Goal: Task Accomplishment & Management: Use online tool/utility

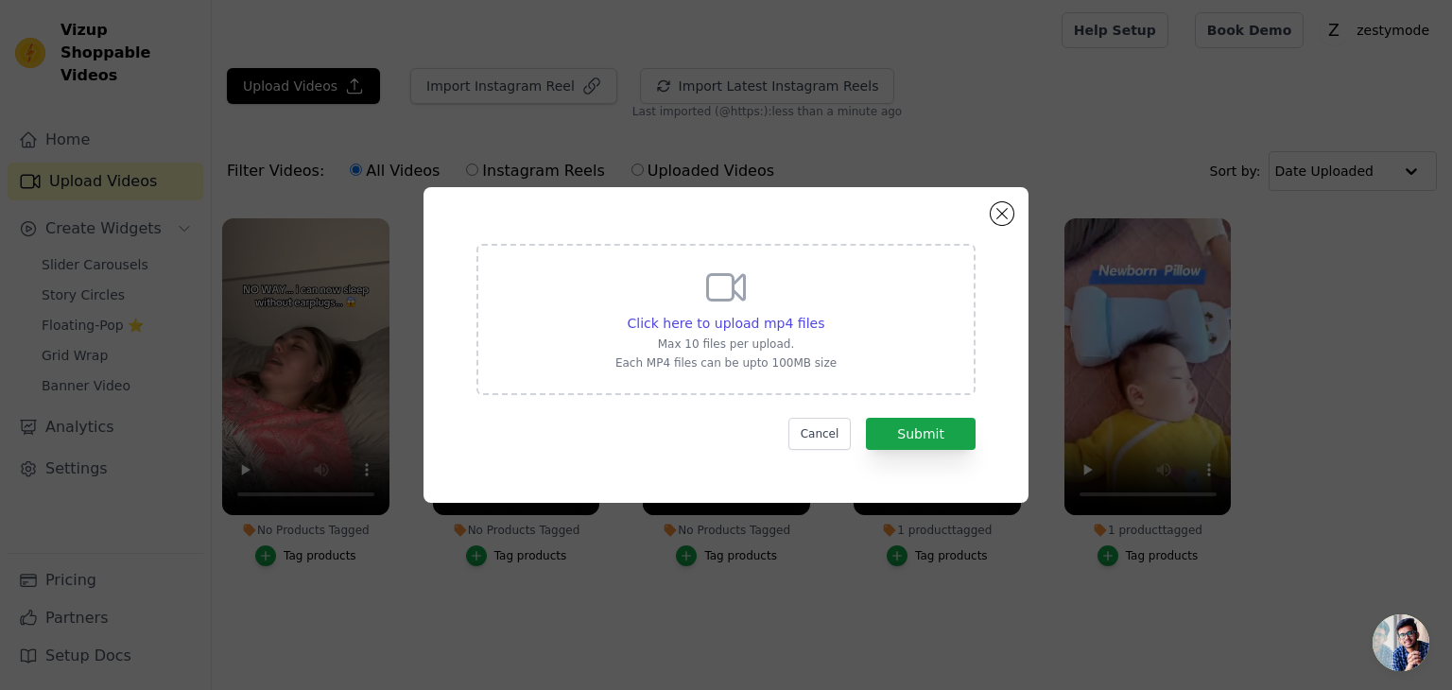
click at [724, 293] on icon at bounding box center [726, 287] width 45 height 45
click at [824, 313] on input "Click here to upload mp4 files Max 10 files per upload. Each MP4 files can be u…" at bounding box center [824, 313] width 1 height 1
type input "C:\fakepath\lib_595717599584329_a58d7cff4da468df35ccfd1ca08dbdfb44091b9b.mp4"
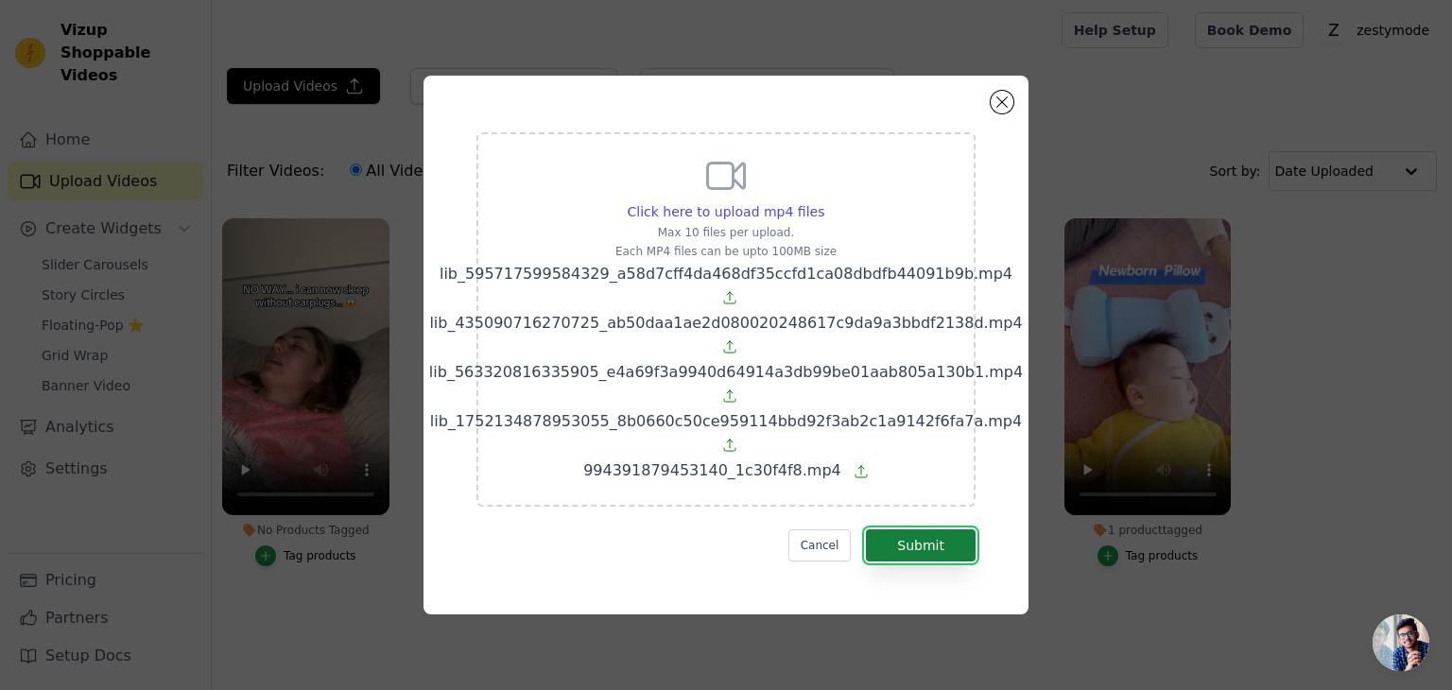
click at [907, 558] on button "Submit" at bounding box center [921, 546] width 110 height 32
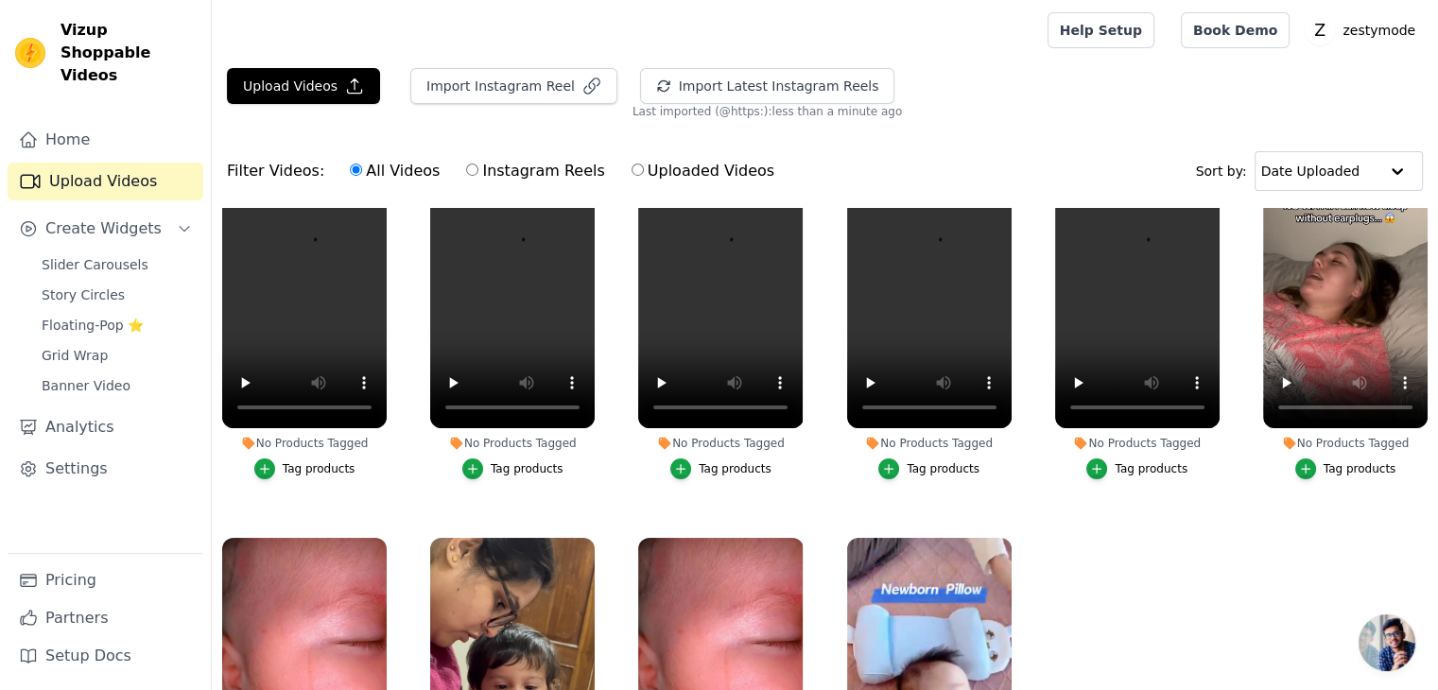
scroll to position [180, 0]
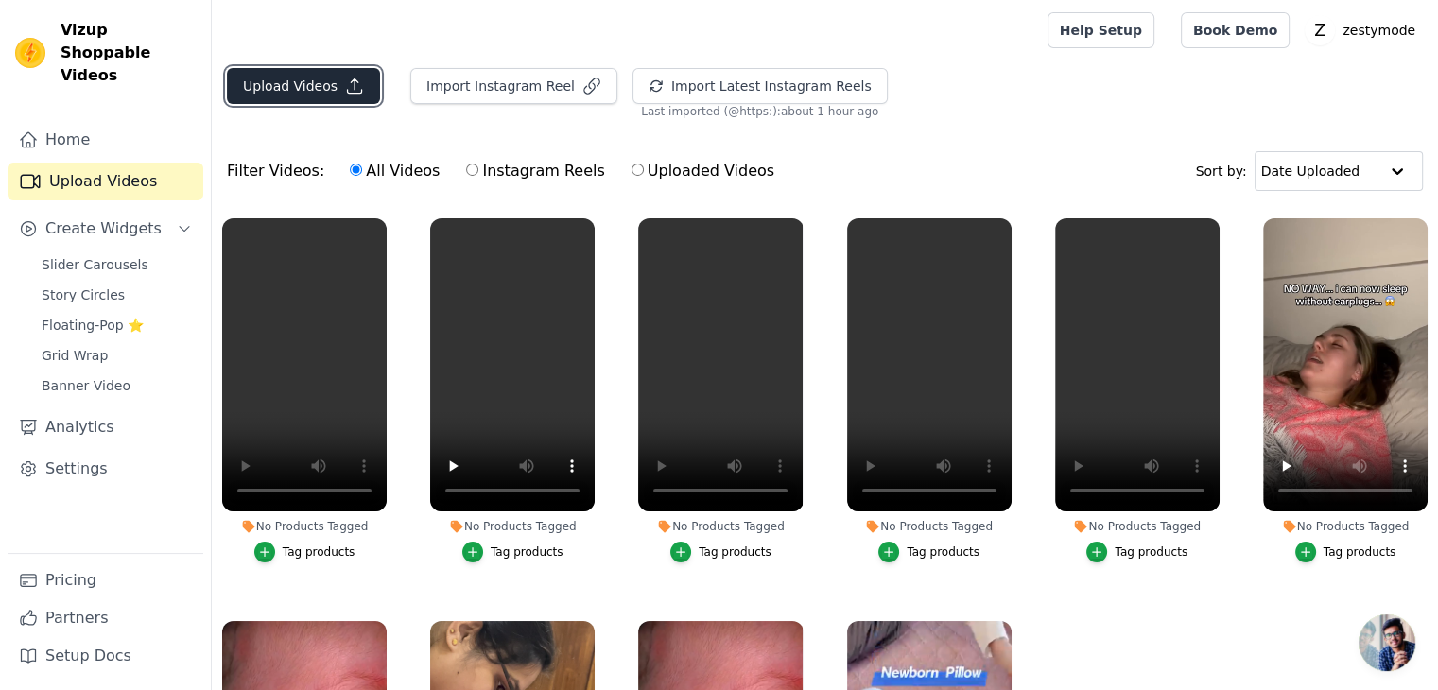
click at [286, 98] on button "Upload Videos" at bounding box center [303, 86] width 153 height 36
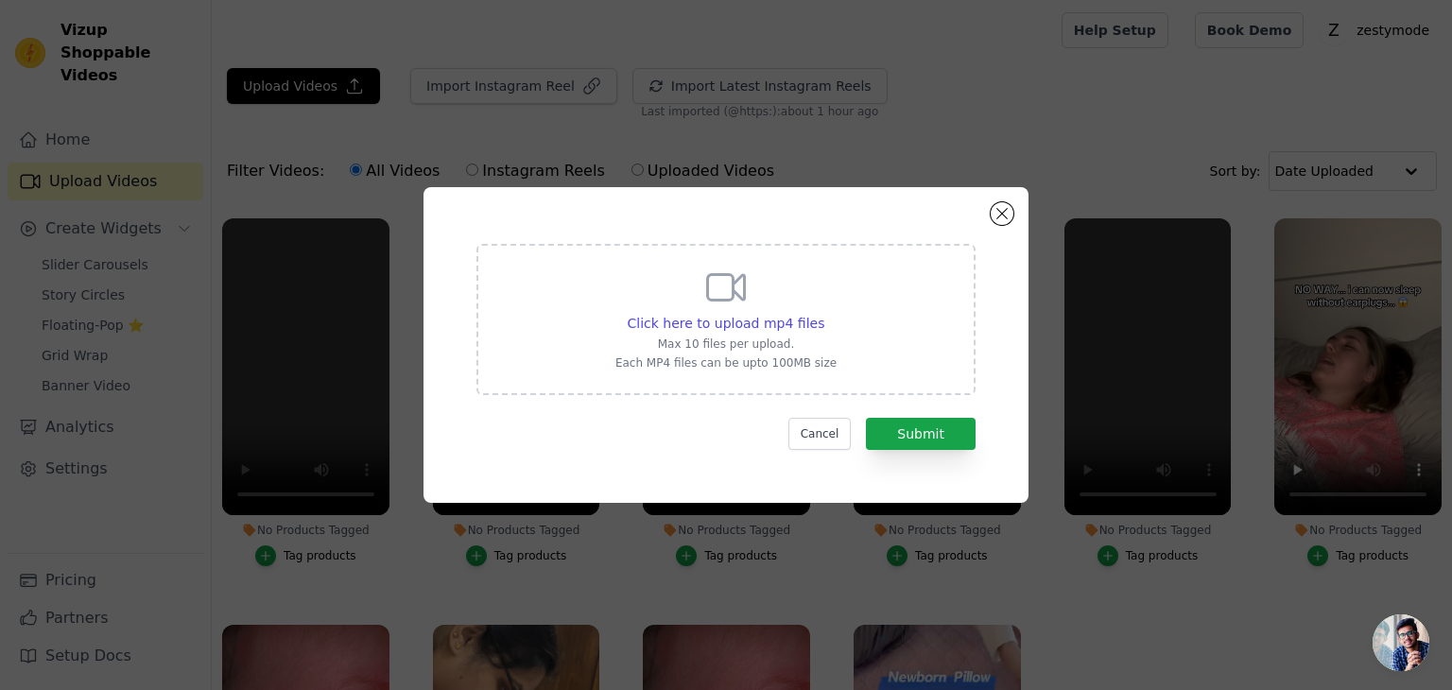
click at [695, 345] on p "Max 10 files per upload." at bounding box center [726, 344] width 221 height 15
click at [824, 314] on input "Click here to upload mp4 files Max 10 files per upload. Each MP4 files can be u…" at bounding box center [824, 313] width 1 height 1
click at [986, 209] on div "Click here to upload mp4 files Max 10 files per upload. Each MP4 files can be u…" at bounding box center [726, 345] width 605 height 316
click at [1002, 213] on button "Close modal" at bounding box center [1002, 213] width 23 height 23
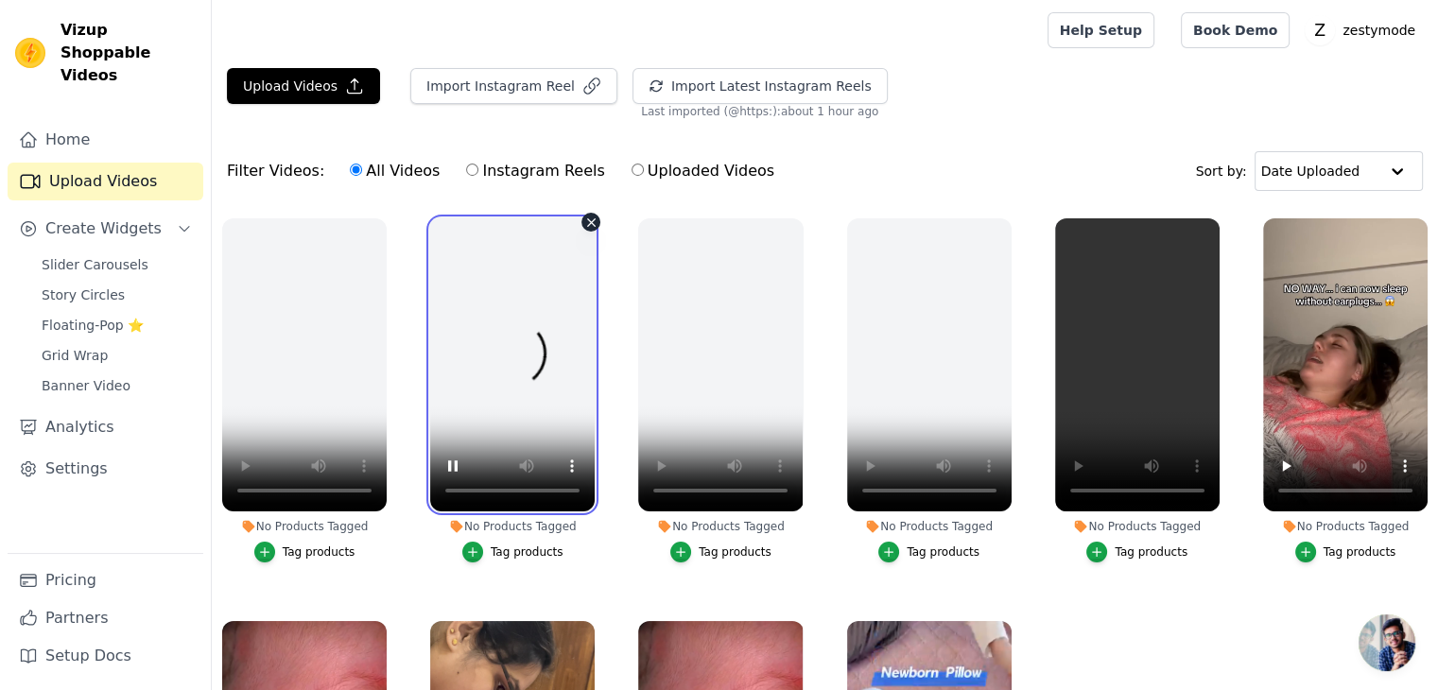
click at [456, 493] on video at bounding box center [512, 364] width 165 height 293
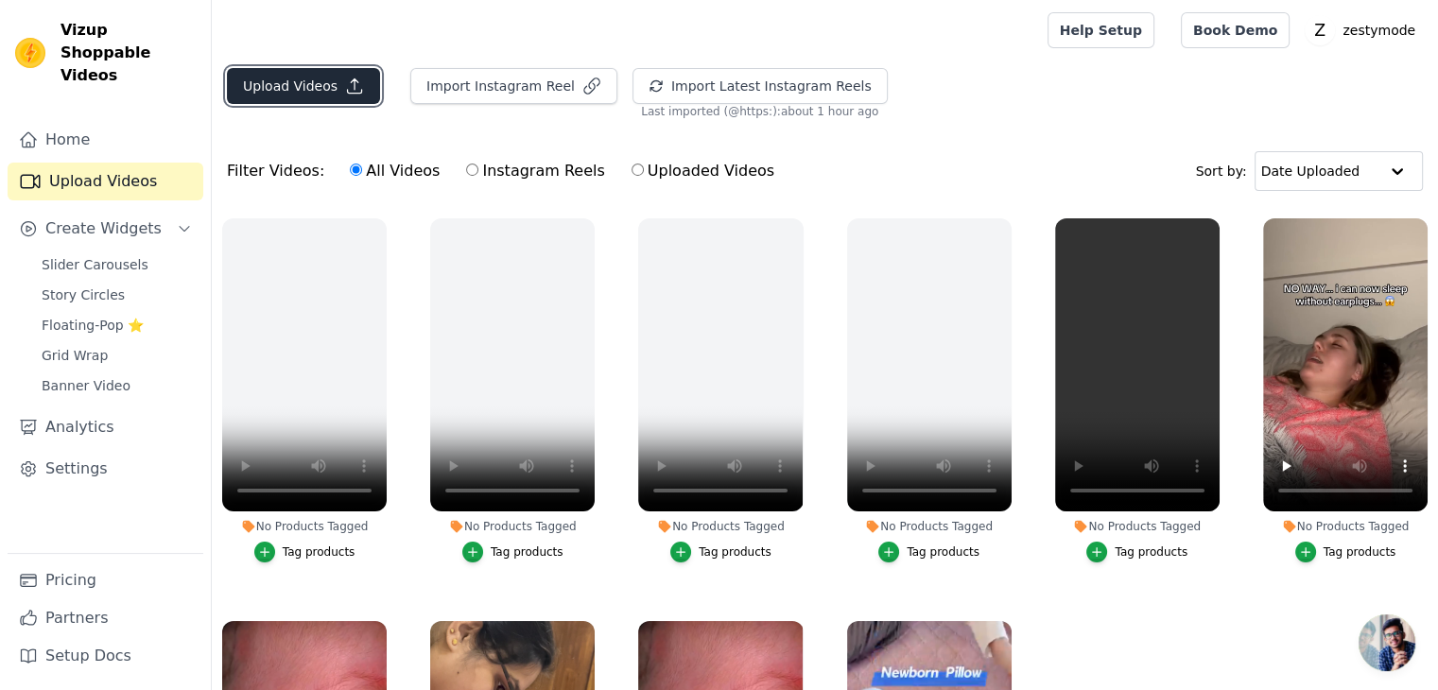
click at [293, 78] on button "Upload Videos" at bounding box center [303, 86] width 153 height 36
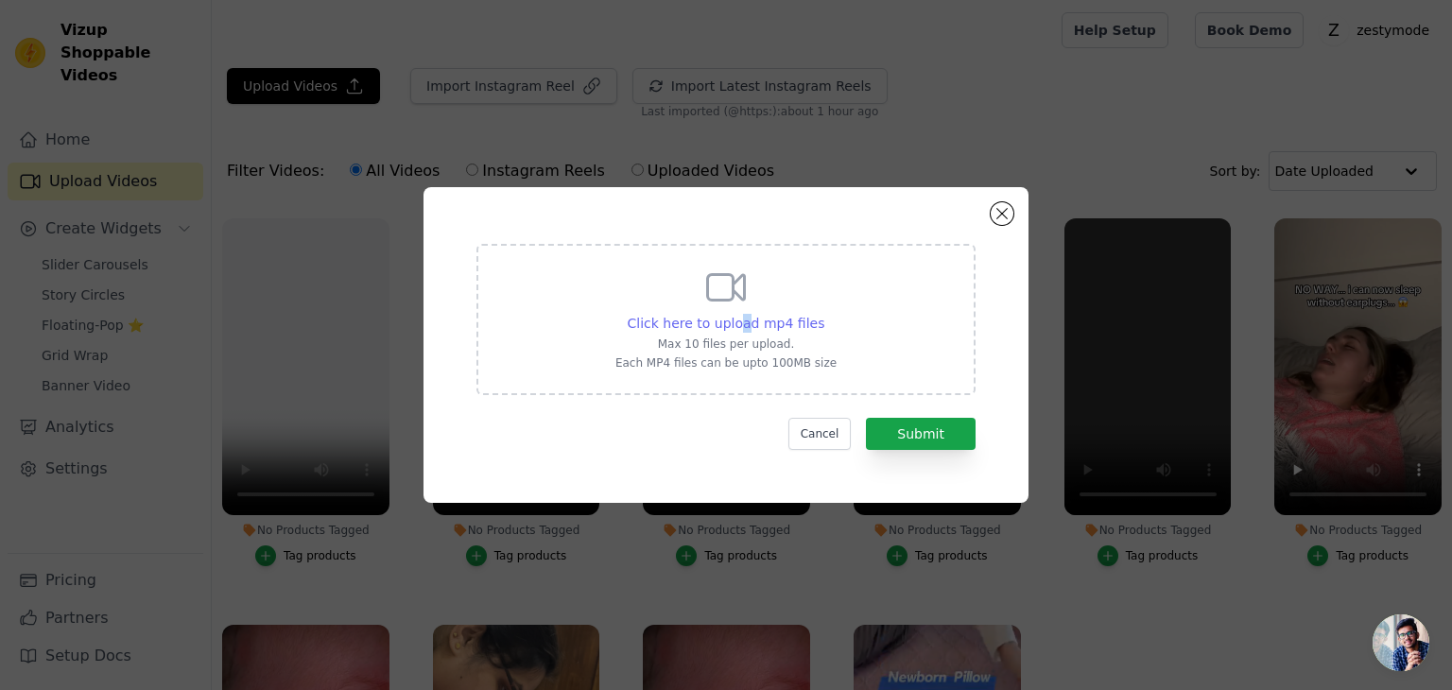
click at [745, 330] on span "Click here to upload mp4 files" at bounding box center [727, 323] width 198 height 15
click at [832, 341] on div "Click here to upload mp4 files Max 10 files per upload. Each MP4 files can be u…" at bounding box center [726, 319] width 499 height 151
click at [825, 314] on input "Click here to upload mp4 files Max 10 files per upload. Each MP4 files can be u…" at bounding box center [824, 313] width 1 height 1
type input "C:\fakepath\lib_435090716270725_ab50daa1ae2d080020248617c9da9a3bbdf2138d (1).mp4"
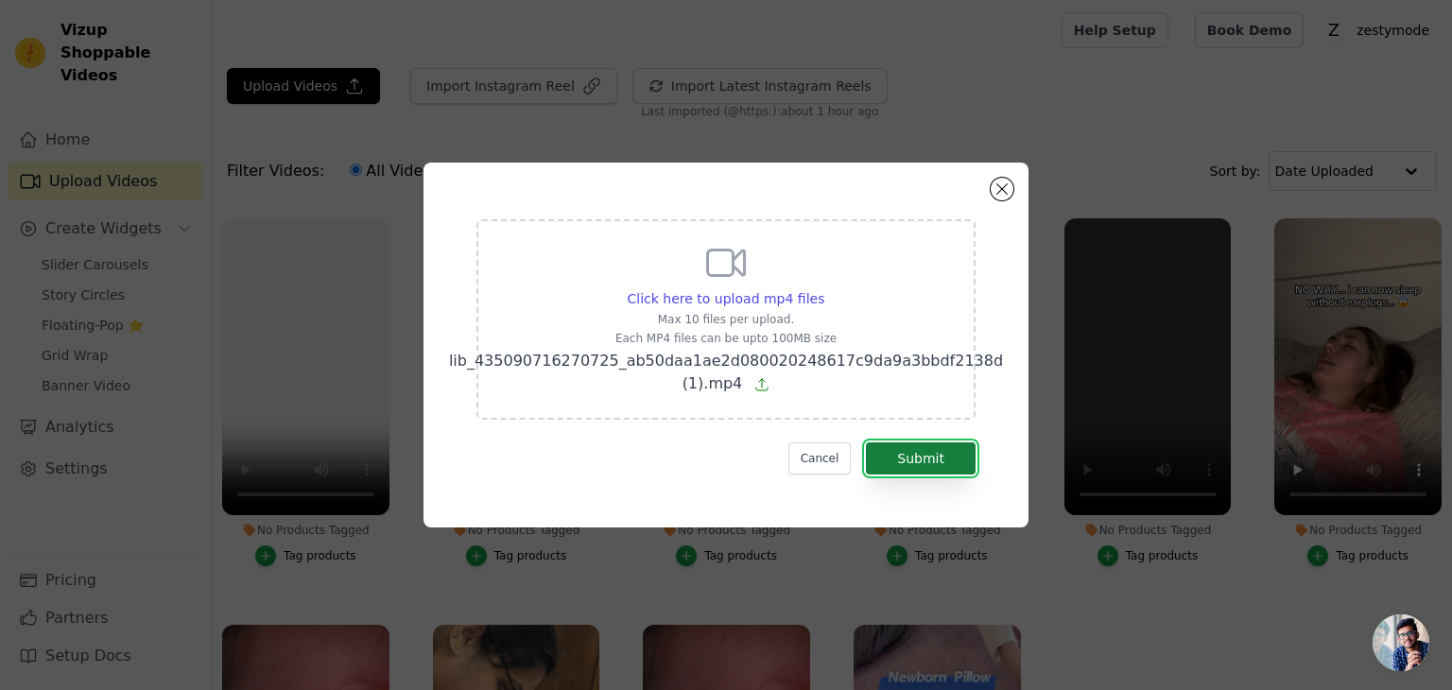
click at [927, 449] on button "Submit" at bounding box center [921, 459] width 110 height 32
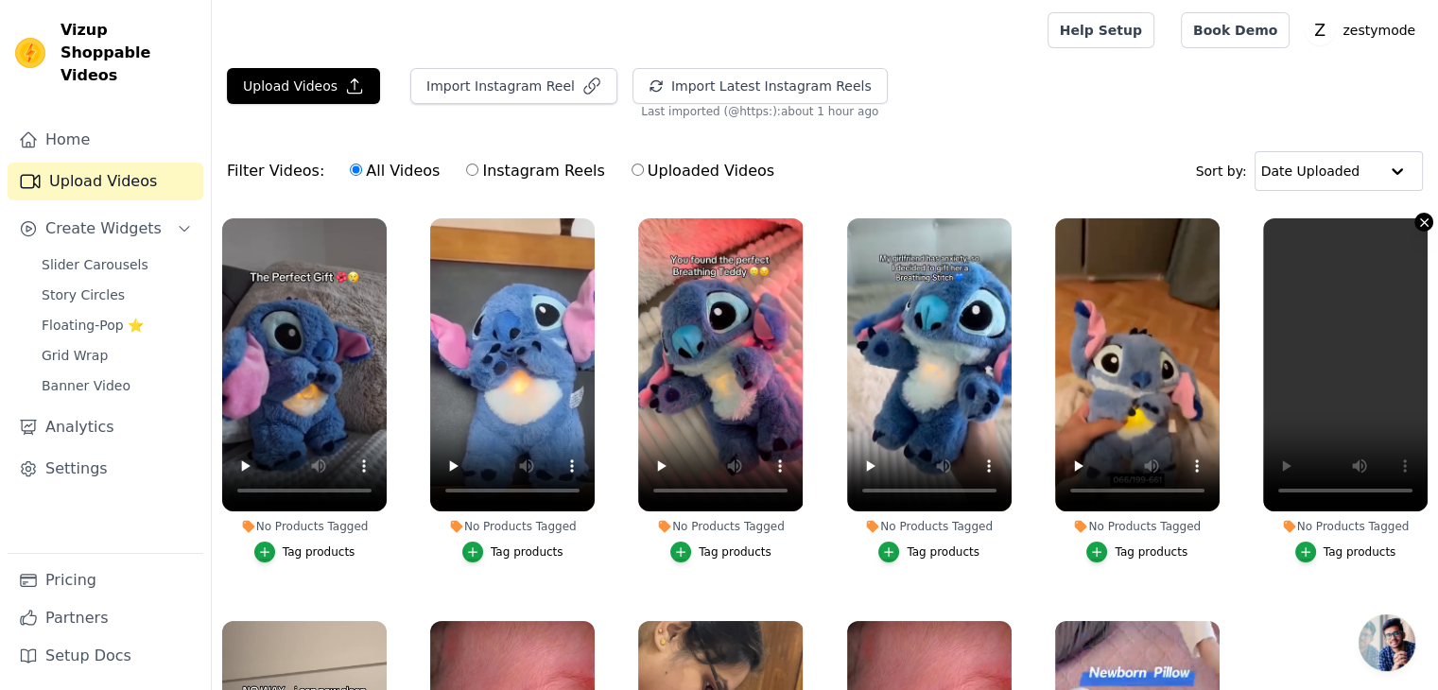
click at [1417, 219] on icon "button" at bounding box center [1424, 223] width 14 height 14
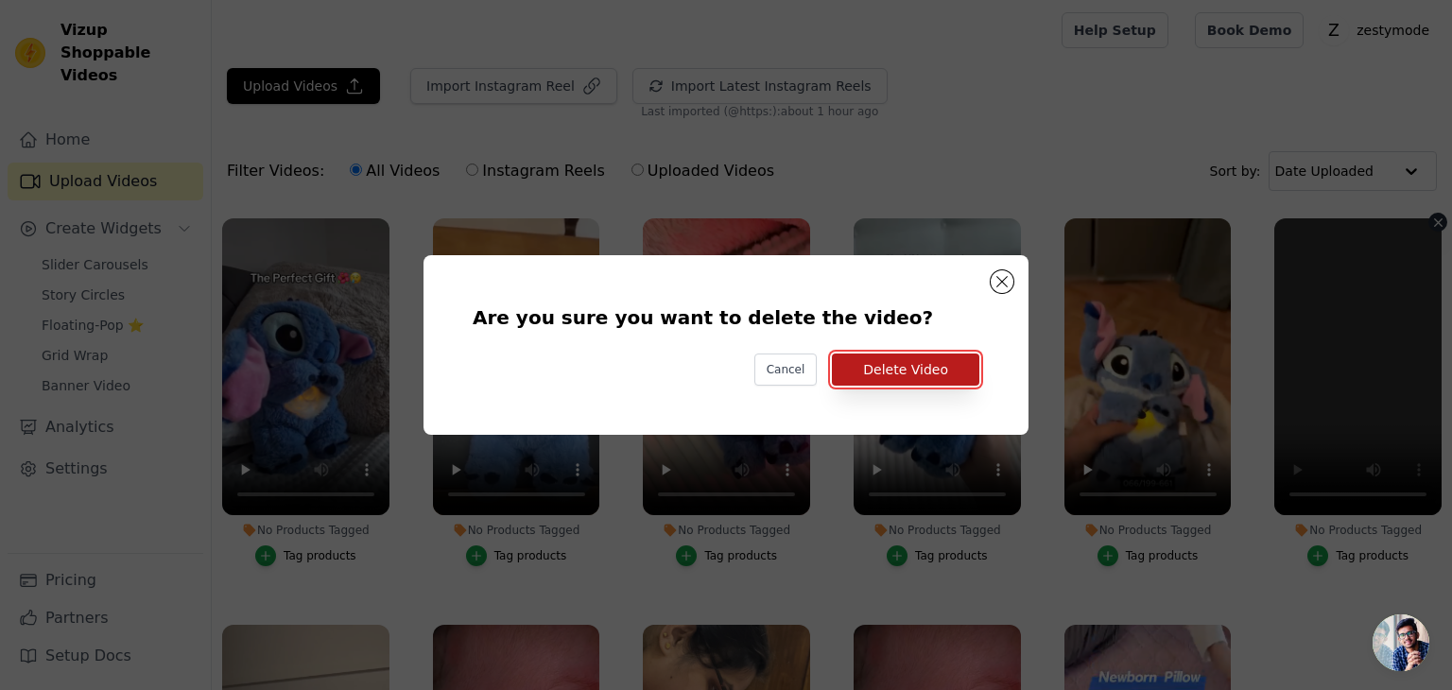
click at [901, 367] on button "Delete Video" at bounding box center [906, 370] width 148 height 32
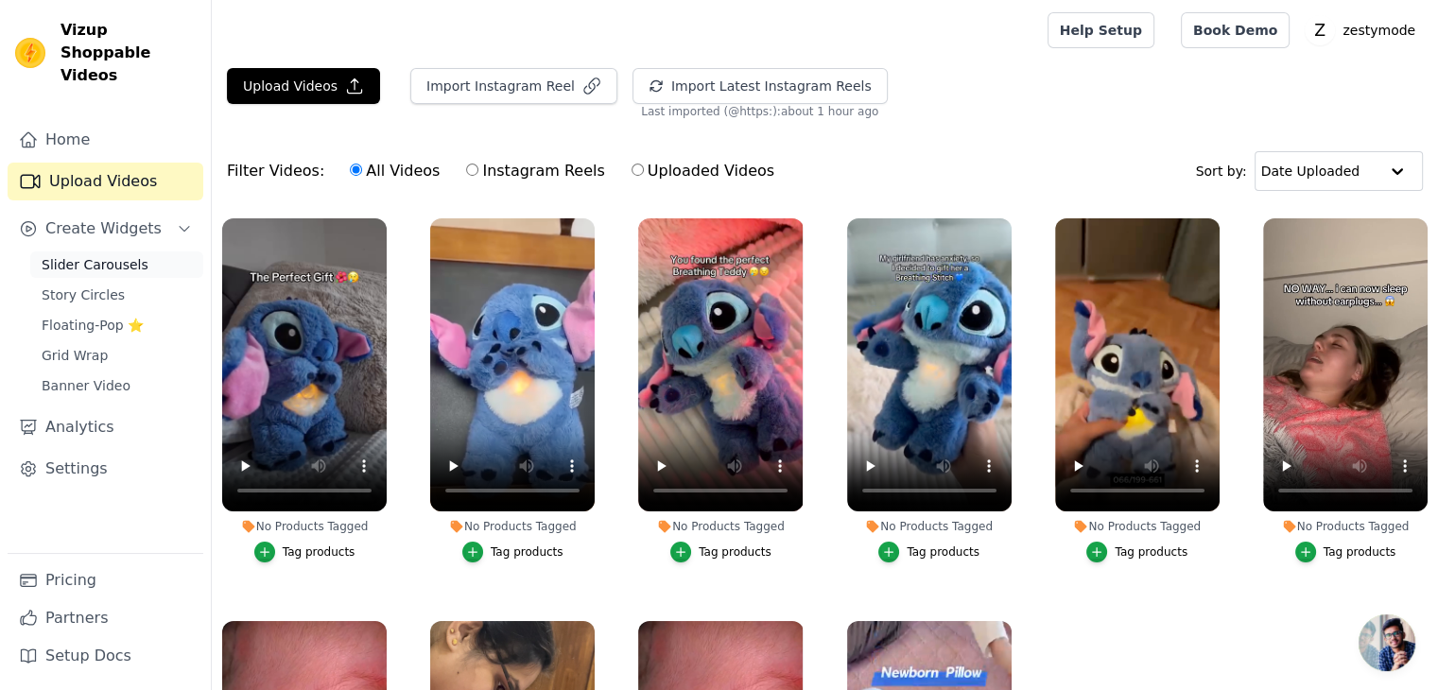
click at [108, 255] on span "Slider Carousels" at bounding box center [95, 264] width 107 height 19
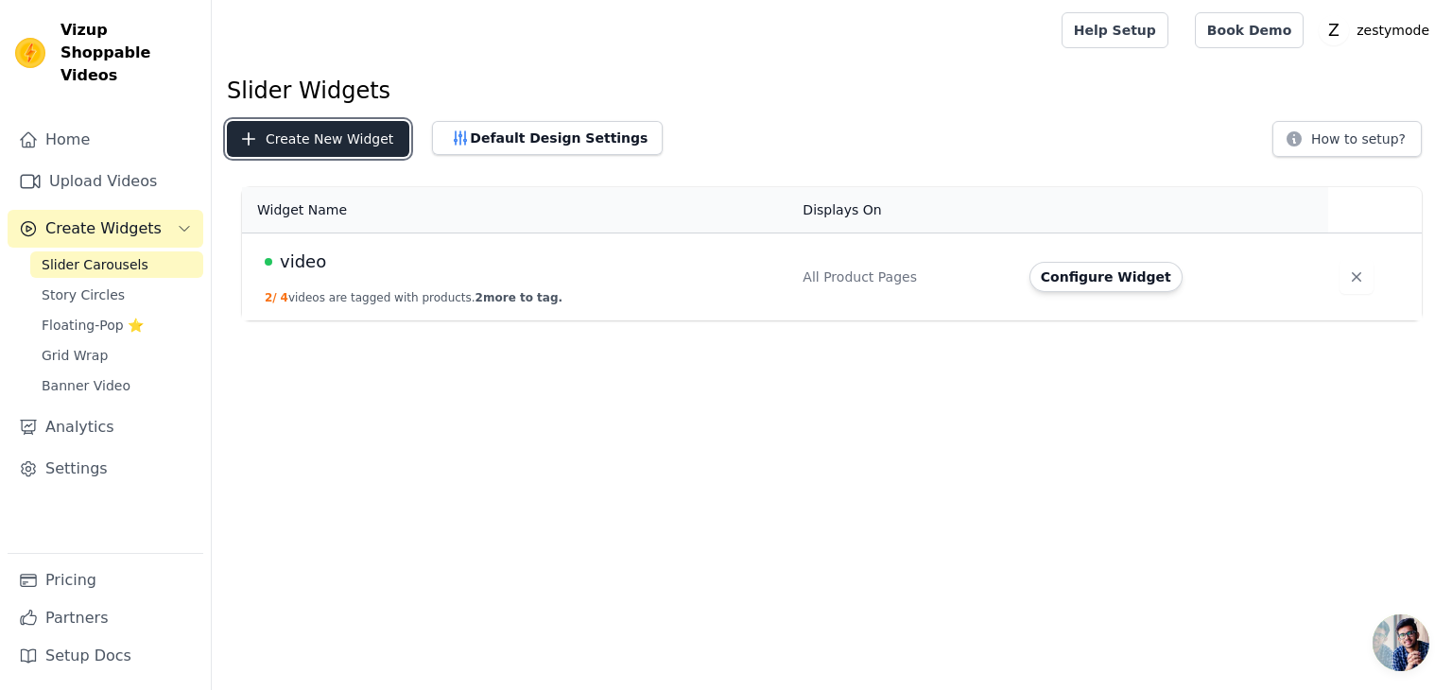
click at [318, 140] on button "Create New Widget" at bounding box center [318, 139] width 182 height 36
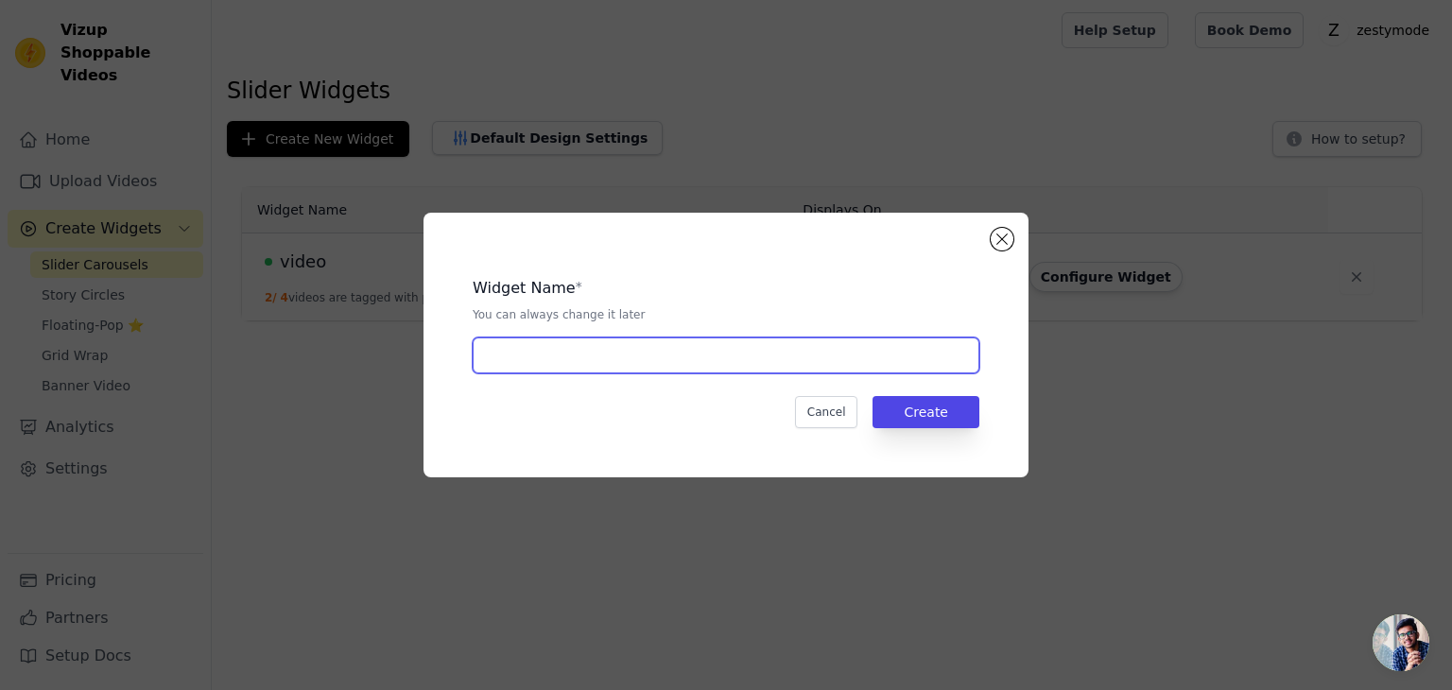
click at [548, 349] on input "text" at bounding box center [726, 356] width 507 height 36
type input "stitch videos"
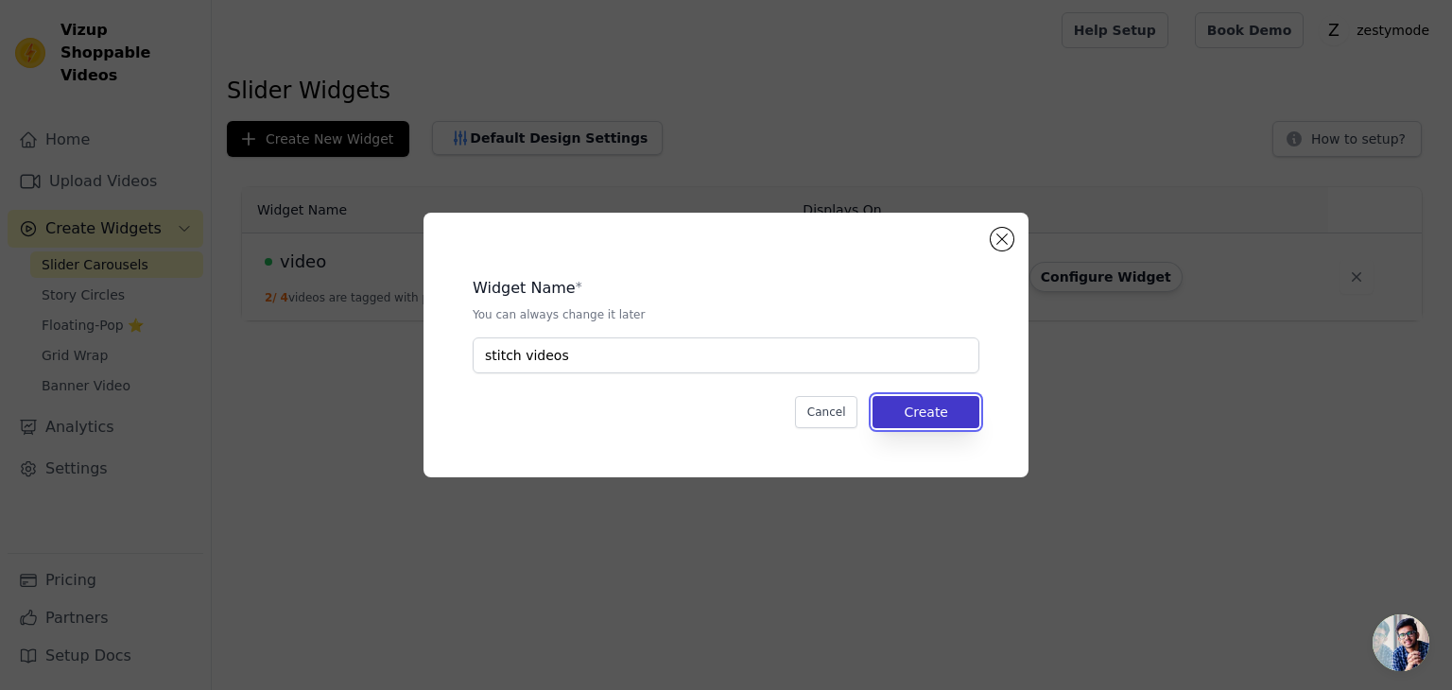
click at [902, 415] on button "Create" at bounding box center [926, 412] width 107 height 32
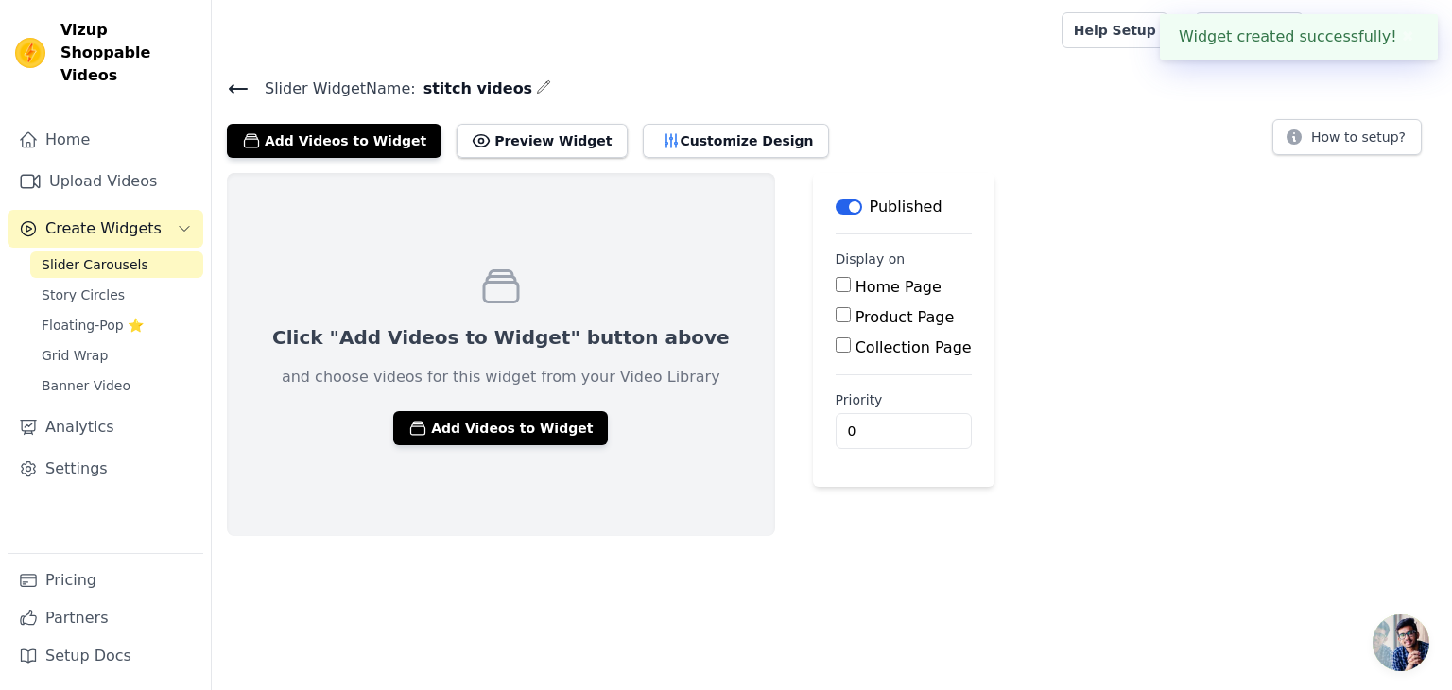
click at [836, 278] on input "Home Page" at bounding box center [843, 284] width 15 height 15
checkbox input "true"
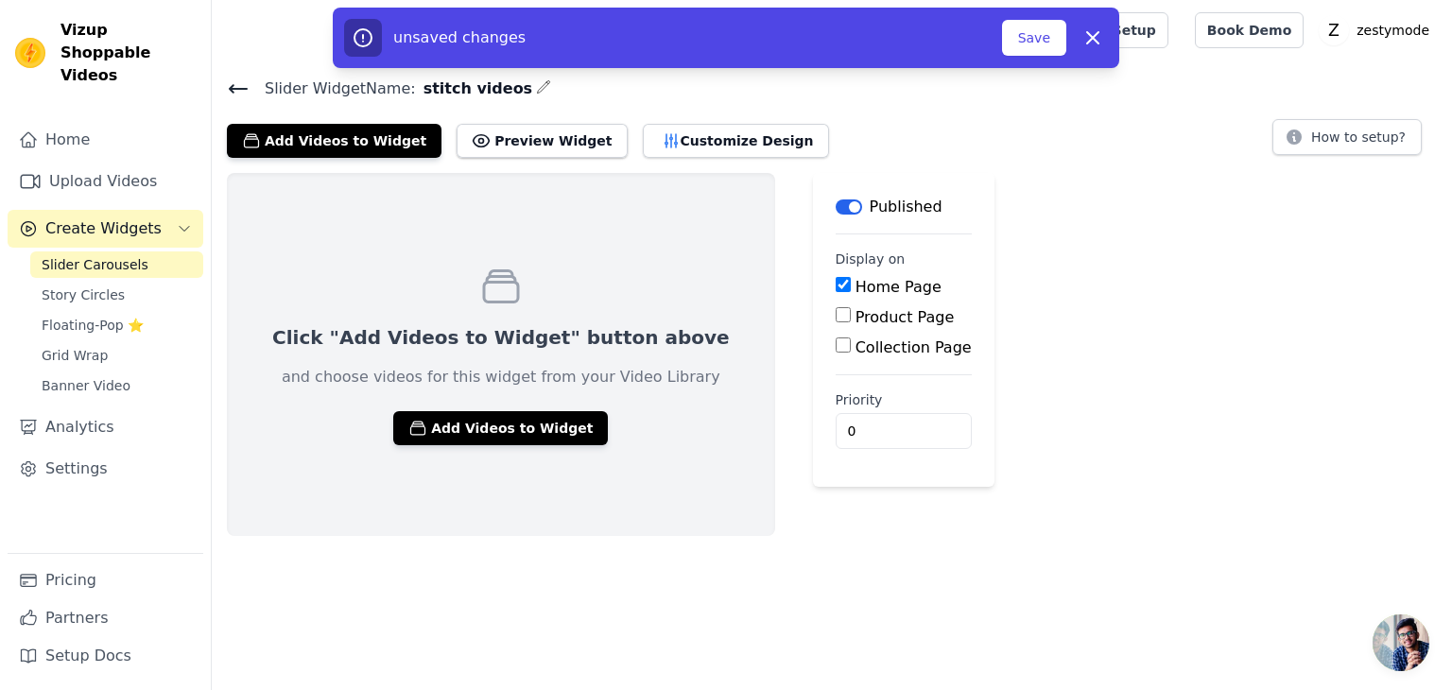
click at [836, 314] on input "Product Page" at bounding box center [843, 314] width 15 height 15
checkbox input "true"
click at [836, 397] on input "Collection Page" at bounding box center [843, 398] width 15 height 15
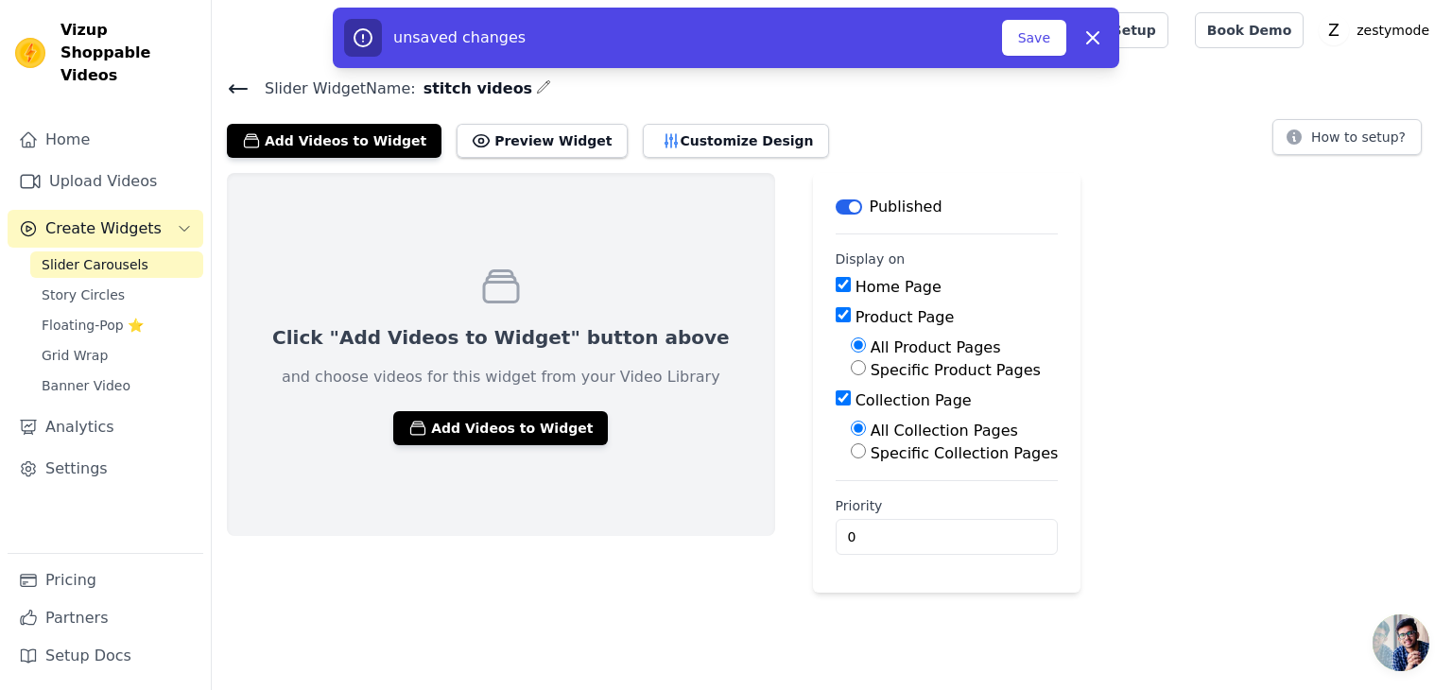
click at [836, 206] on button "Label" at bounding box center [849, 207] width 26 height 15
click at [836, 400] on input "Collection Page" at bounding box center [843, 398] width 15 height 15
checkbox input "false"
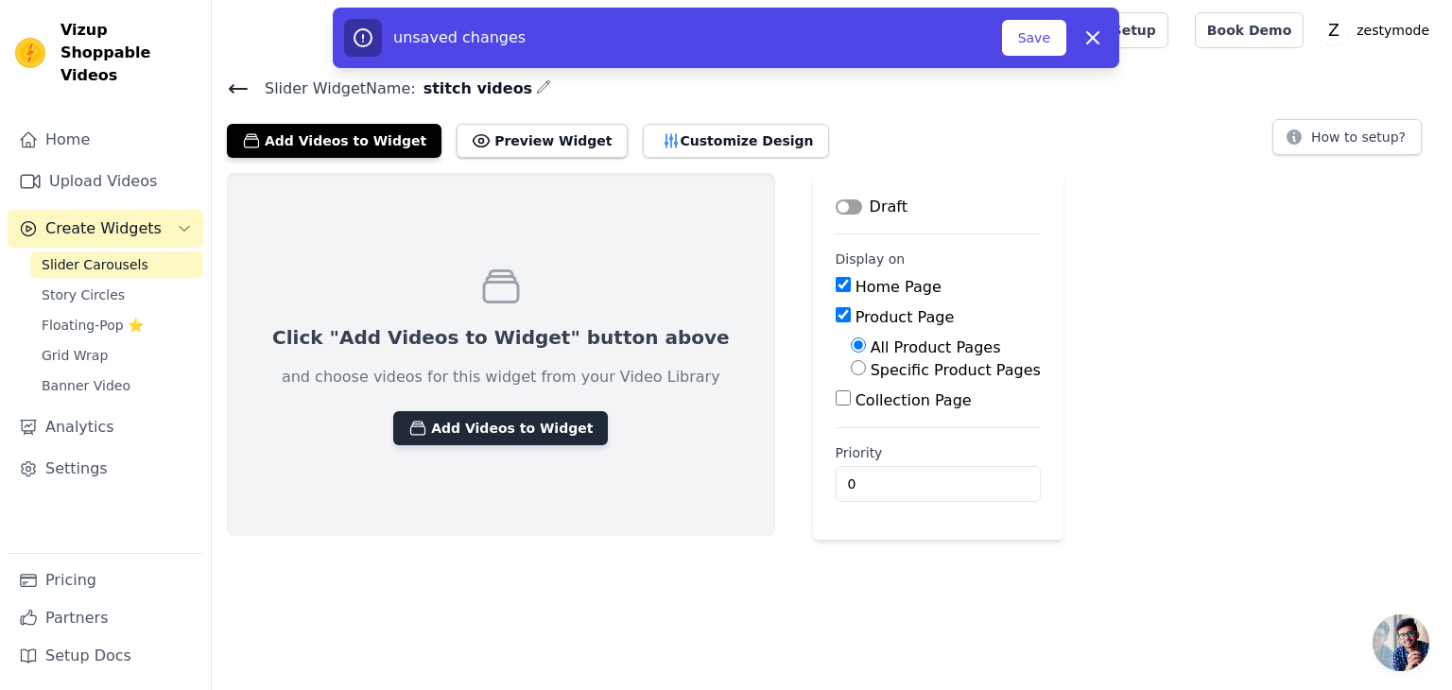
click at [487, 425] on button "Add Videos to Widget" at bounding box center [500, 428] width 215 height 34
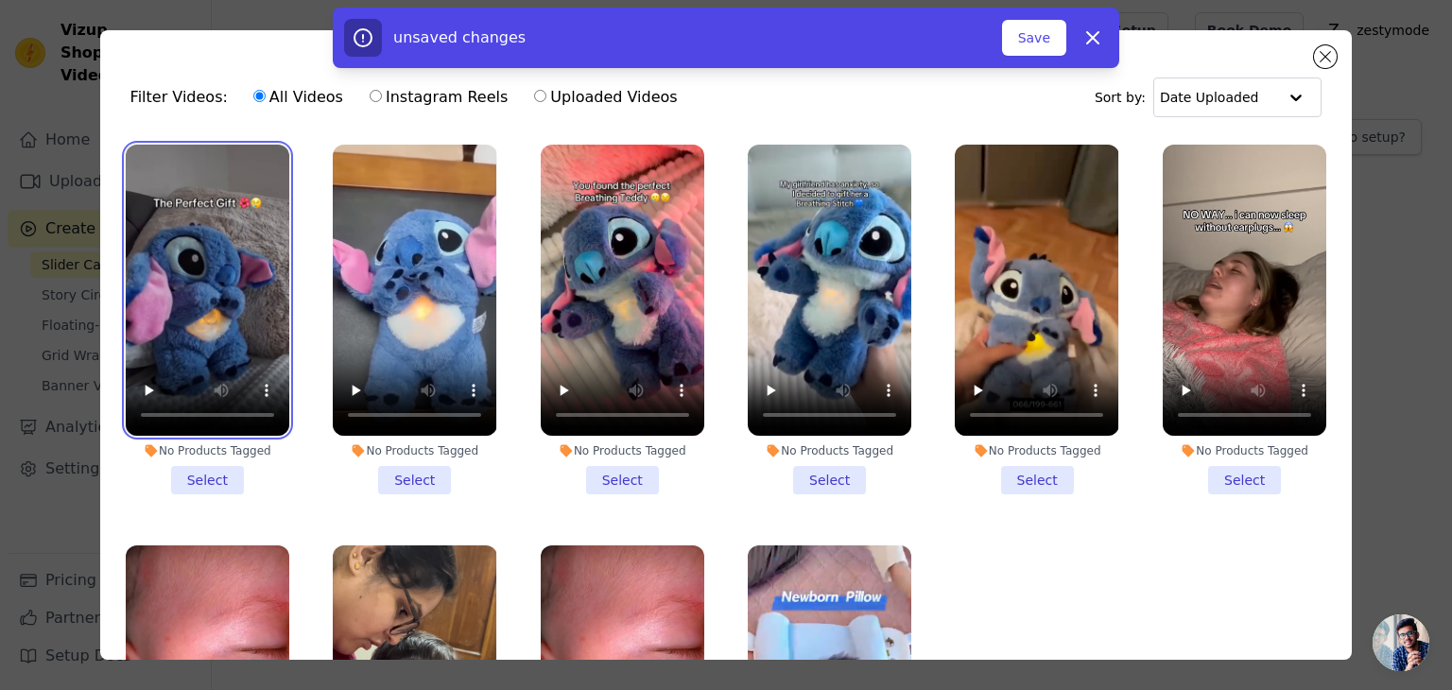
click at [223, 290] on video at bounding box center [208, 290] width 164 height 291
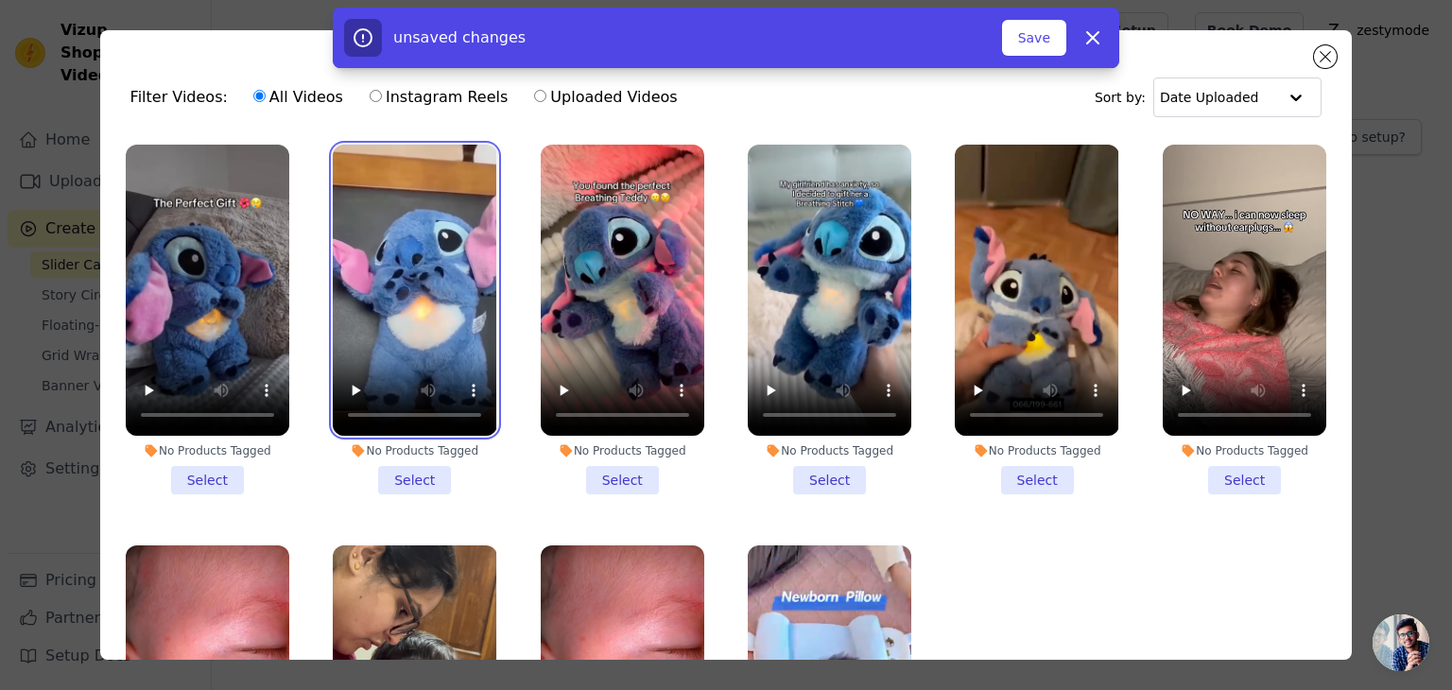
click at [443, 350] on video at bounding box center [415, 290] width 164 height 291
click at [1033, 512] on ul "No Products Tagged Select No Products Tagged Select No Products Tagged Select N…" at bounding box center [726, 449] width 1223 height 630
click at [208, 472] on li "No Products Tagged Select" at bounding box center [208, 320] width 164 height 350
click at [0, 0] on input "No Products Tagged Select" at bounding box center [0, 0] width 0 height 0
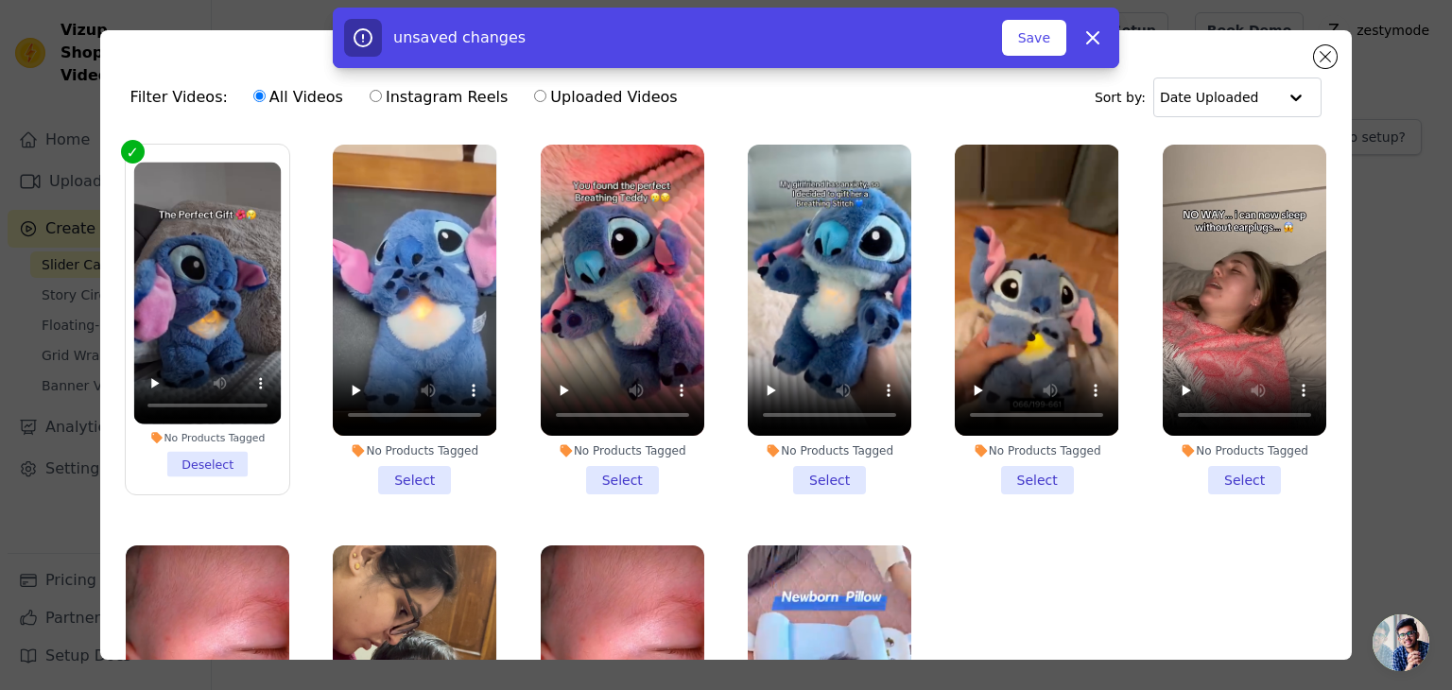
click at [1019, 469] on li "No Products Tagged Select" at bounding box center [1037, 320] width 164 height 350
click at [0, 0] on input "No Products Tagged Select" at bounding box center [0, 0] width 0 height 0
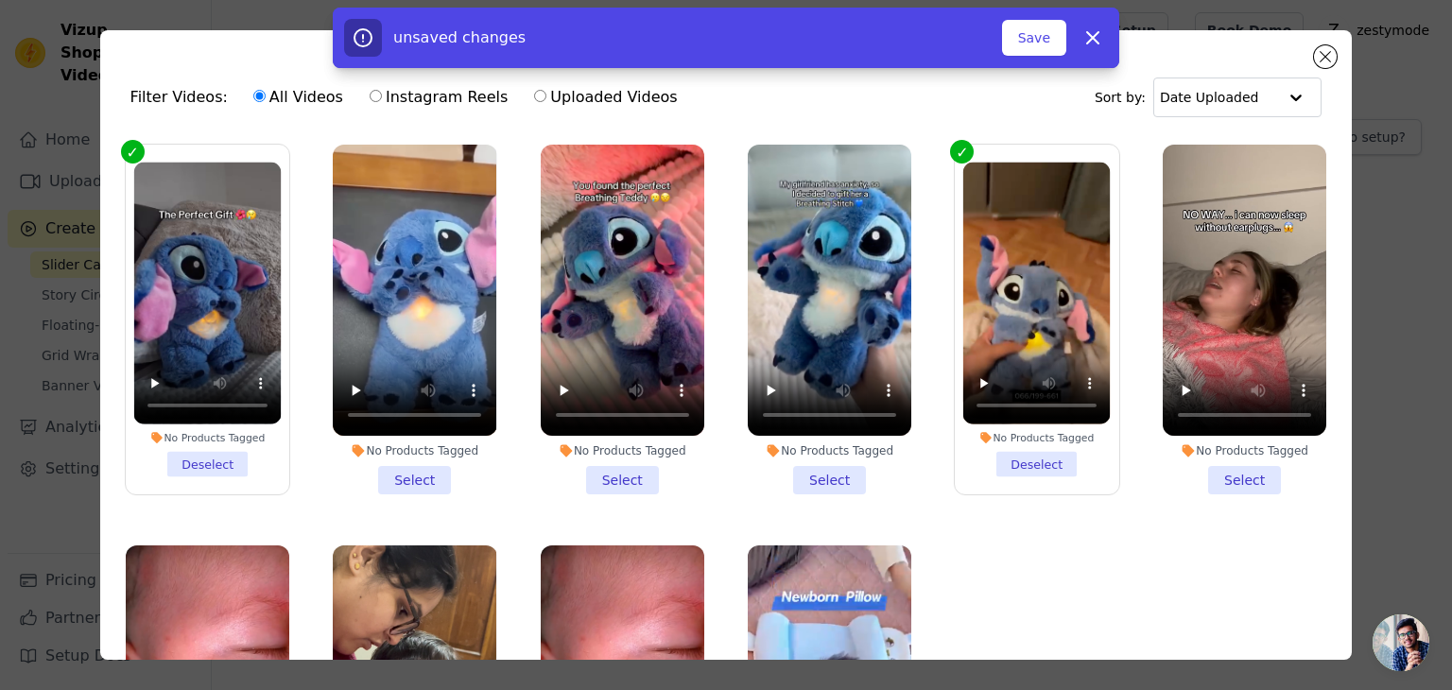
click at [791, 469] on li "No Products Tagged Select" at bounding box center [830, 320] width 164 height 350
click at [0, 0] on input "No Products Tagged Select" at bounding box center [0, 0] width 0 height 0
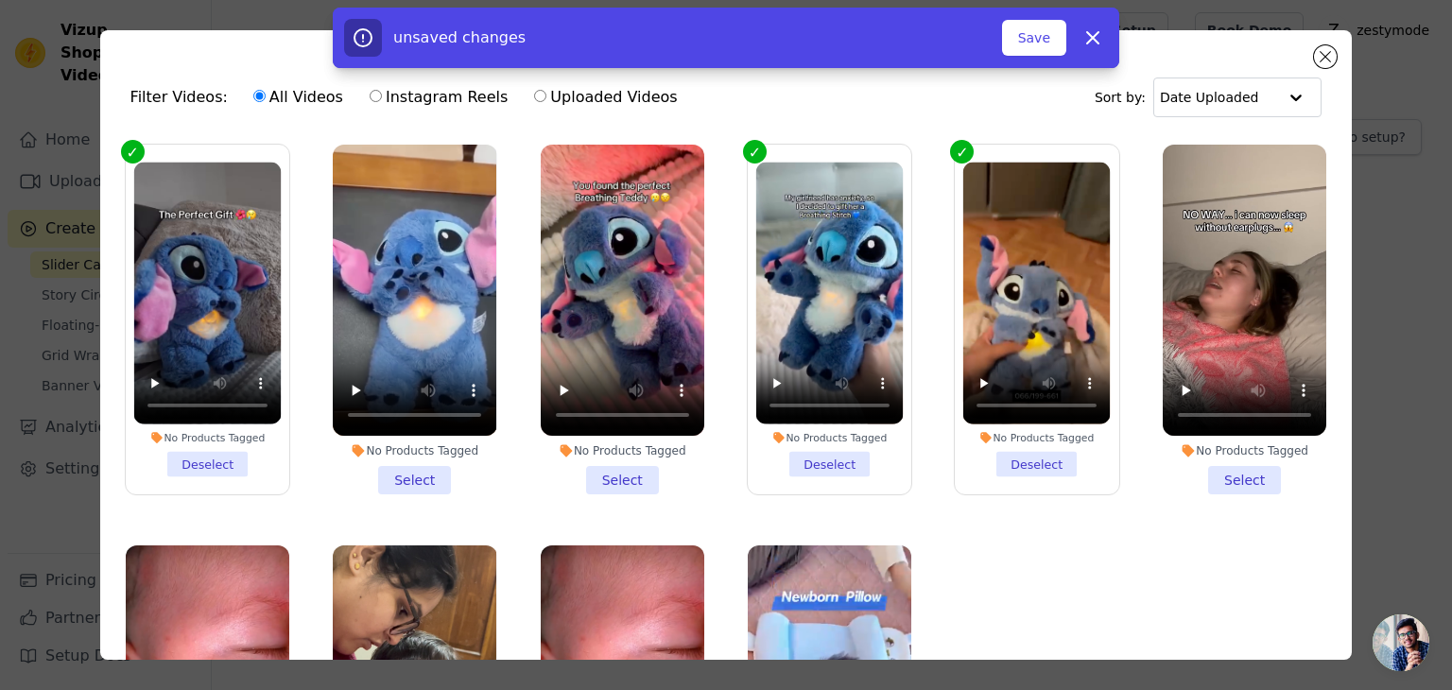
click at [410, 476] on li "No Products Tagged Select" at bounding box center [415, 320] width 164 height 350
click at [0, 0] on input "No Products Tagged Select" at bounding box center [0, 0] width 0 height 0
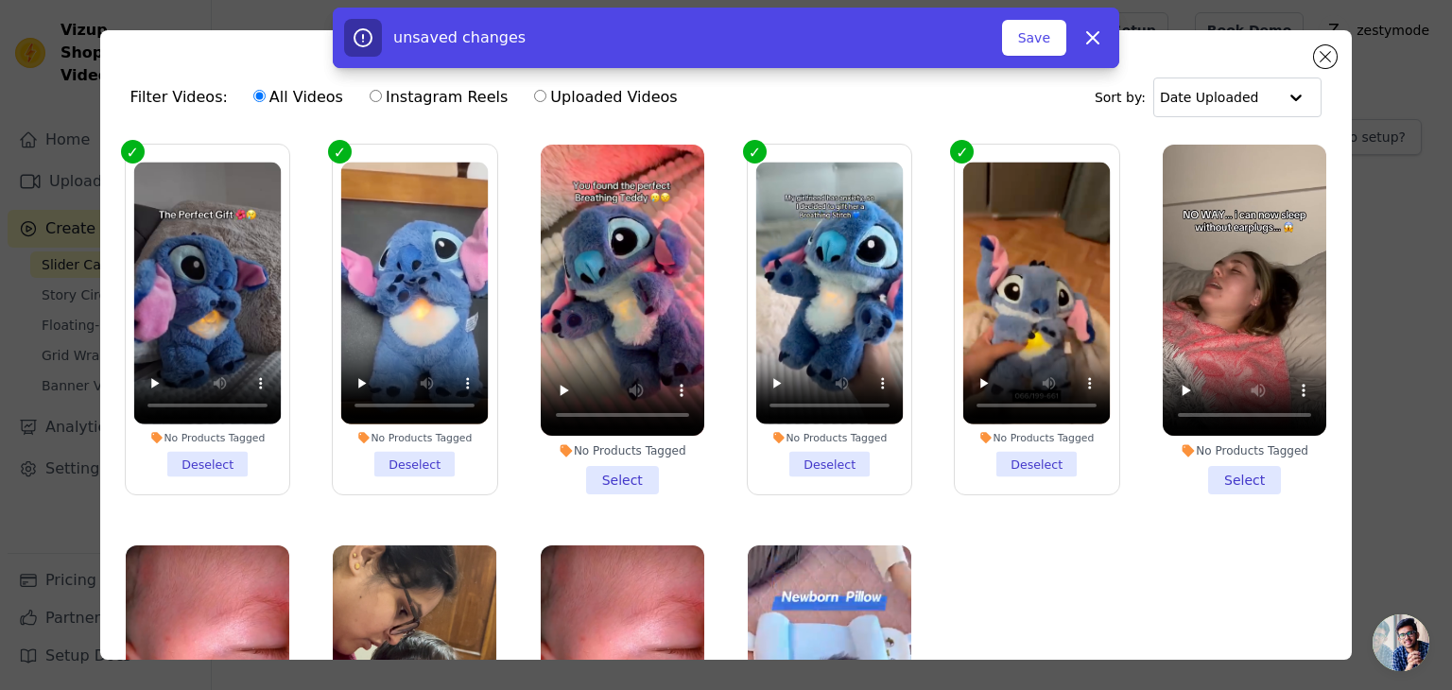
click at [618, 480] on li "No Products Tagged Select" at bounding box center [623, 320] width 164 height 350
click at [0, 0] on input "No Products Tagged Select" at bounding box center [0, 0] width 0 height 0
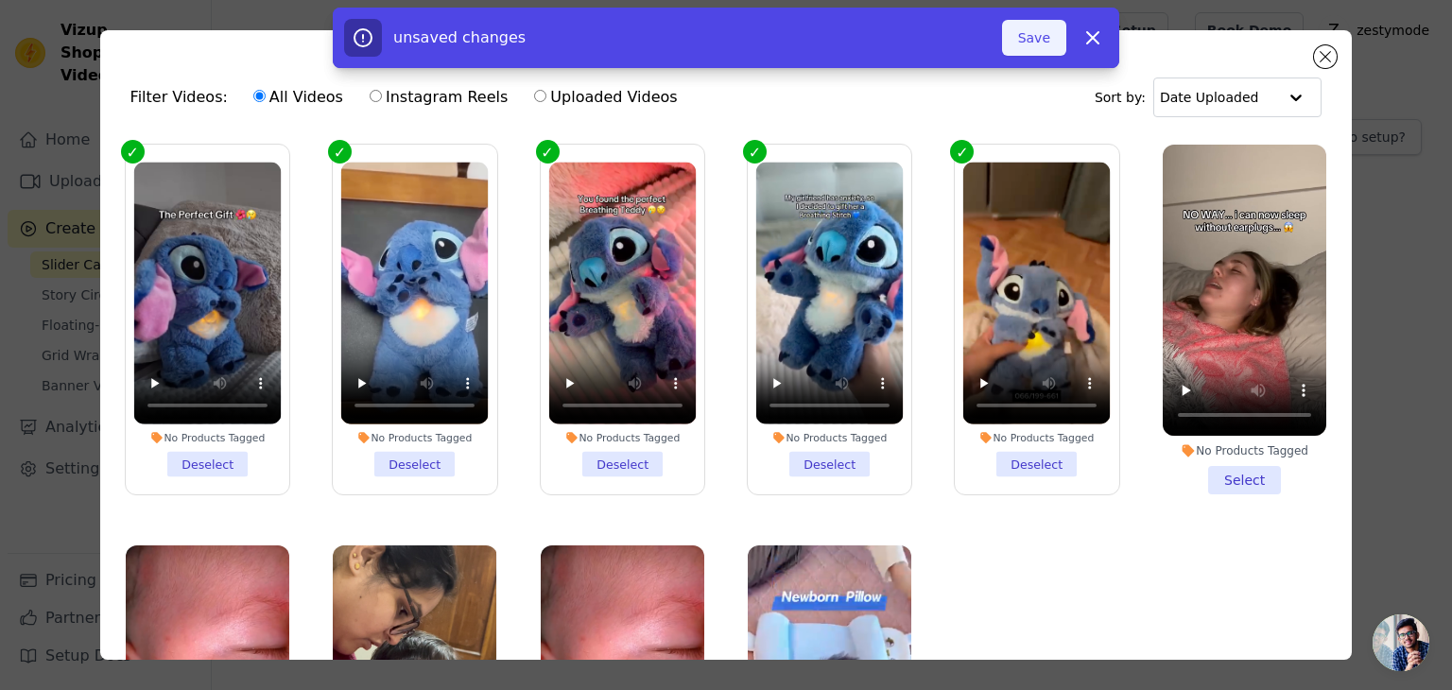
click at [1040, 43] on button "Save" at bounding box center [1034, 38] width 64 height 36
click at [968, 31] on button "Add To Widget" at bounding box center [1003, 38] width 127 height 36
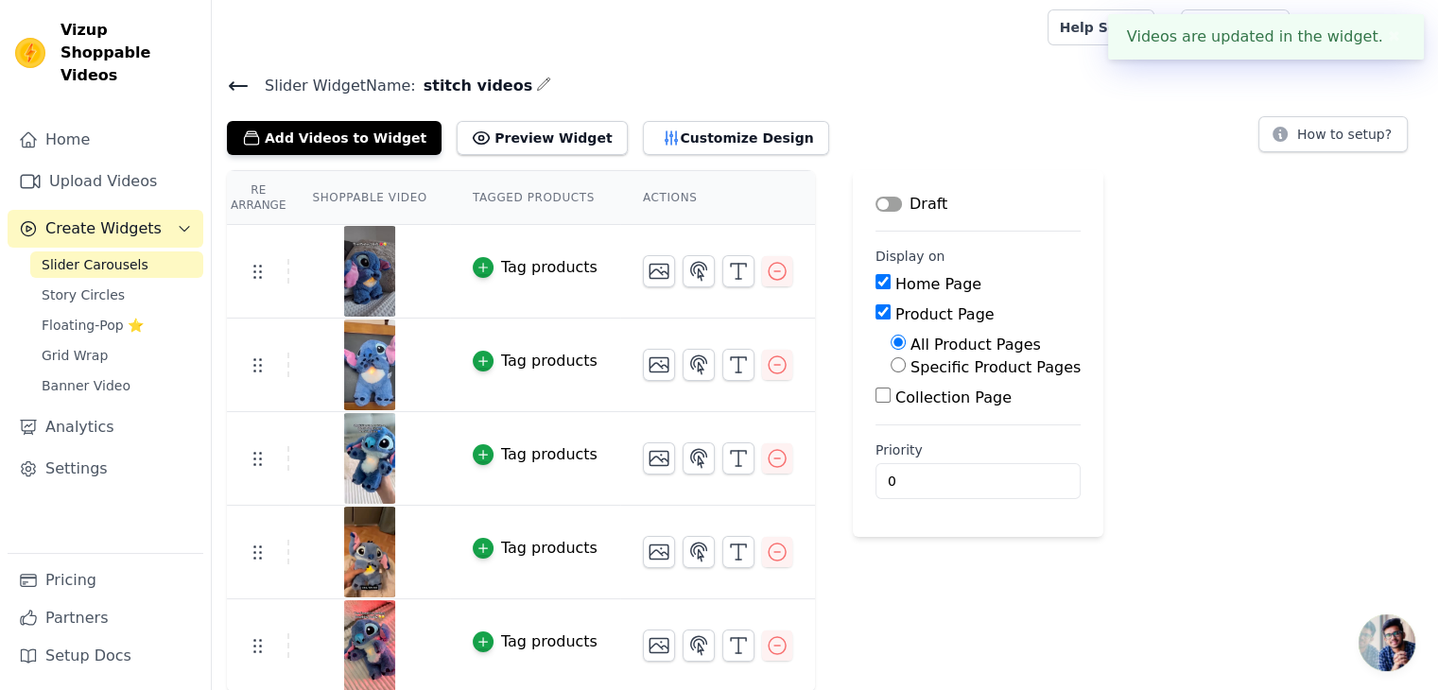
scroll to position [4, 0]
click at [530, 143] on button "Preview Widget" at bounding box center [542, 137] width 170 height 34
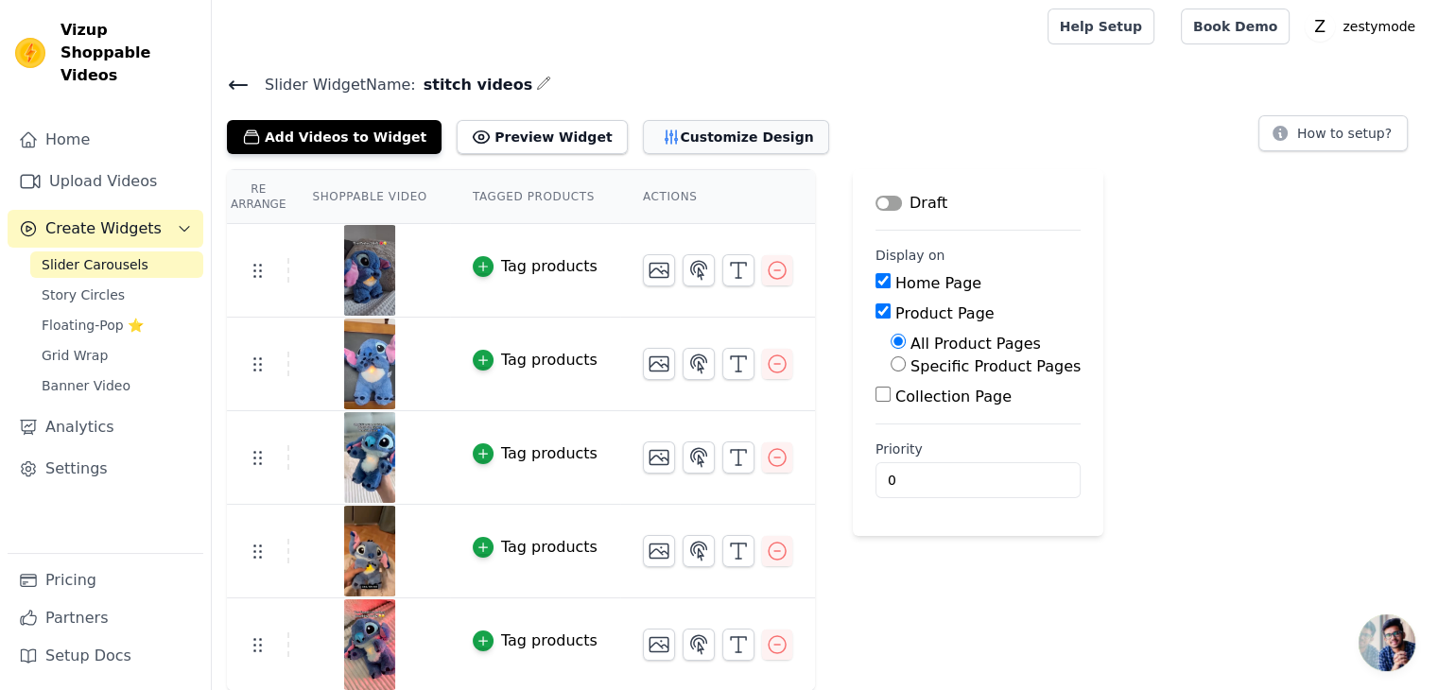
click at [653, 133] on button "Customize Design" at bounding box center [736, 137] width 186 height 34
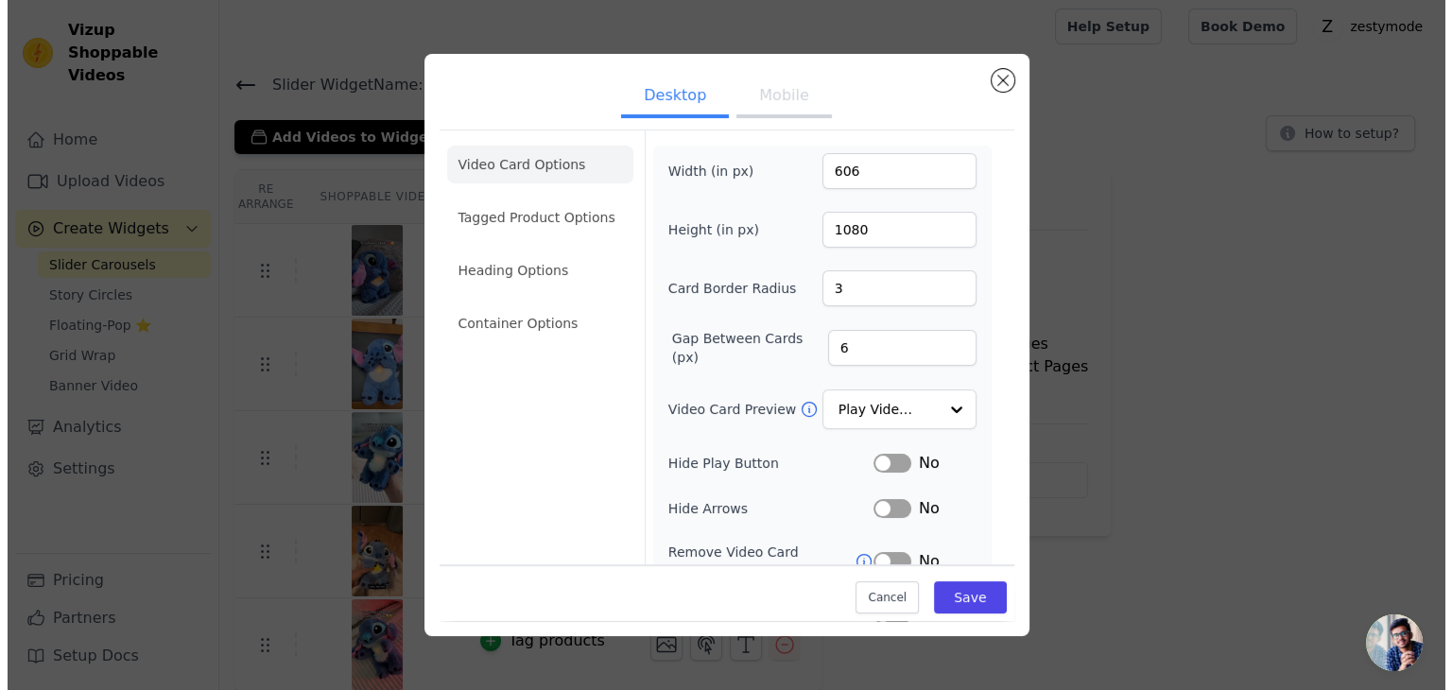
scroll to position [0, 0]
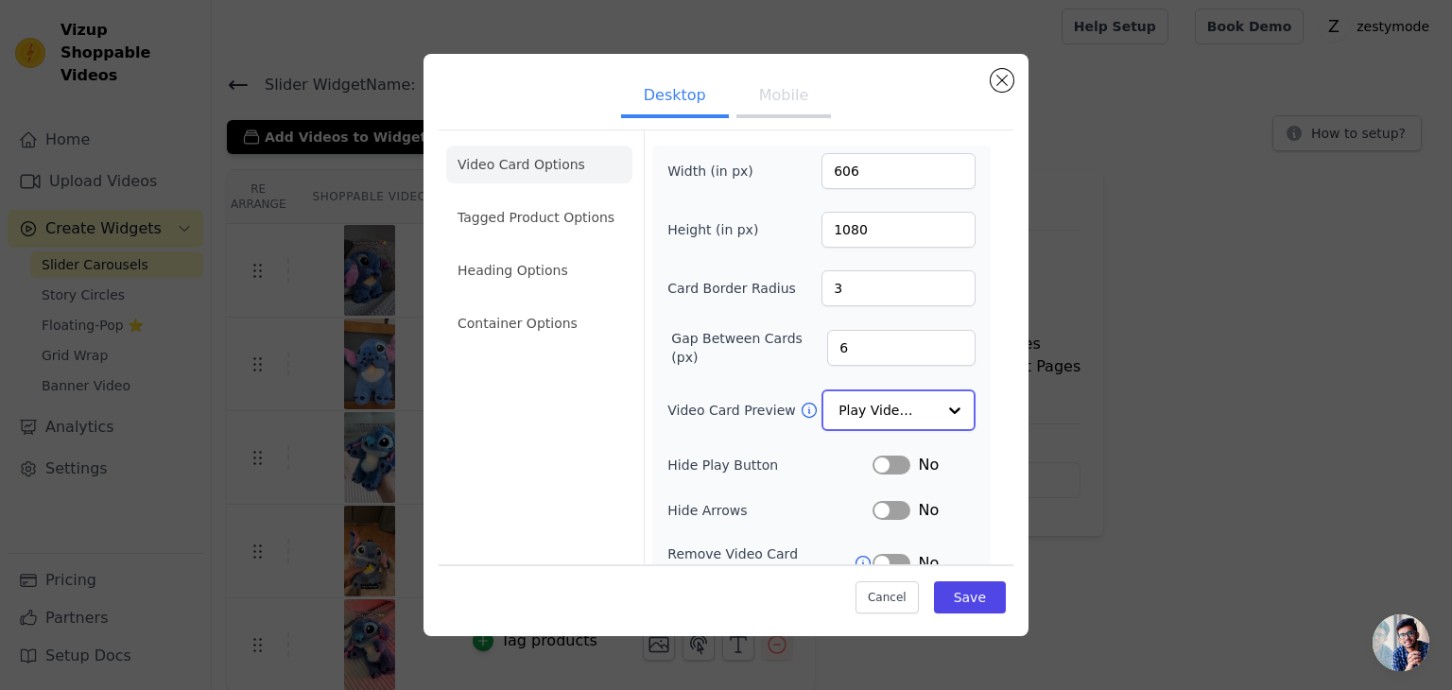
click at [888, 401] on input "Video Card Preview" at bounding box center [887, 410] width 97 height 38
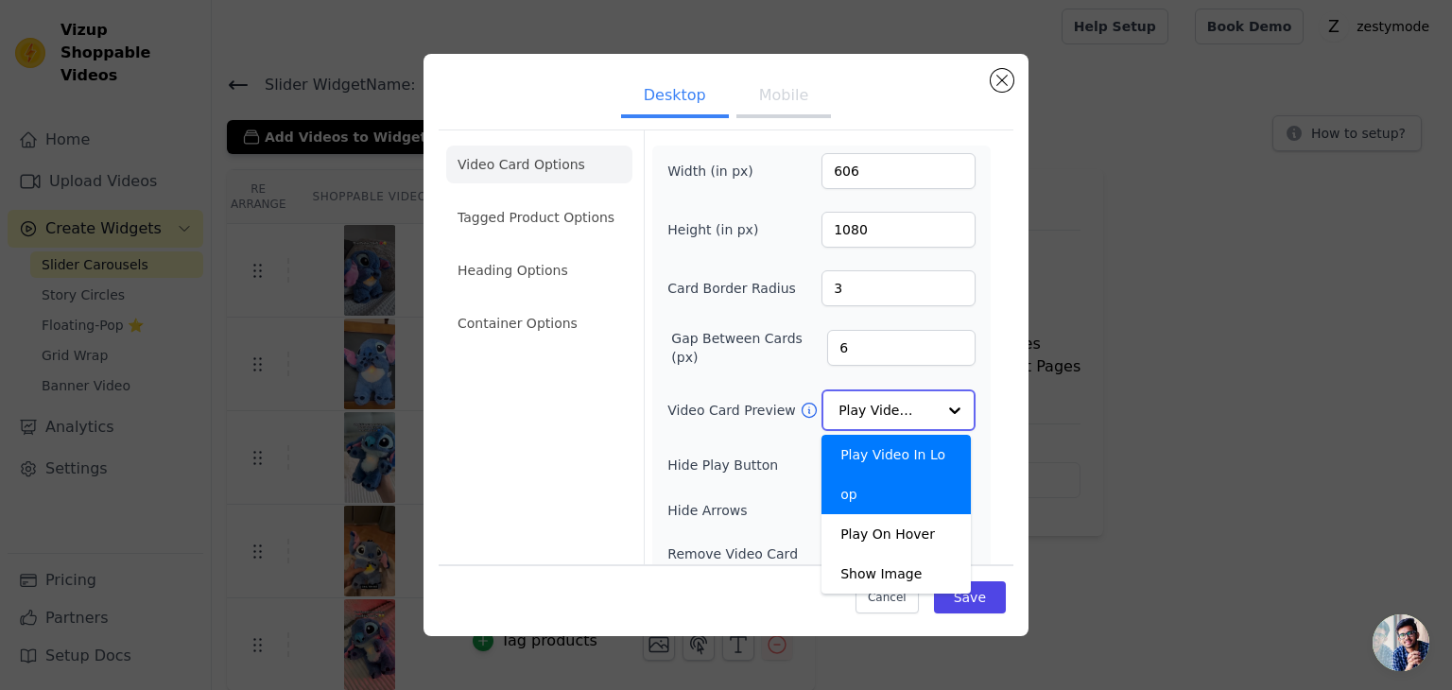
click at [888, 401] on input "Video Card Preview" at bounding box center [887, 410] width 97 height 38
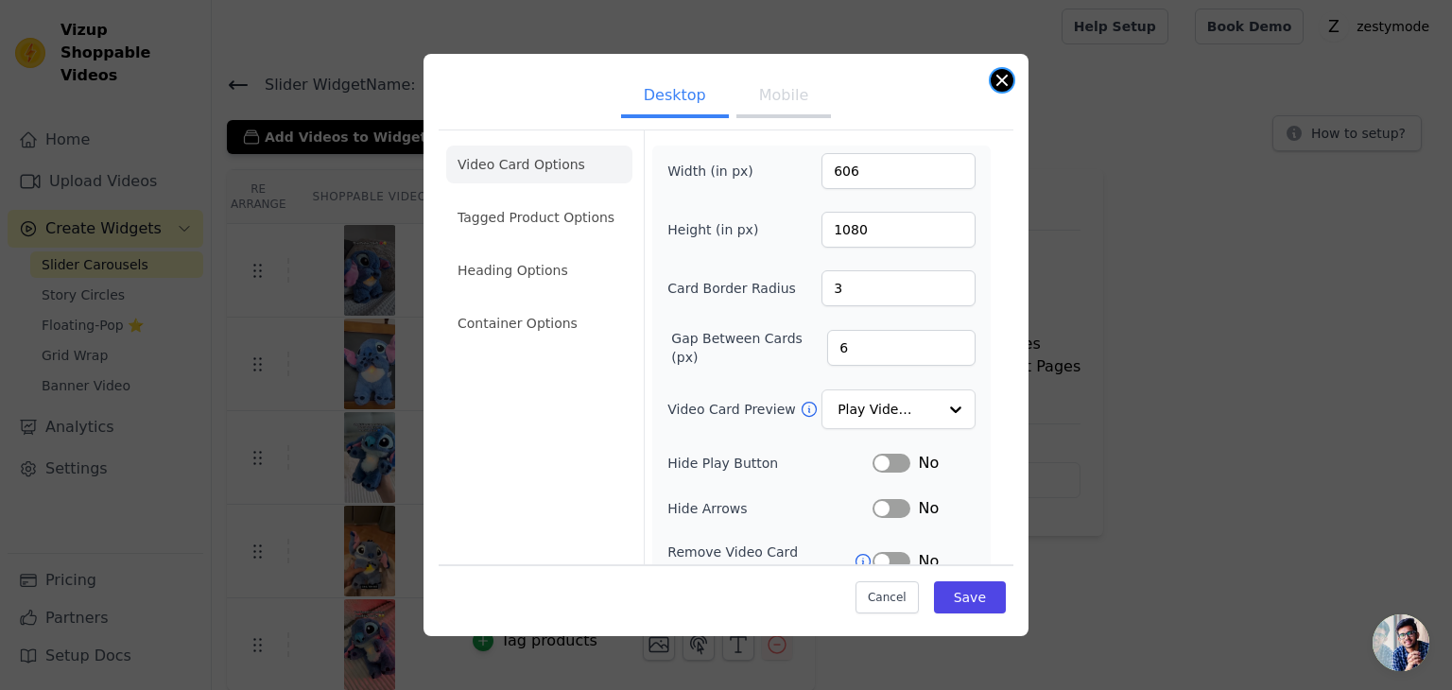
click at [1000, 77] on button "Close modal" at bounding box center [1002, 80] width 23 height 23
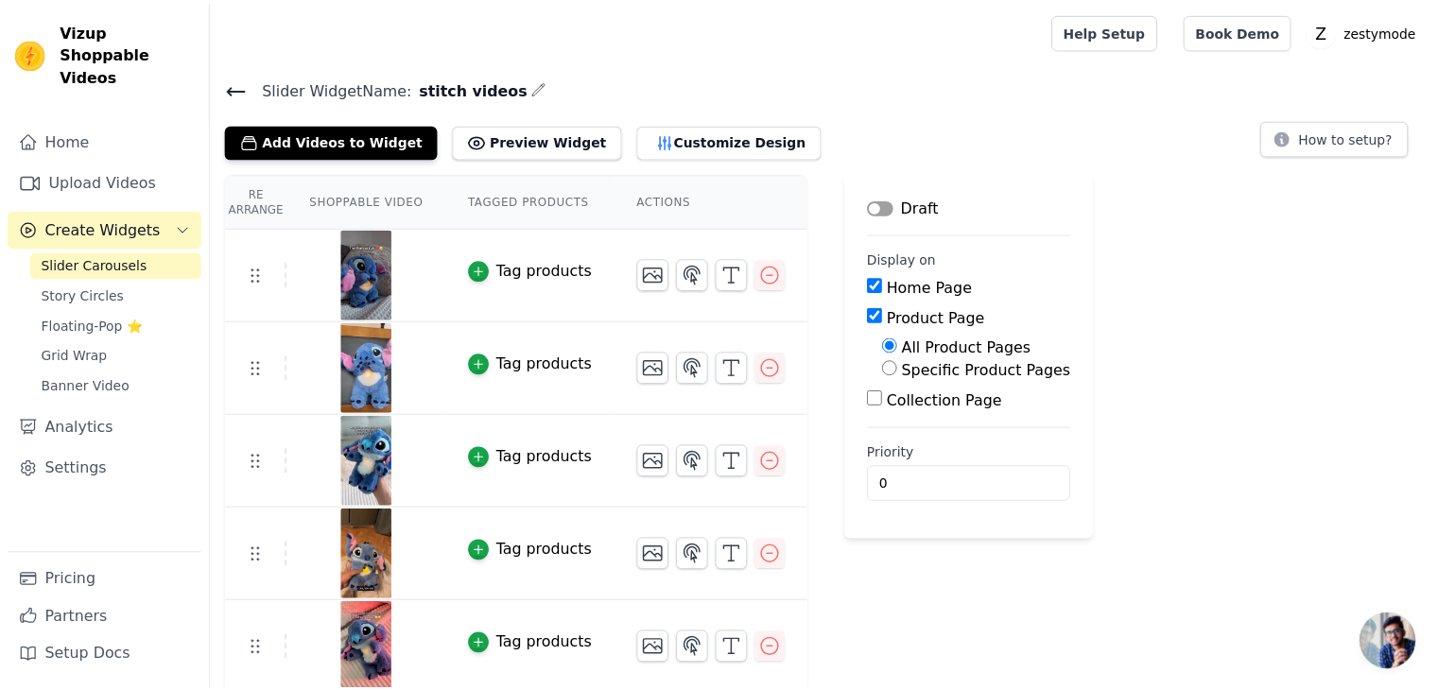
scroll to position [4, 0]
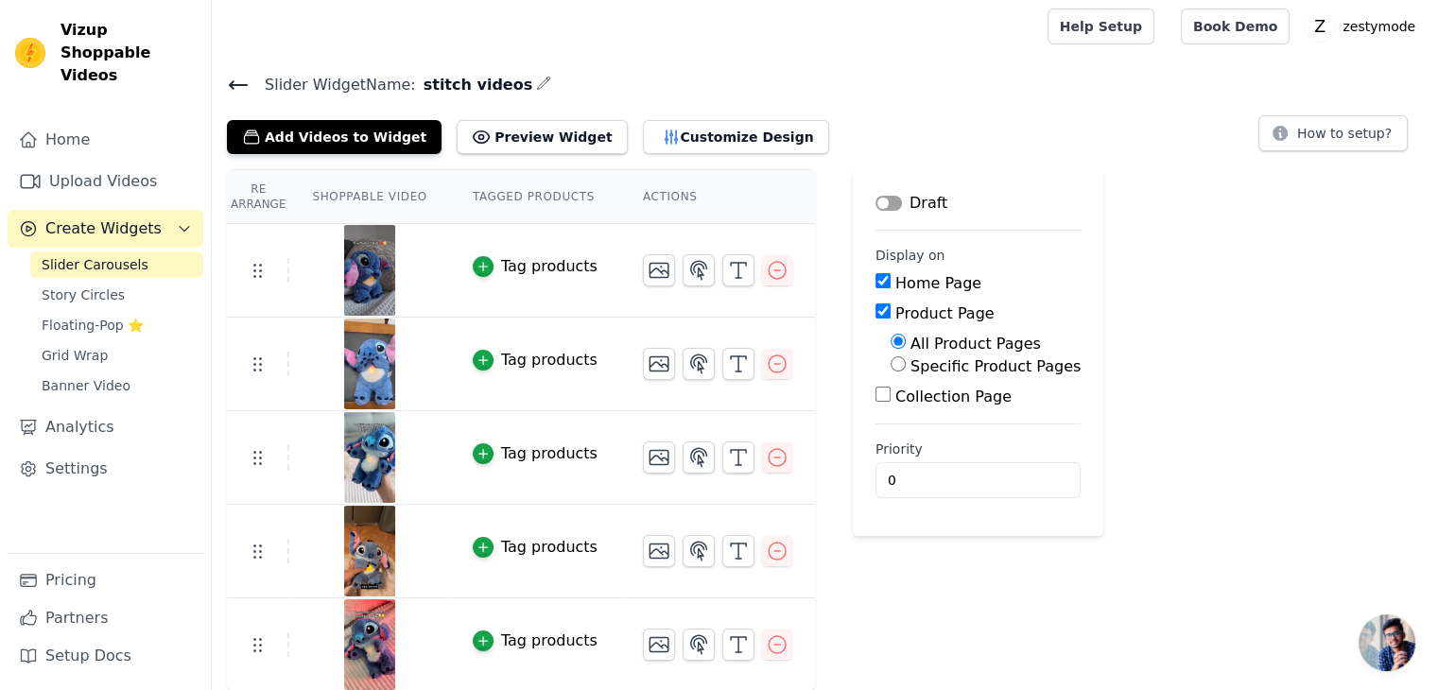
click at [237, 79] on icon at bounding box center [238, 85] width 23 height 23
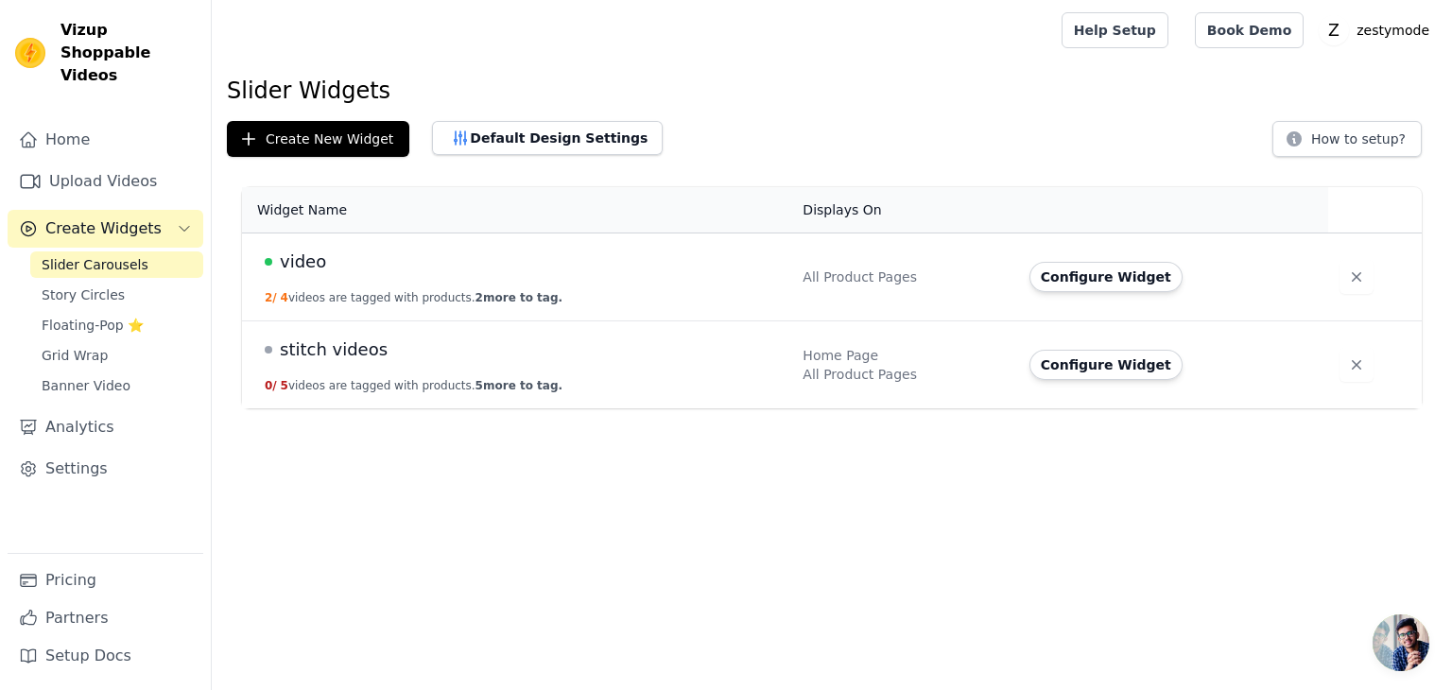
click at [372, 278] on td "video 2 / 4 videos are tagged with products. 2 more to tag." at bounding box center [516, 278] width 549 height 88
click at [299, 263] on span "video" at bounding box center [303, 262] width 46 height 26
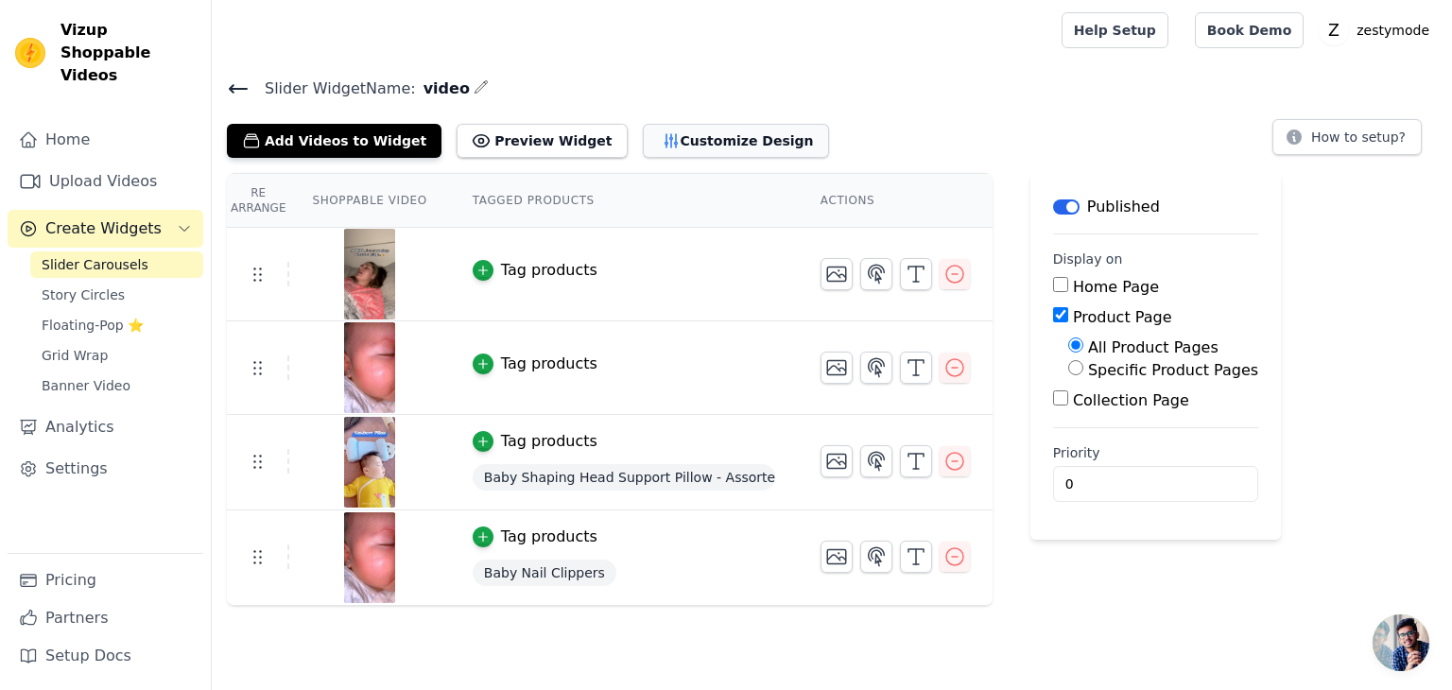
click at [646, 148] on button "Customize Design" at bounding box center [736, 141] width 186 height 34
click at [734, 137] on button "Customize Design" at bounding box center [736, 141] width 186 height 34
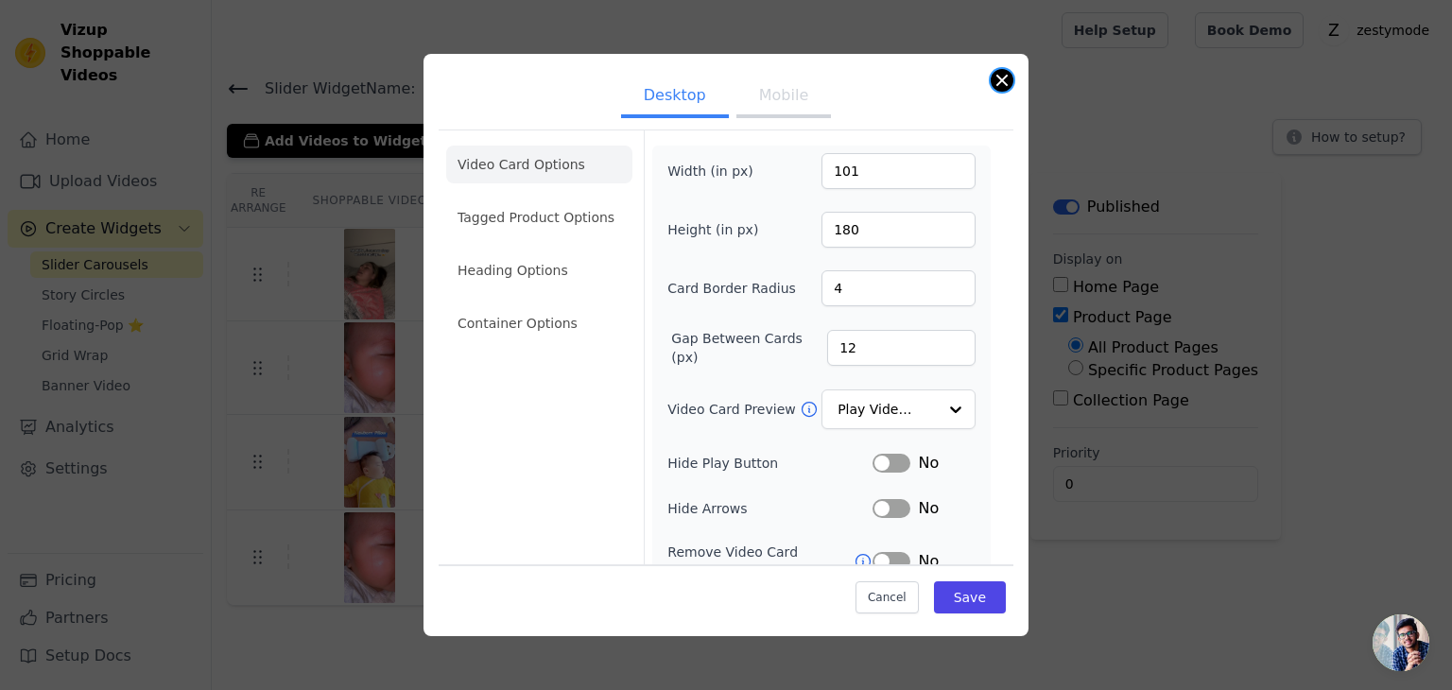
click at [1002, 77] on button "Close modal" at bounding box center [1002, 80] width 23 height 23
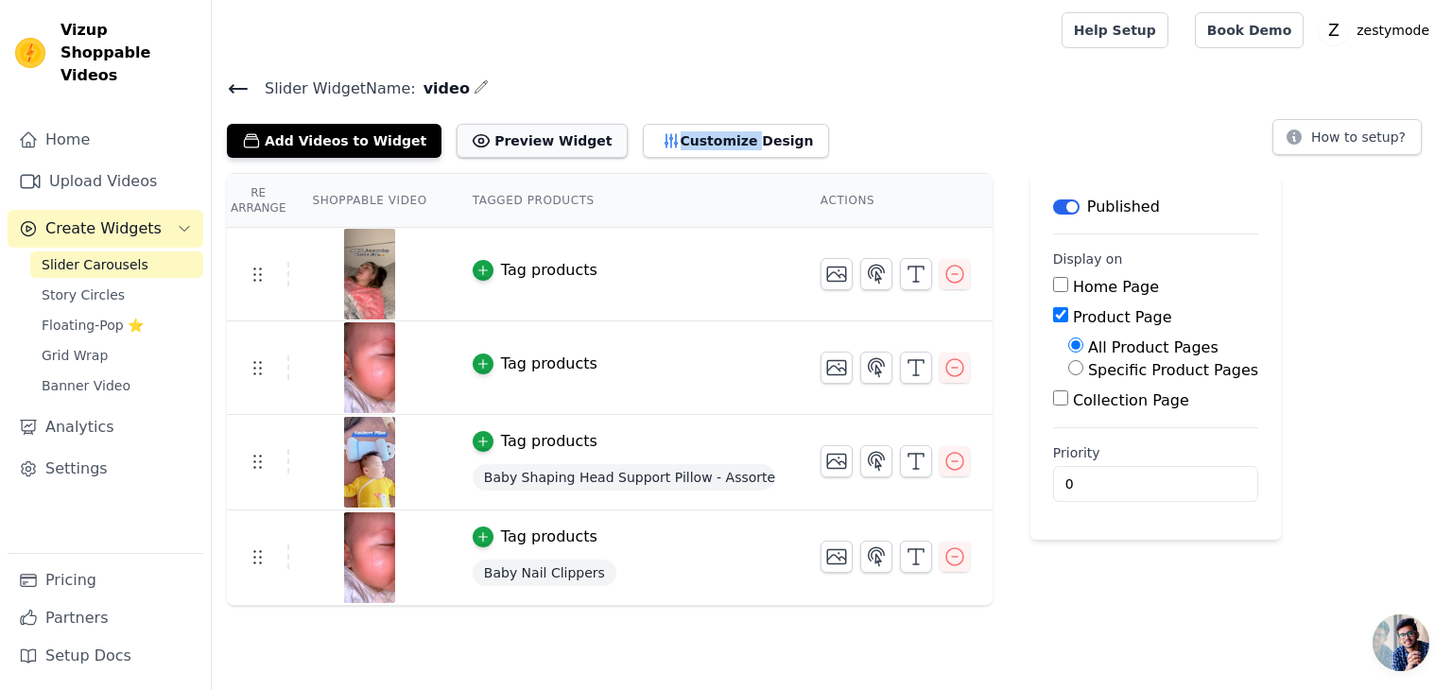
click at [552, 134] on button "Preview Widget" at bounding box center [542, 141] width 170 height 34
click at [837, 133] on div "Add Videos to Widget Preview Widget Customize Design How to setup?" at bounding box center [832, 137] width 1210 height 42
click at [717, 143] on button "Customize Design" at bounding box center [736, 141] width 186 height 34
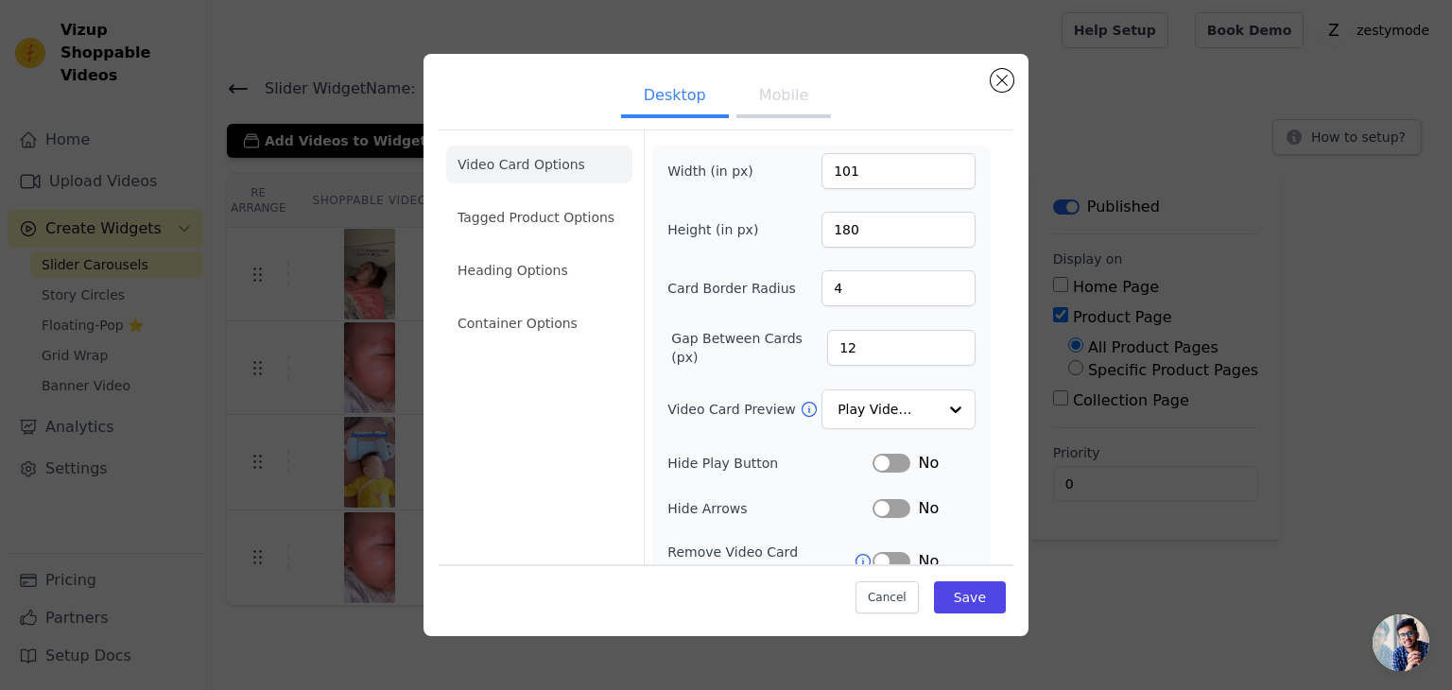
click at [781, 88] on button "Mobile" at bounding box center [784, 98] width 95 height 42
click at [683, 96] on button "Desktop" at bounding box center [675, 98] width 108 height 42
click at [783, 100] on button "Mobile" at bounding box center [784, 98] width 95 height 42
click at [1003, 69] on button "Close modal" at bounding box center [1002, 80] width 23 height 23
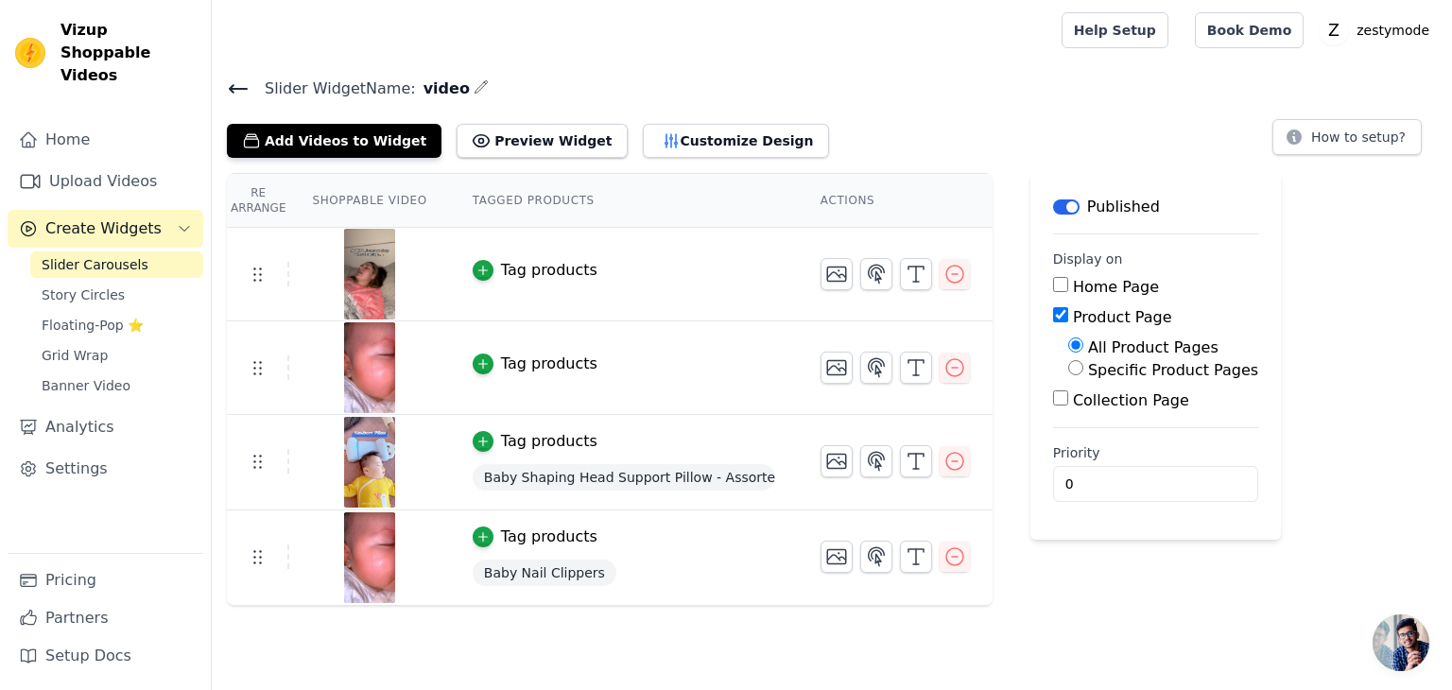
click at [229, 83] on icon at bounding box center [238, 89] width 23 height 23
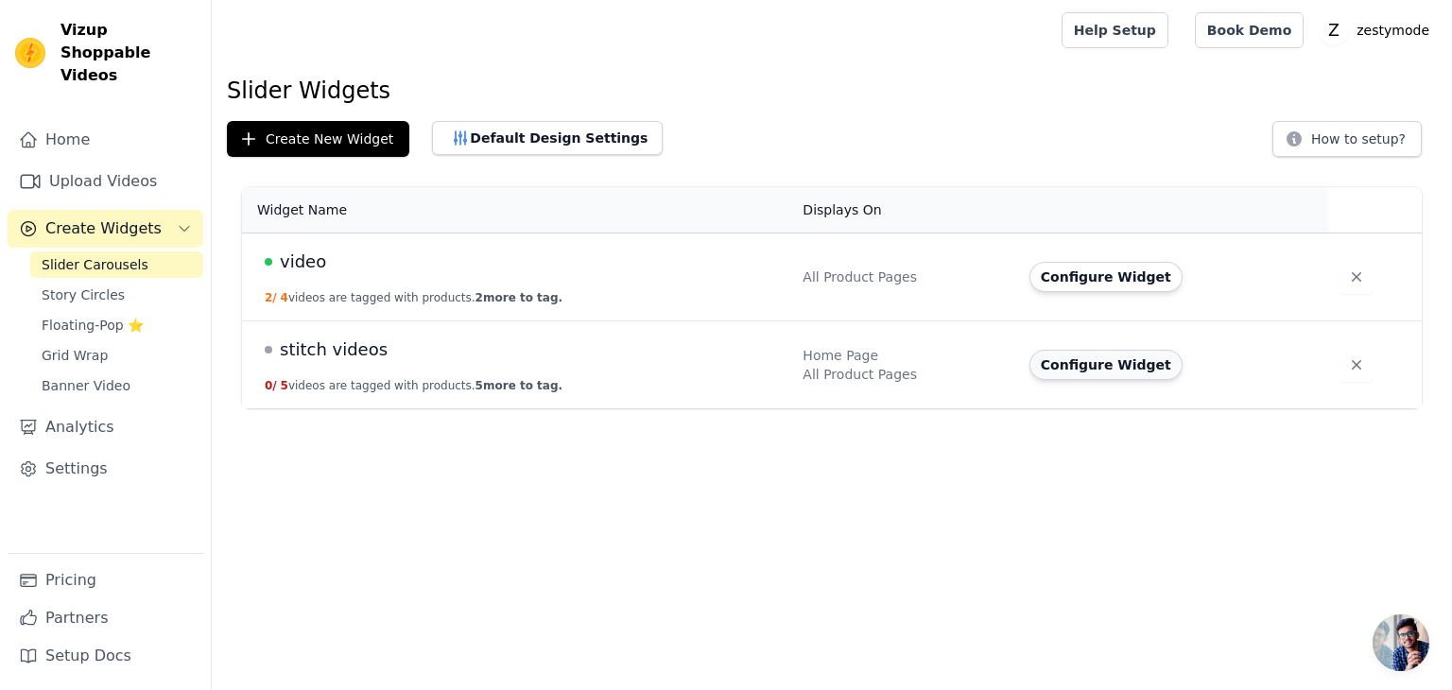
click at [1099, 369] on button "Configure Widget" at bounding box center [1106, 365] width 153 height 30
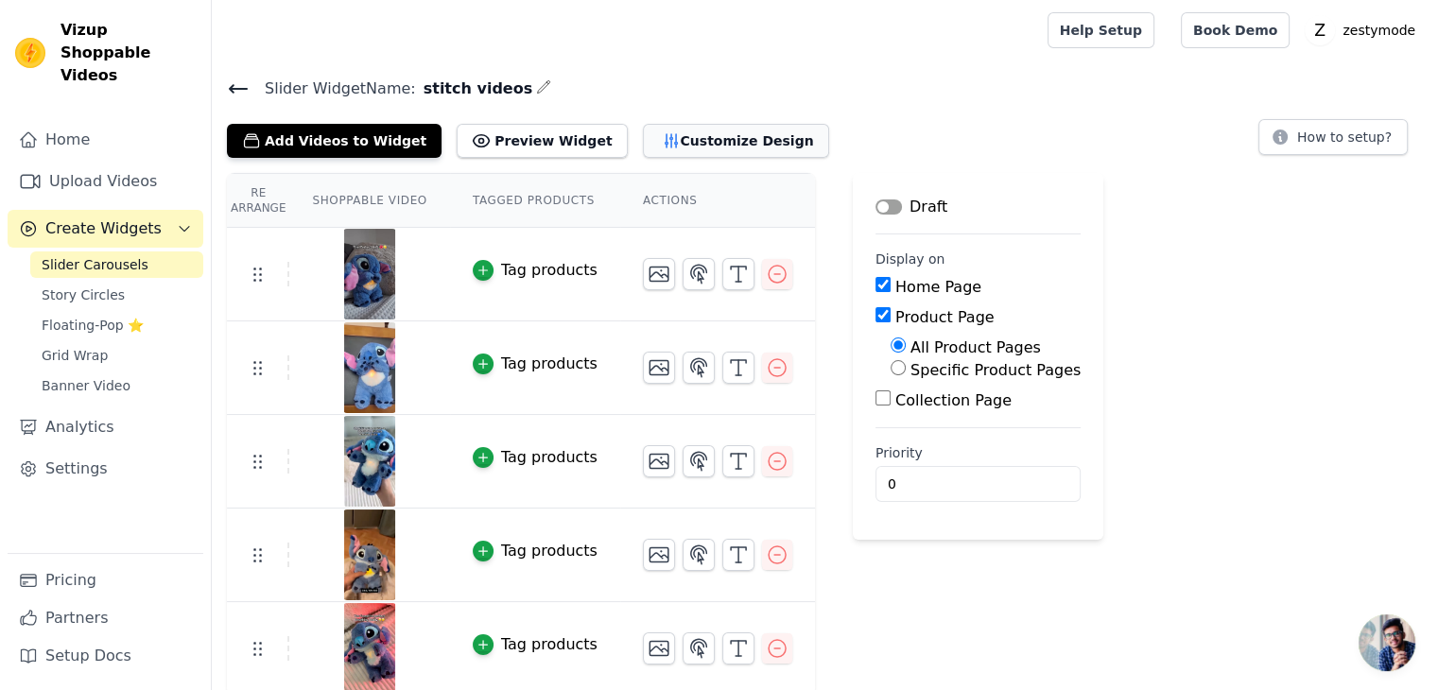
click at [665, 133] on button "Customize Design" at bounding box center [736, 141] width 186 height 34
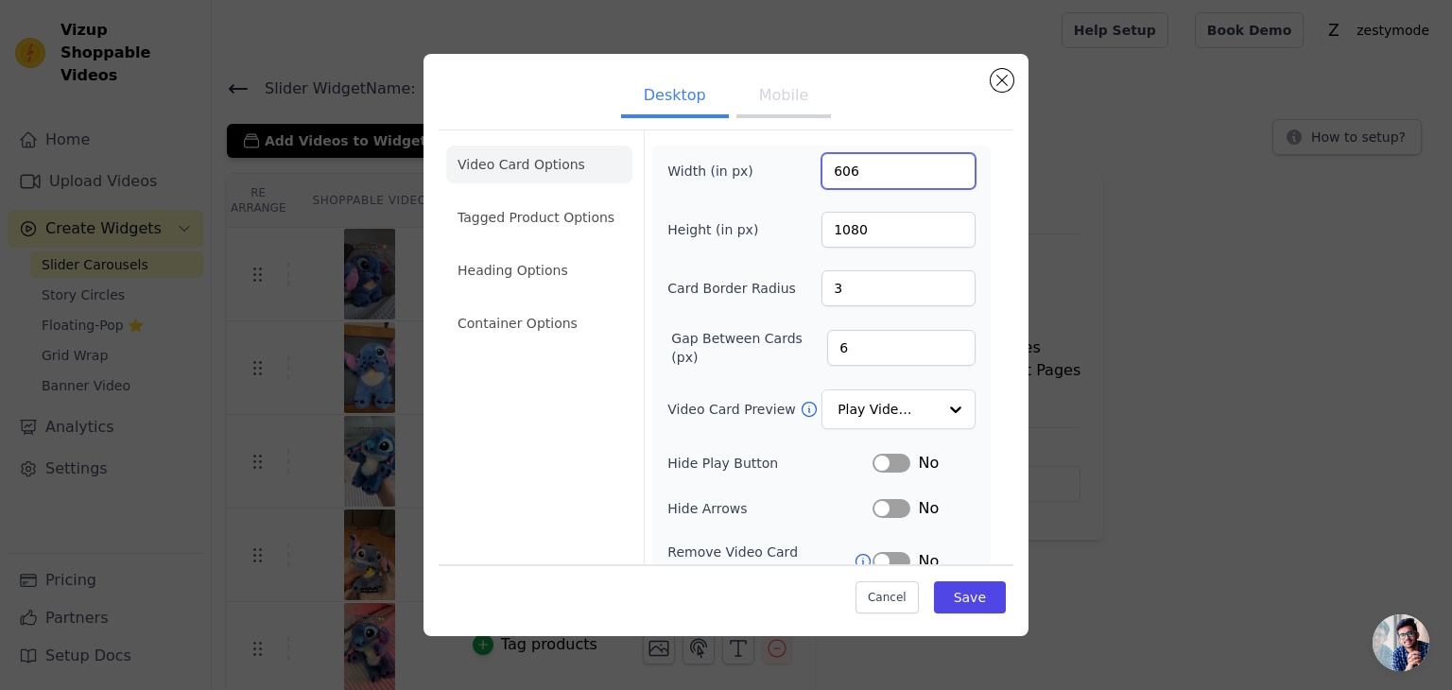
click at [829, 175] on input "606" at bounding box center [899, 171] width 154 height 36
type input "270"
click at [865, 239] on input "1080" at bounding box center [899, 230] width 154 height 36
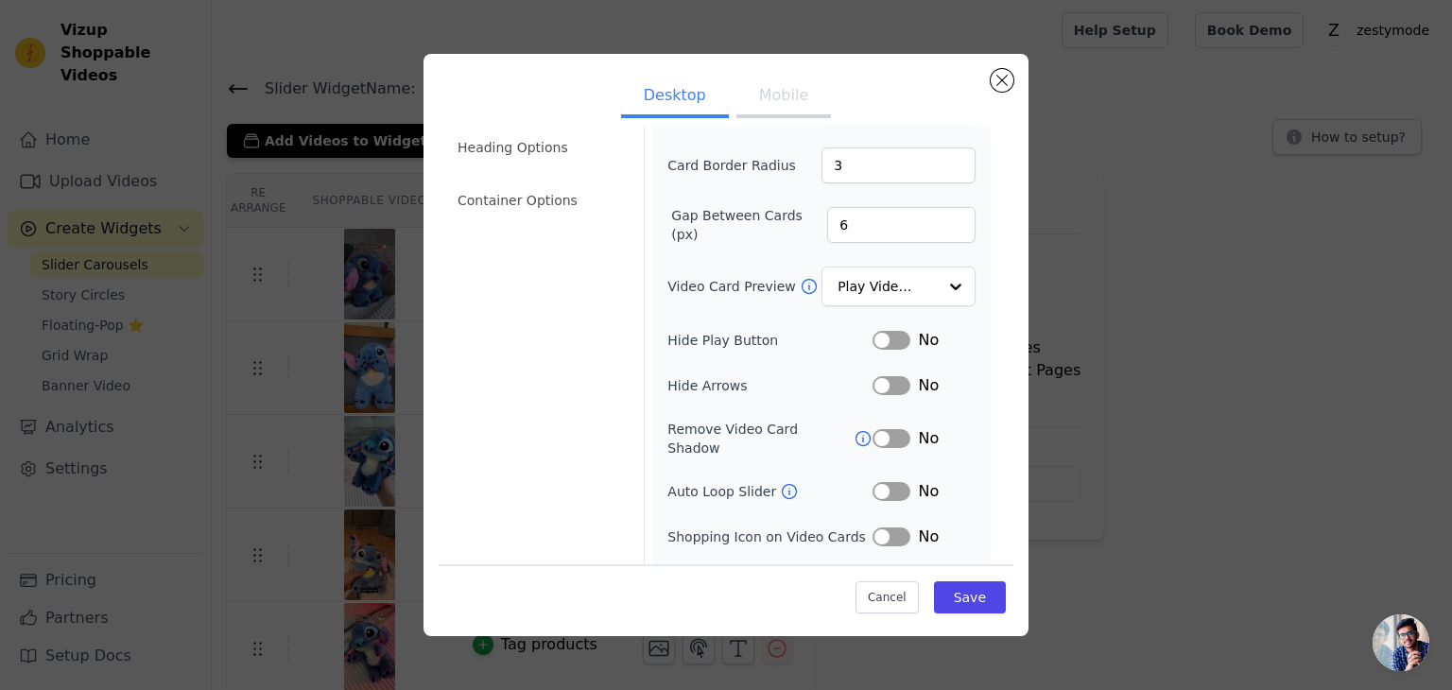
scroll to position [148, 0]
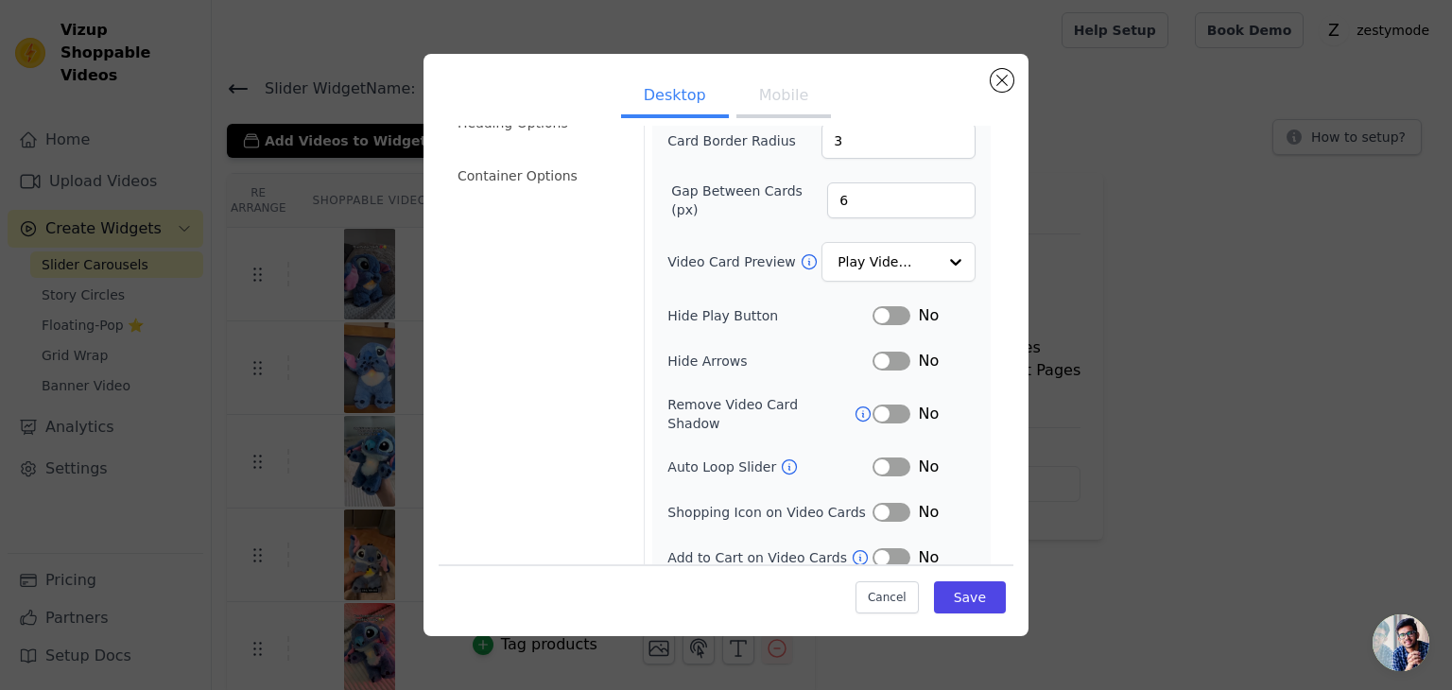
type input "480"
drag, startPoint x: 760, startPoint y: 89, endPoint x: 790, endPoint y: 121, distance: 43.5
click at [761, 89] on button "Mobile" at bounding box center [784, 98] width 95 height 42
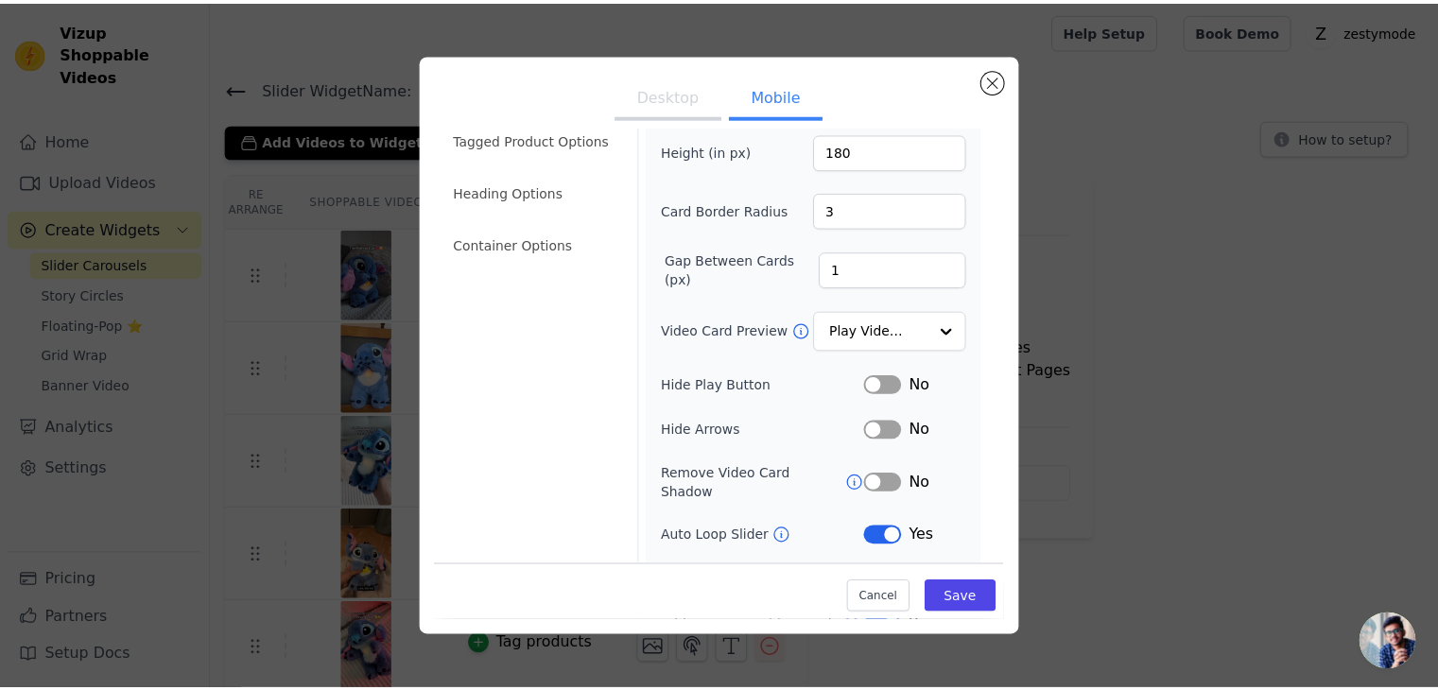
scroll to position [0, 0]
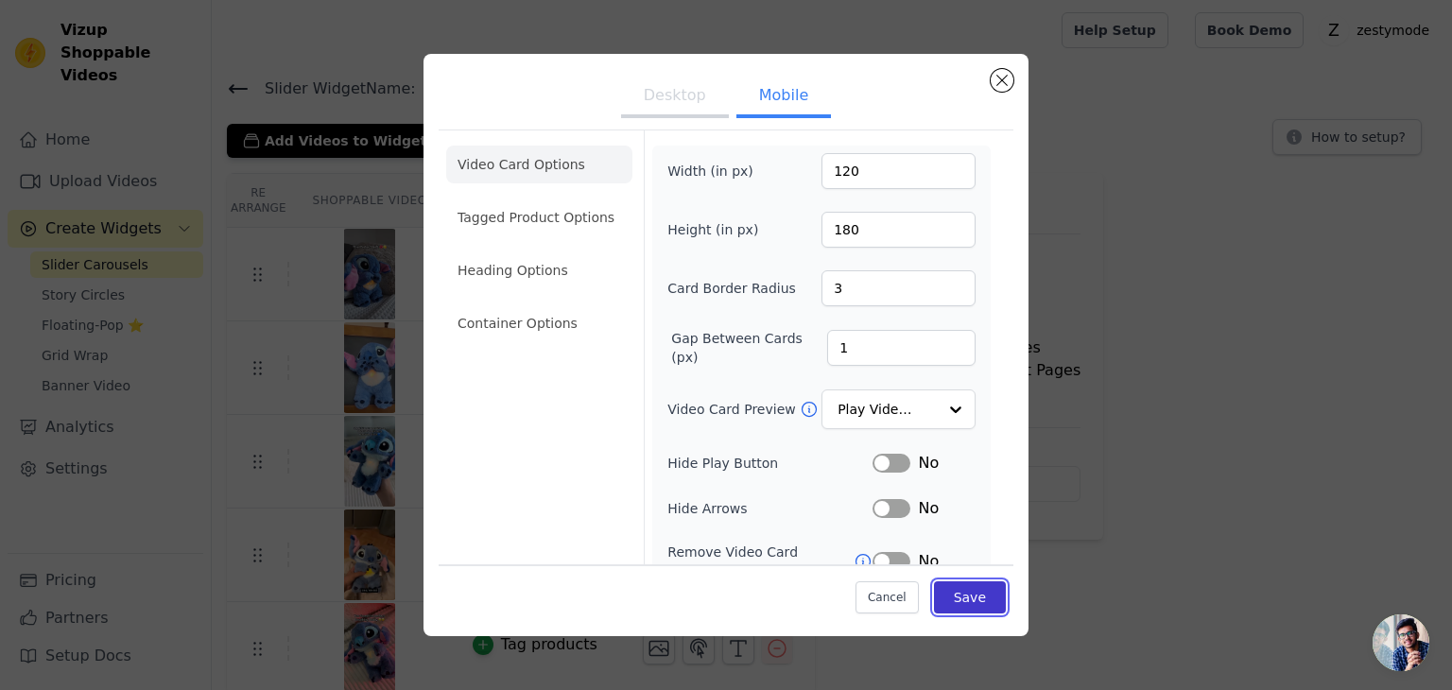
click at [968, 593] on button "Save" at bounding box center [970, 598] width 72 height 32
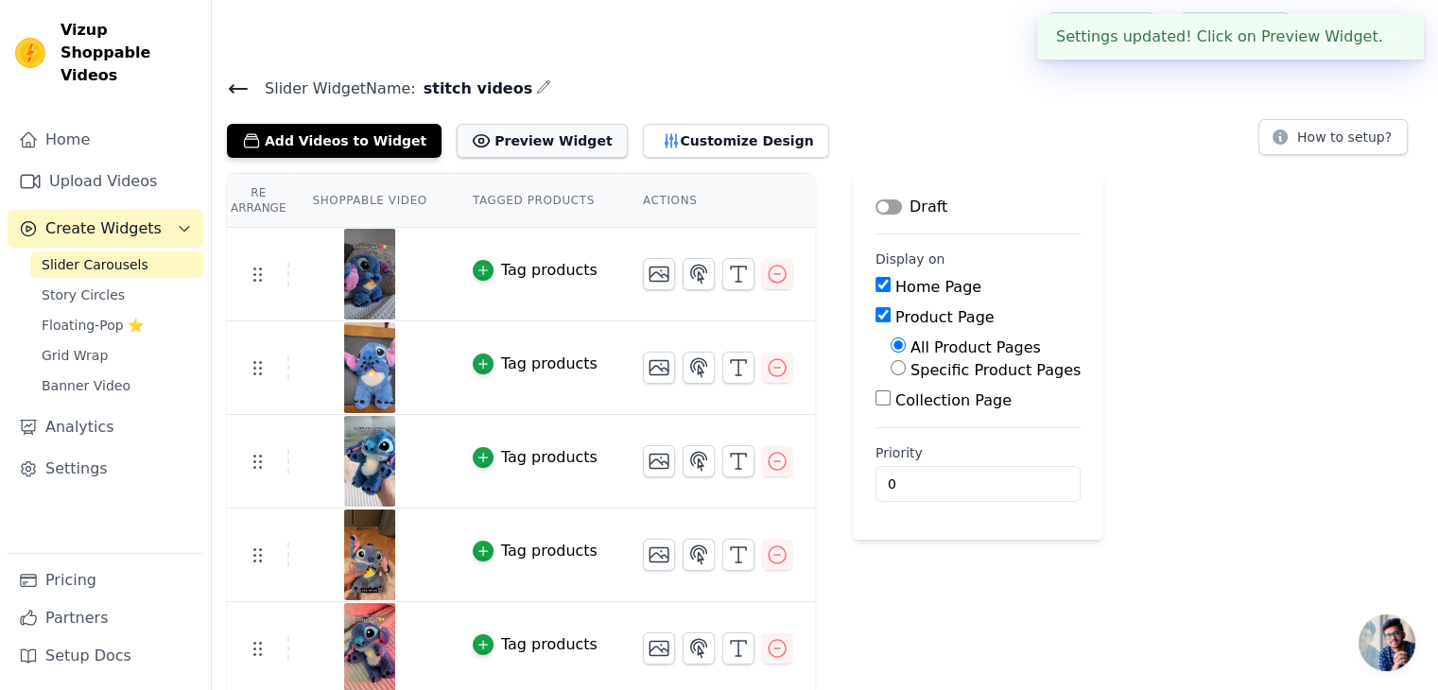
click at [514, 148] on button "Preview Widget" at bounding box center [542, 141] width 170 height 34
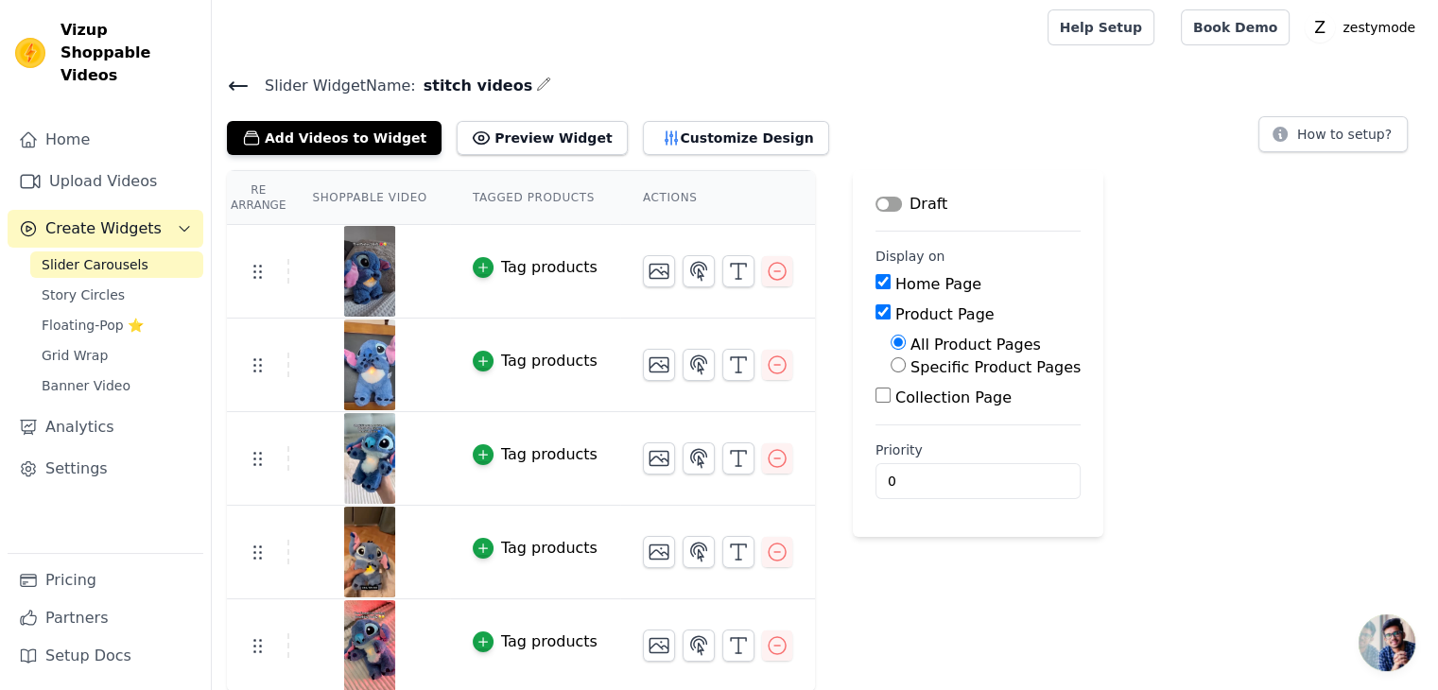
scroll to position [4, 0]
click at [502, 130] on button "Preview Widget" at bounding box center [542, 137] width 170 height 34
click at [701, 137] on button "Customize Design" at bounding box center [736, 137] width 186 height 34
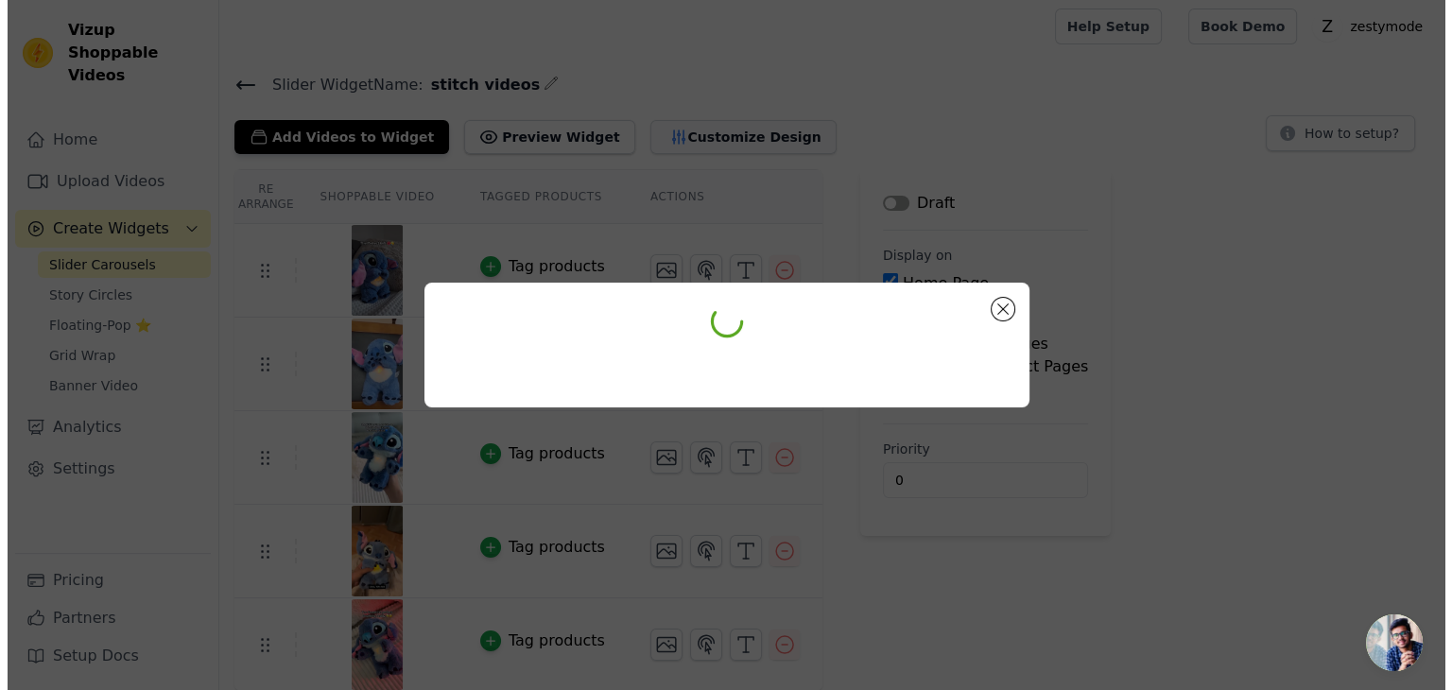
scroll to position [0, 0]
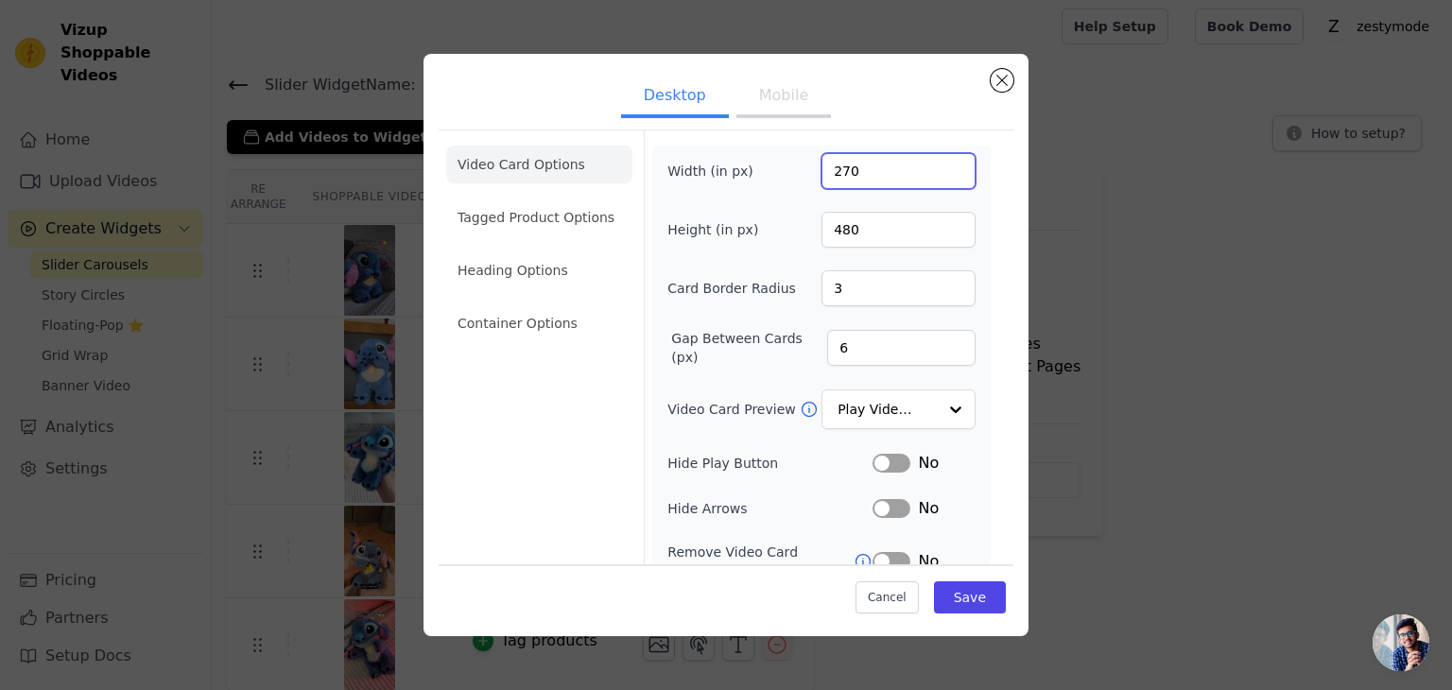
click at [838, 168] on input "270" at bounding box center [899, 171] width 154 height 36
type input "240"
click at [829, 233] on input "480" at bounding box center [899, 230] width 154 height 36
type input "380"
click at [957, 598] on button "Save" at bounding box center [970, 598] width 72 height 32
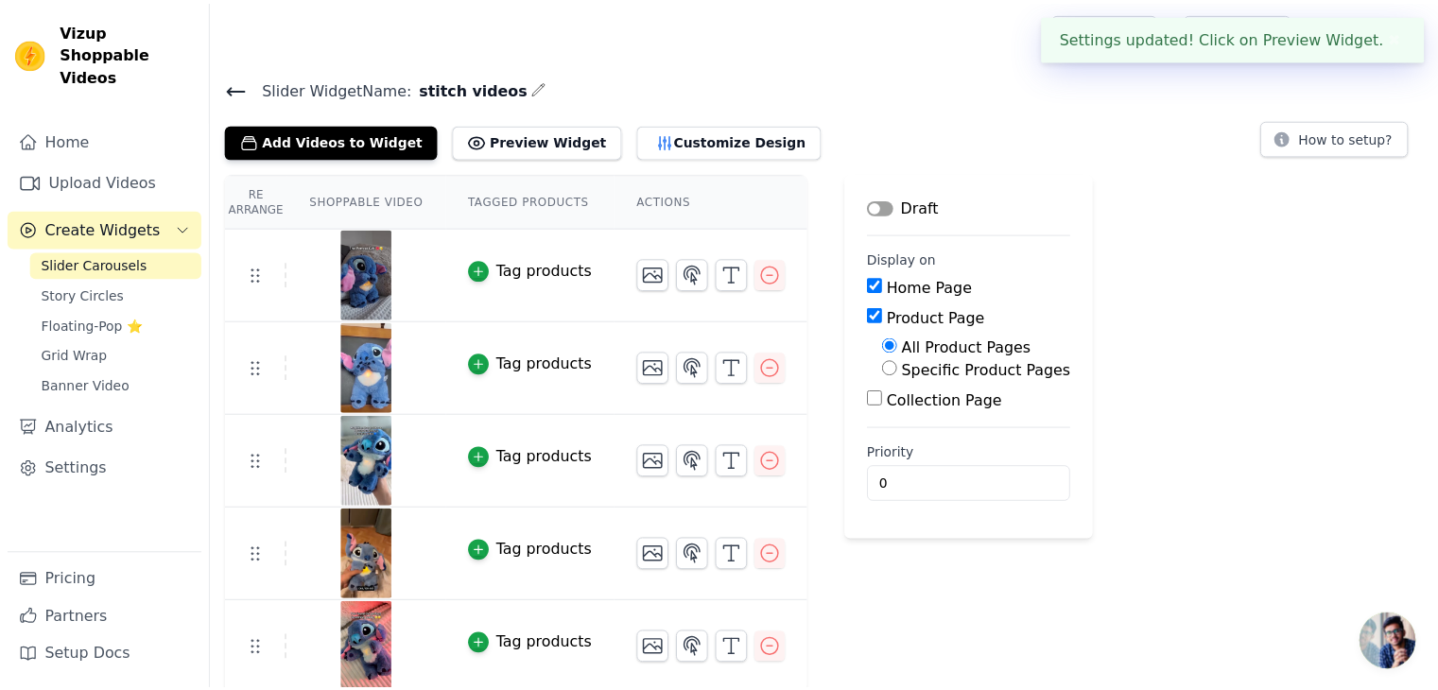
scroll to position [4, 0]
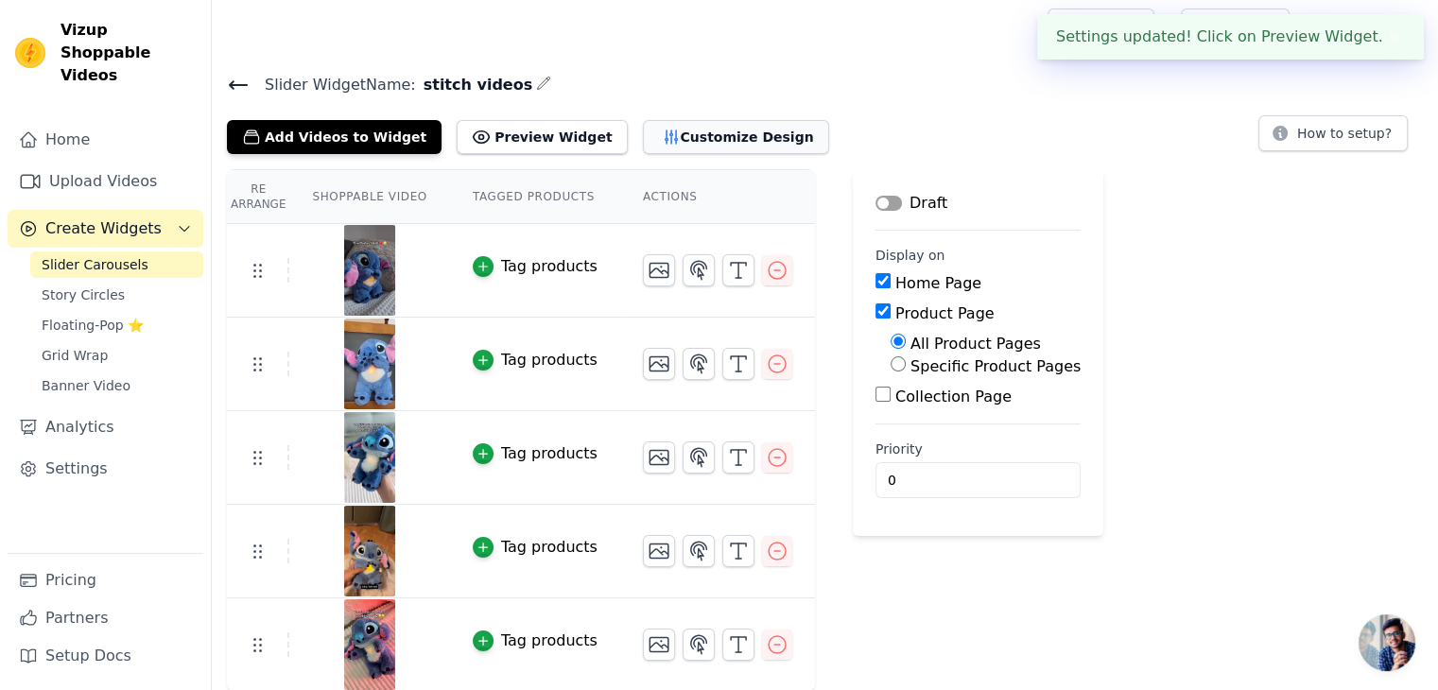
click at [702, 130] on button "Customize Design" at bounding box center [736, 137] width 186 height 34
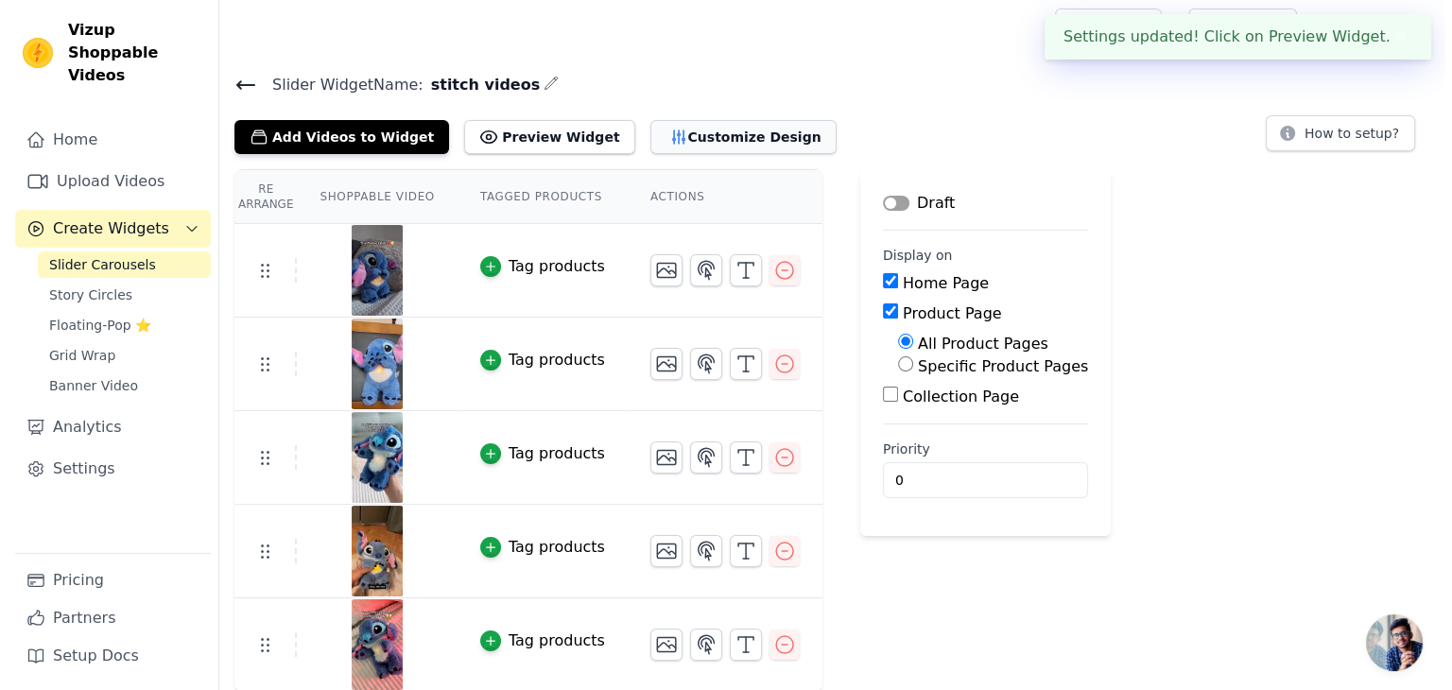
scroll to position [0, 0]
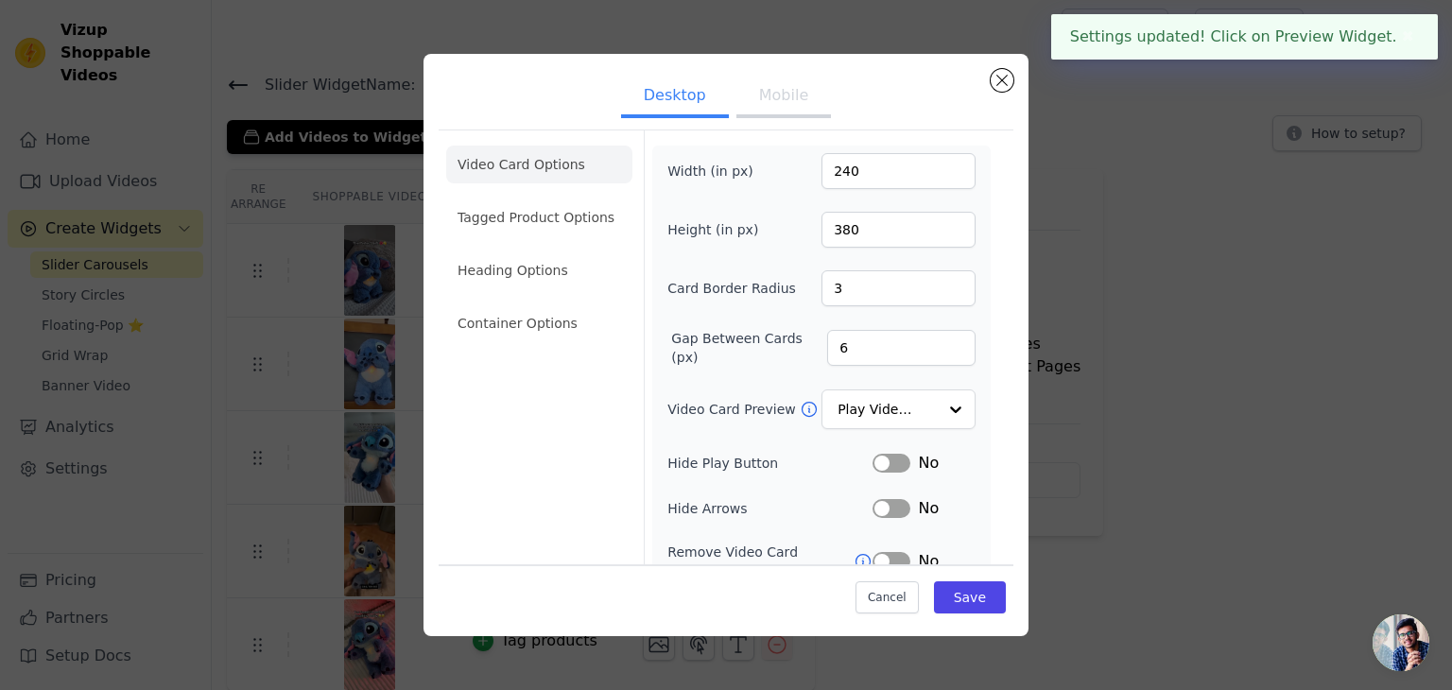
click at [772, 102] on button "Mobile" at bounding box center [784, 98] width 95 height 42
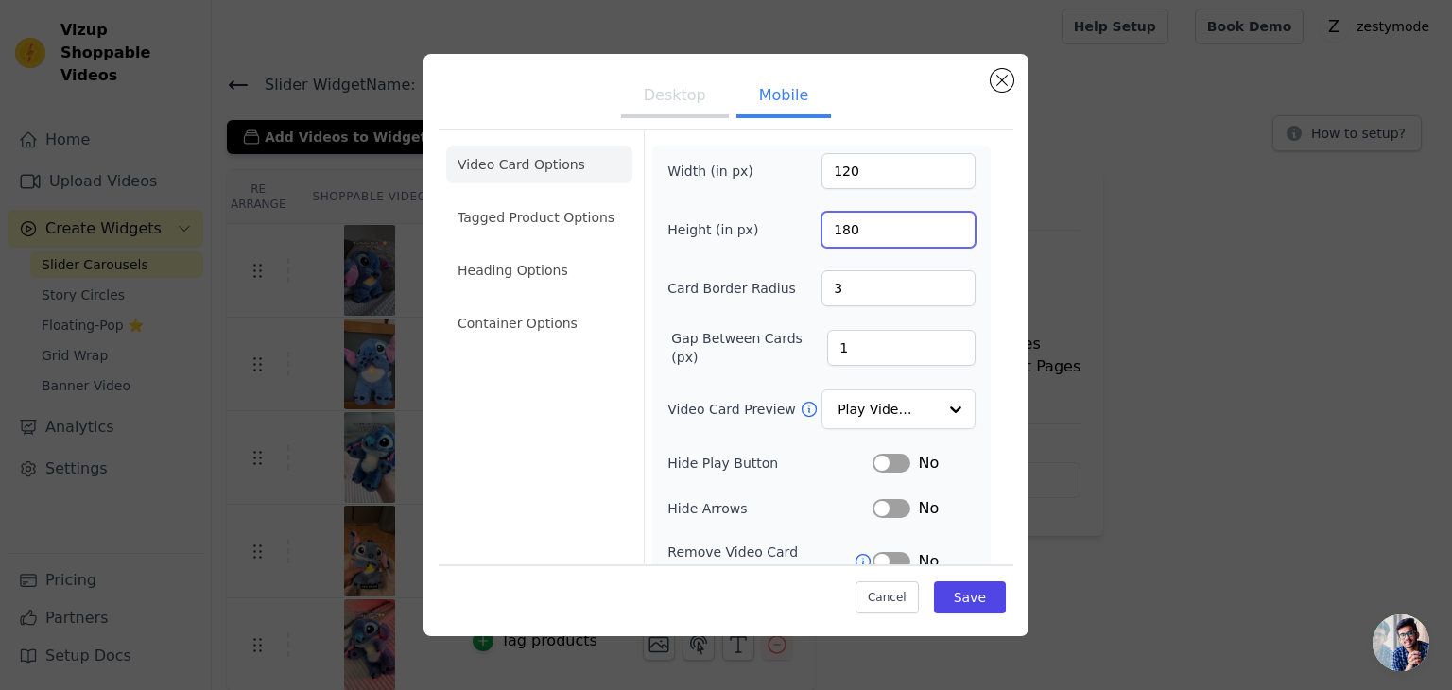
click at [839, 229] on input "180" at bounding box center [899, 230] width 154 height 36
type input "160"
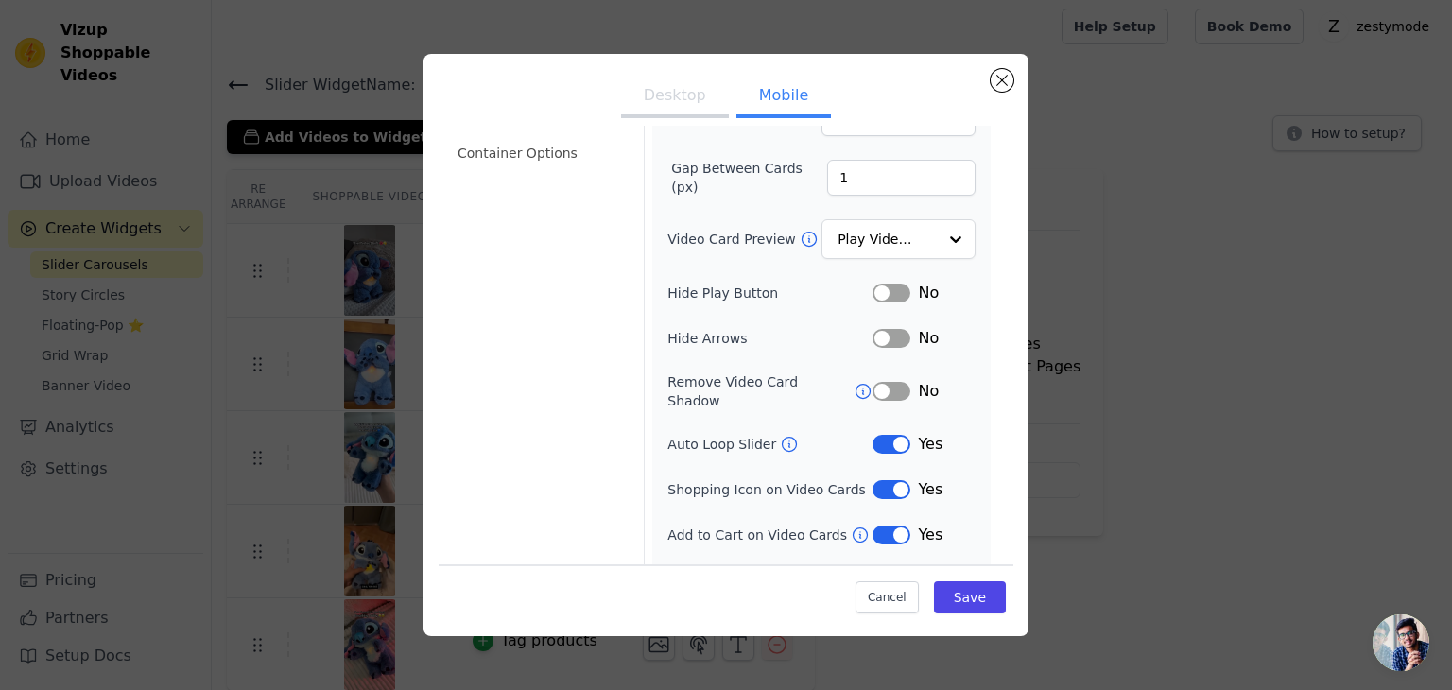
scroll to position [193, 0]
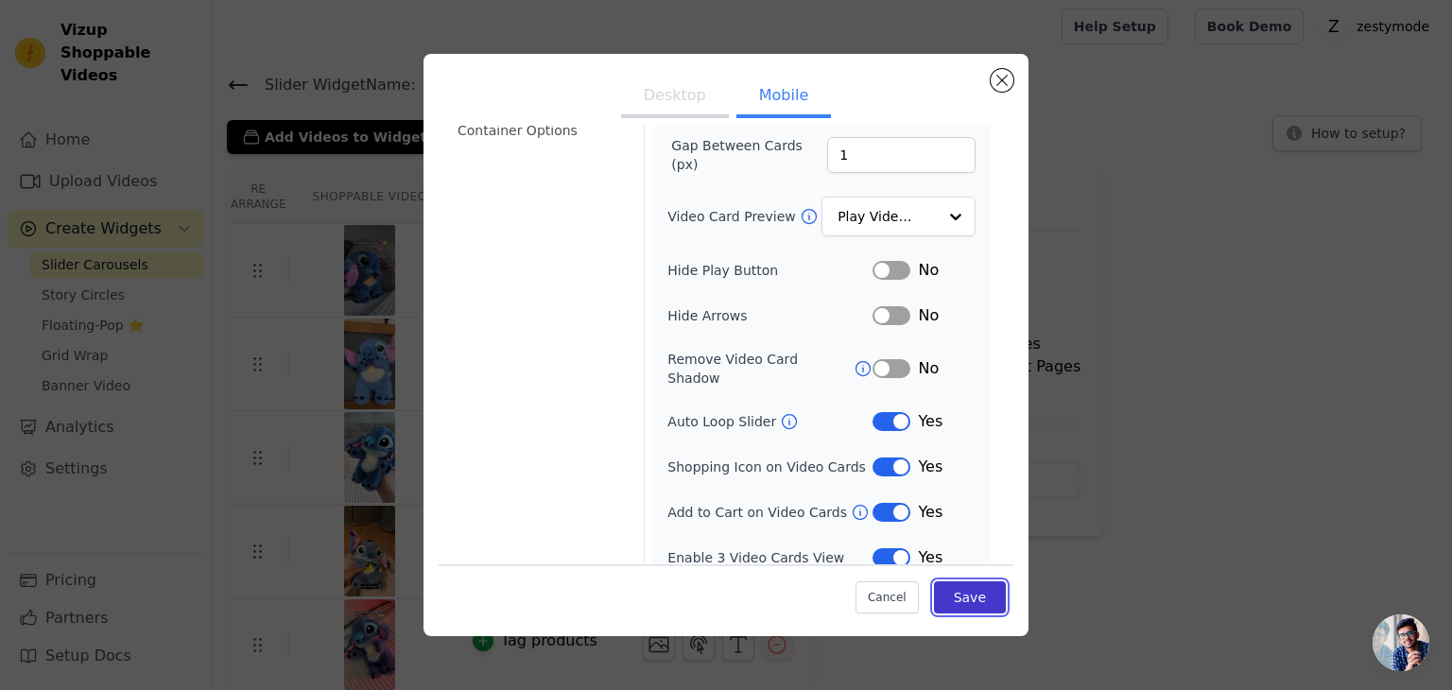
click at [972, 585] on button "Save" at bounding box center [970, 598] width 72 height 32
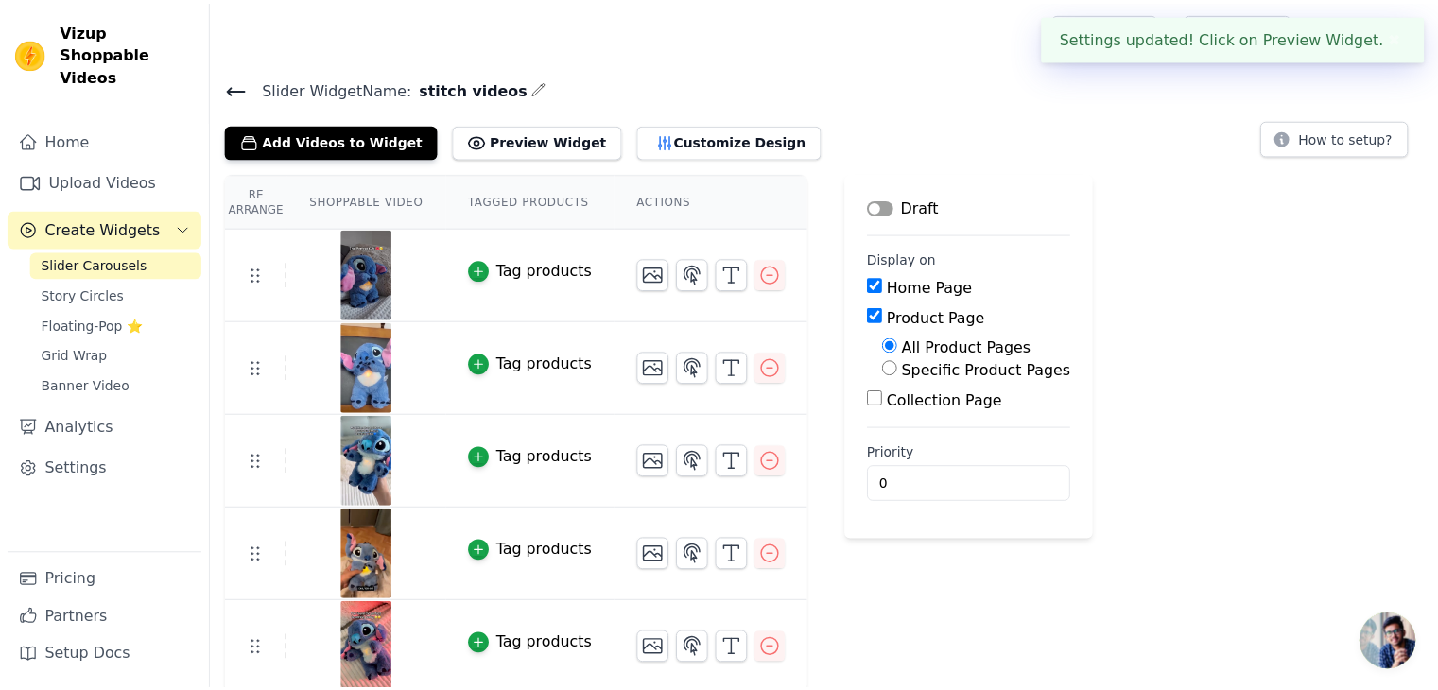
scroll to position [4, 0]
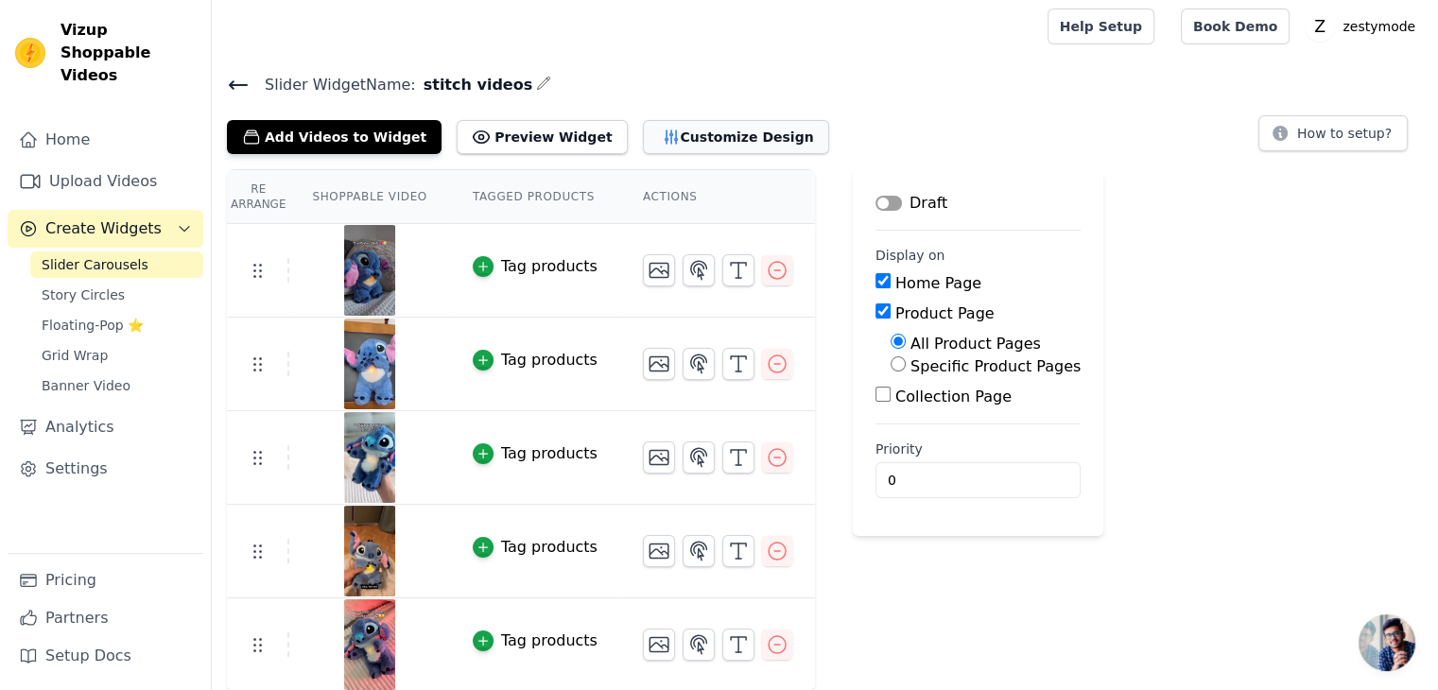
click at [656, 130] on button "Customize Design" at bounding box center [736, 137] width 186 height 34
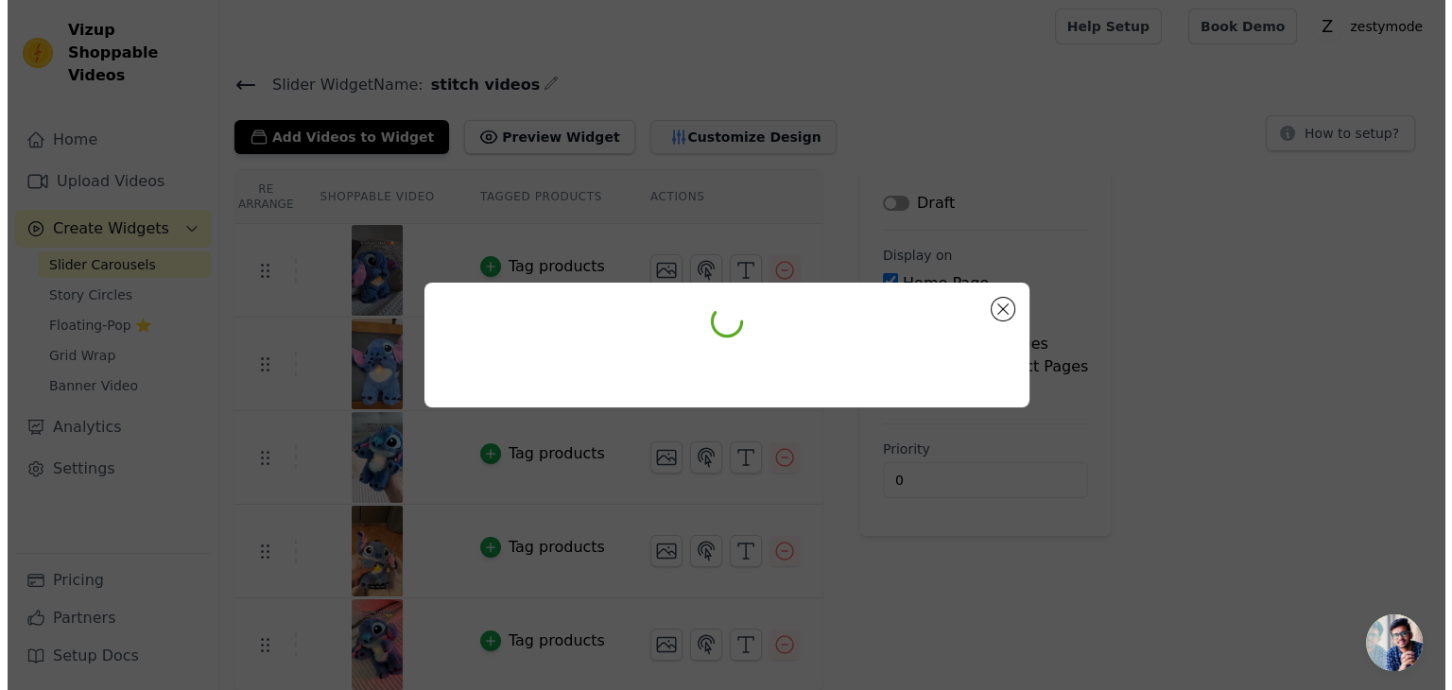
scroll to position [0, 0]
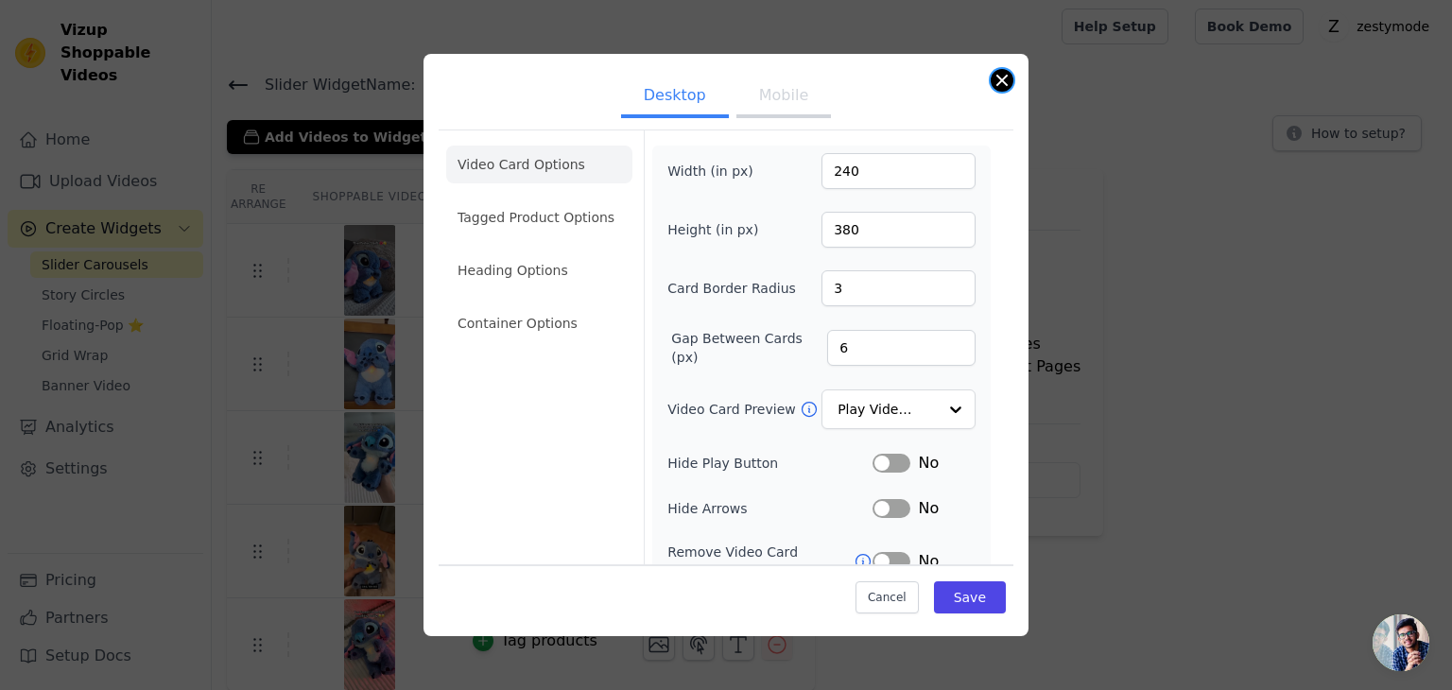
click at [1002, 82] on button "Close modal" at bounding box center [1002, 80] width 23 height 23
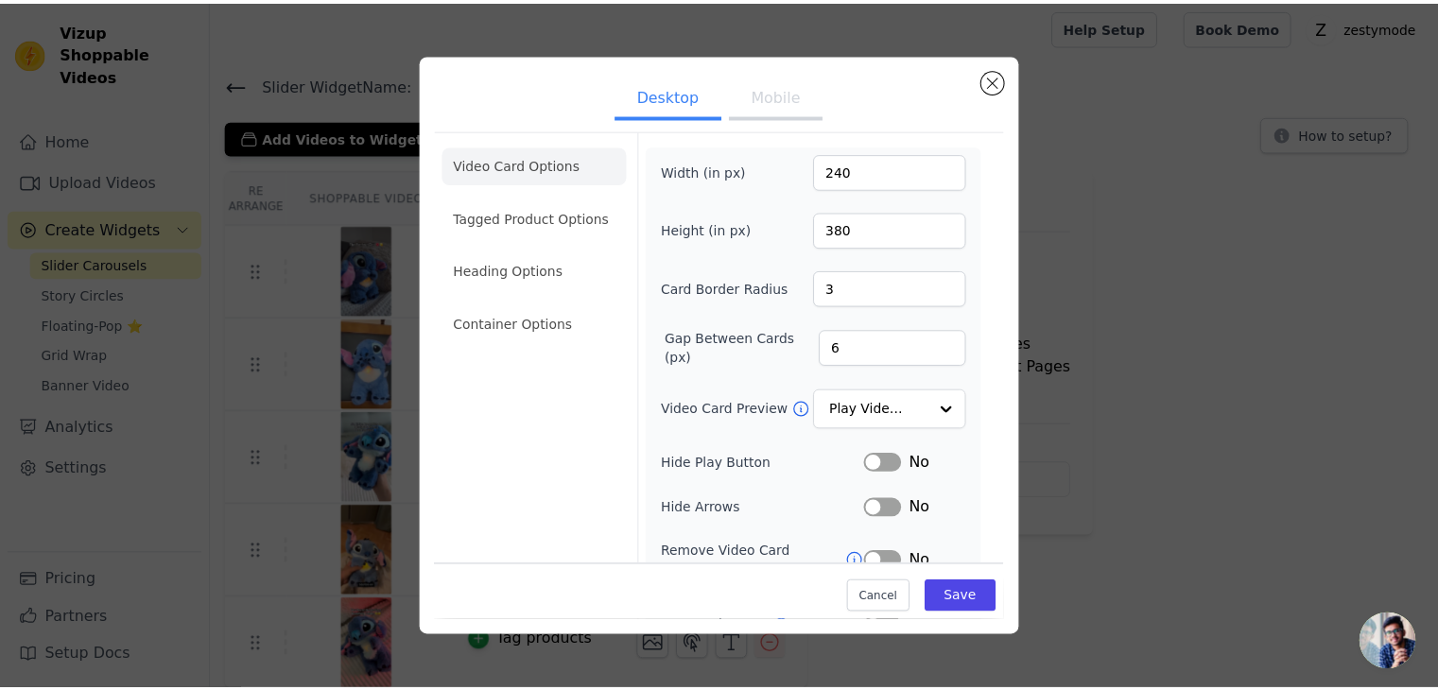
scroll to position [4, 0]
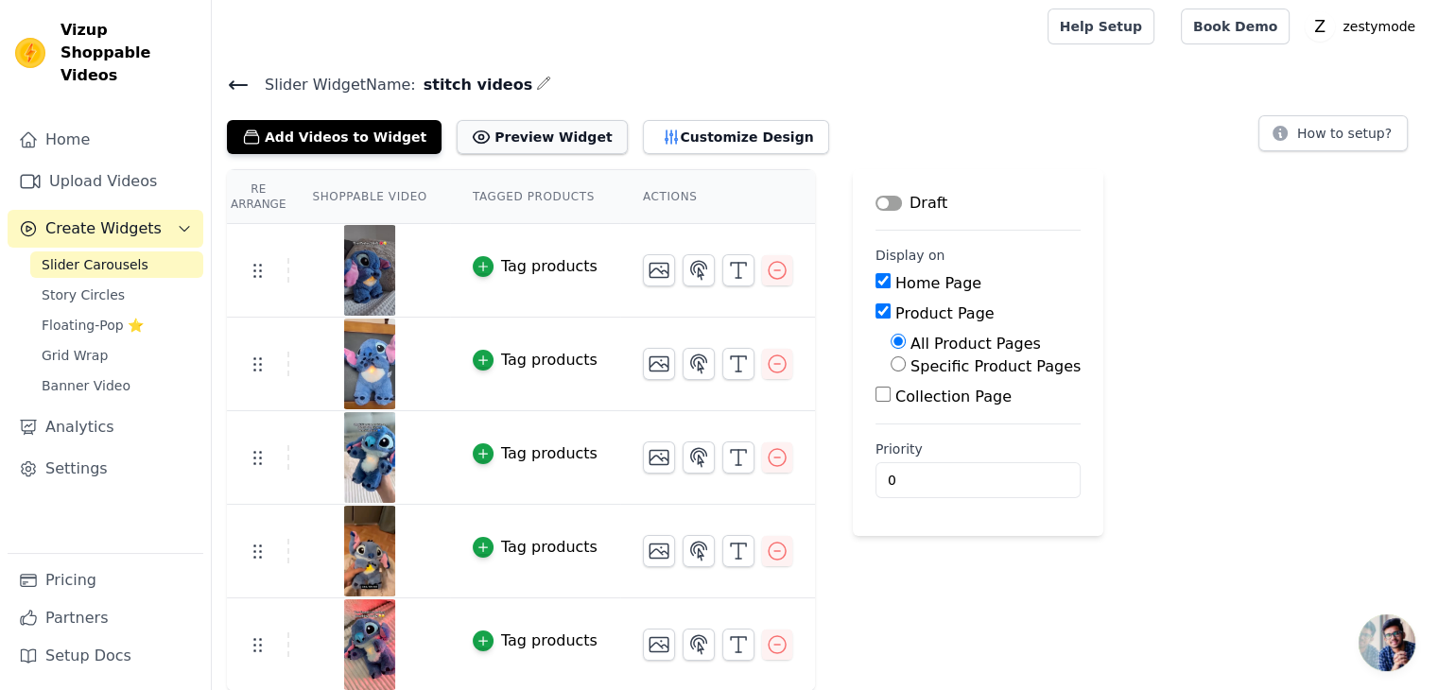
click at [488, 132] on button "Preview Widget" at bounding box center [542, 137] width 170 height 34
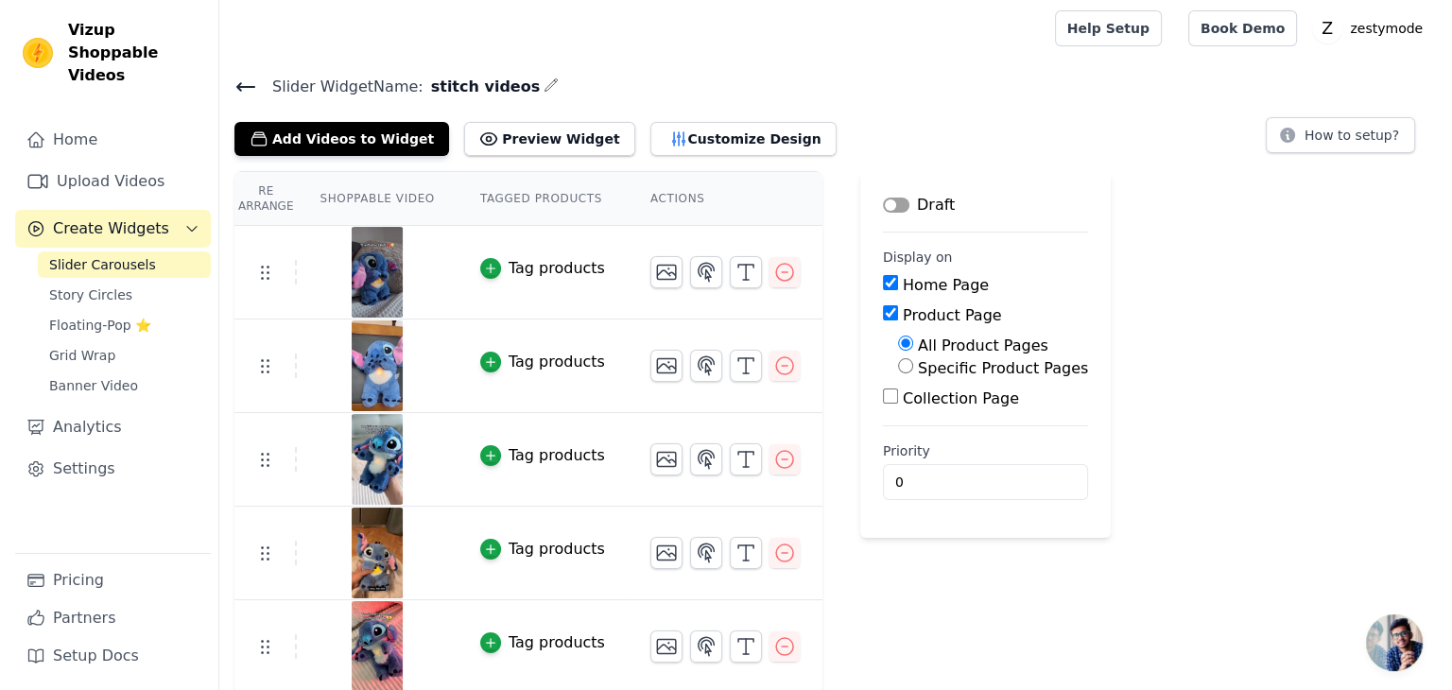
scroll to position [0, 0]
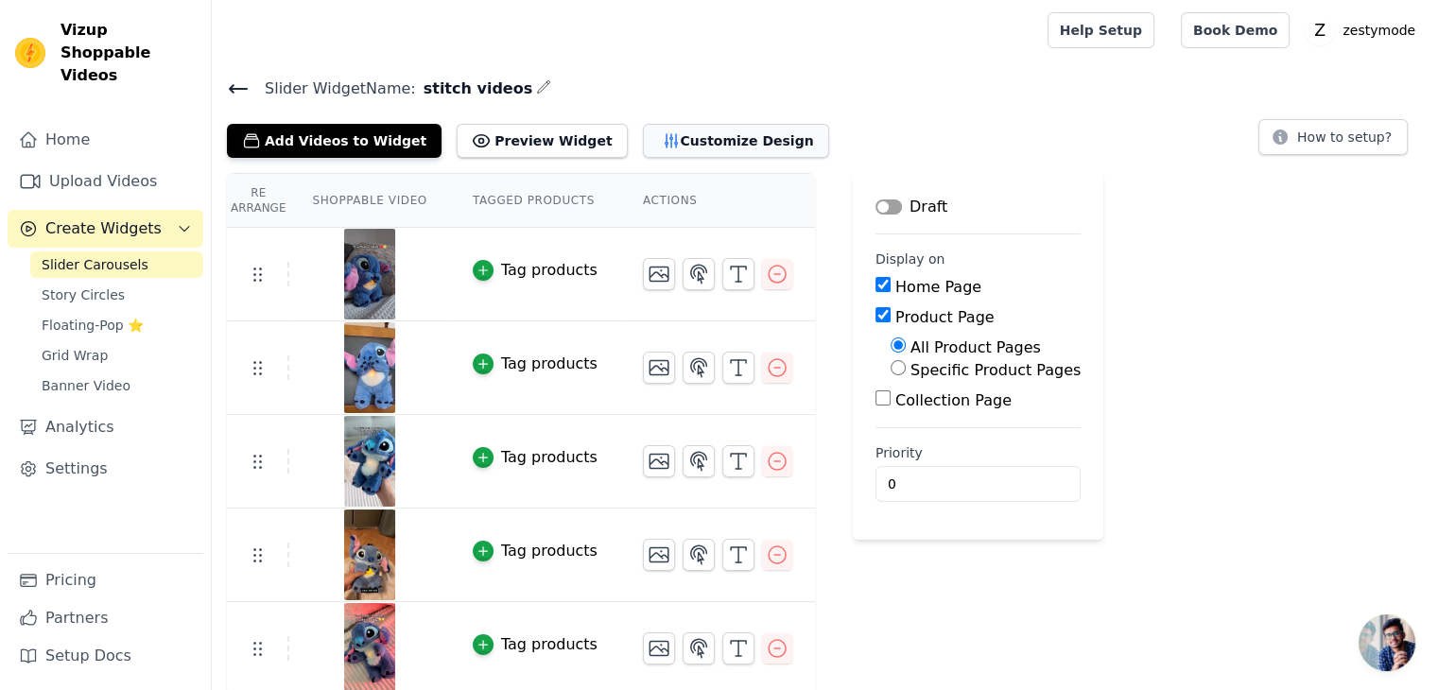
click at [692, 138] on button "Customize Design" at bounding box center [736, 141] width 186 height 34
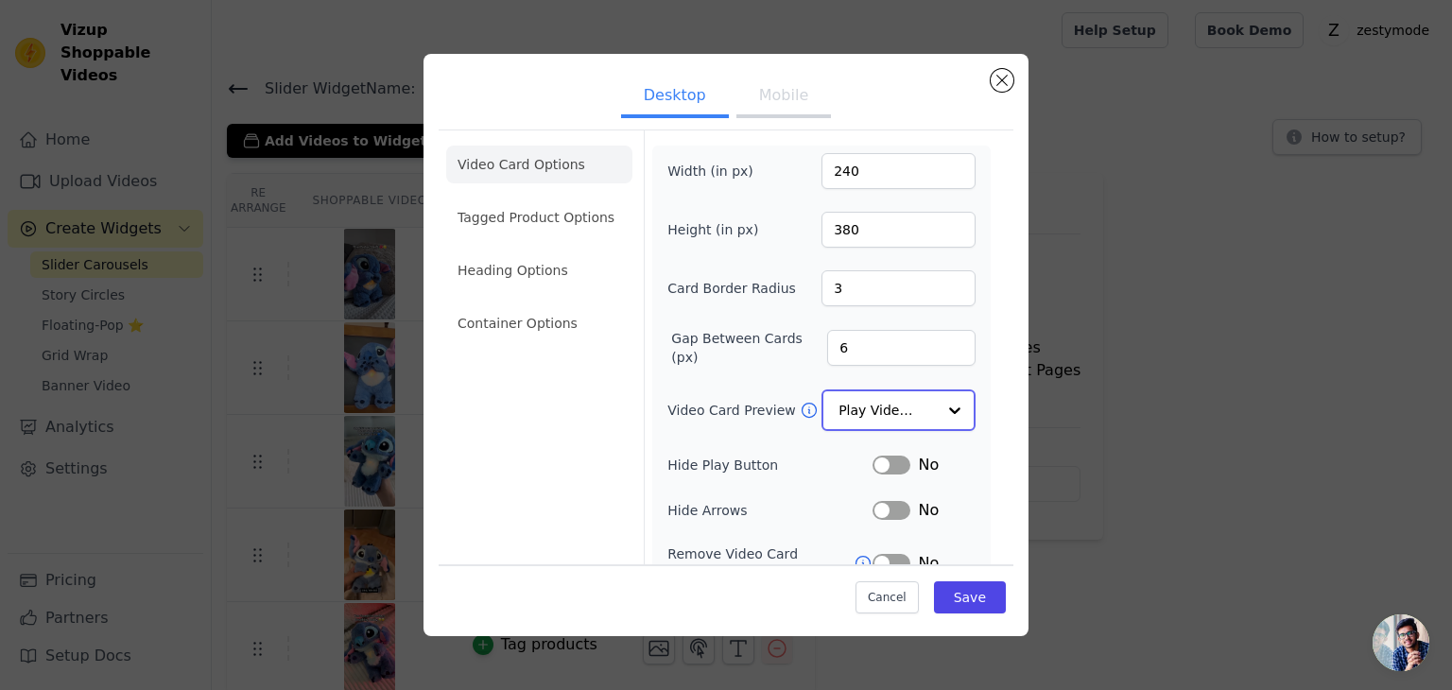
click at [904, 409] on input "Video Card Preview" at bounding box center [887, 410] width 97 height 38
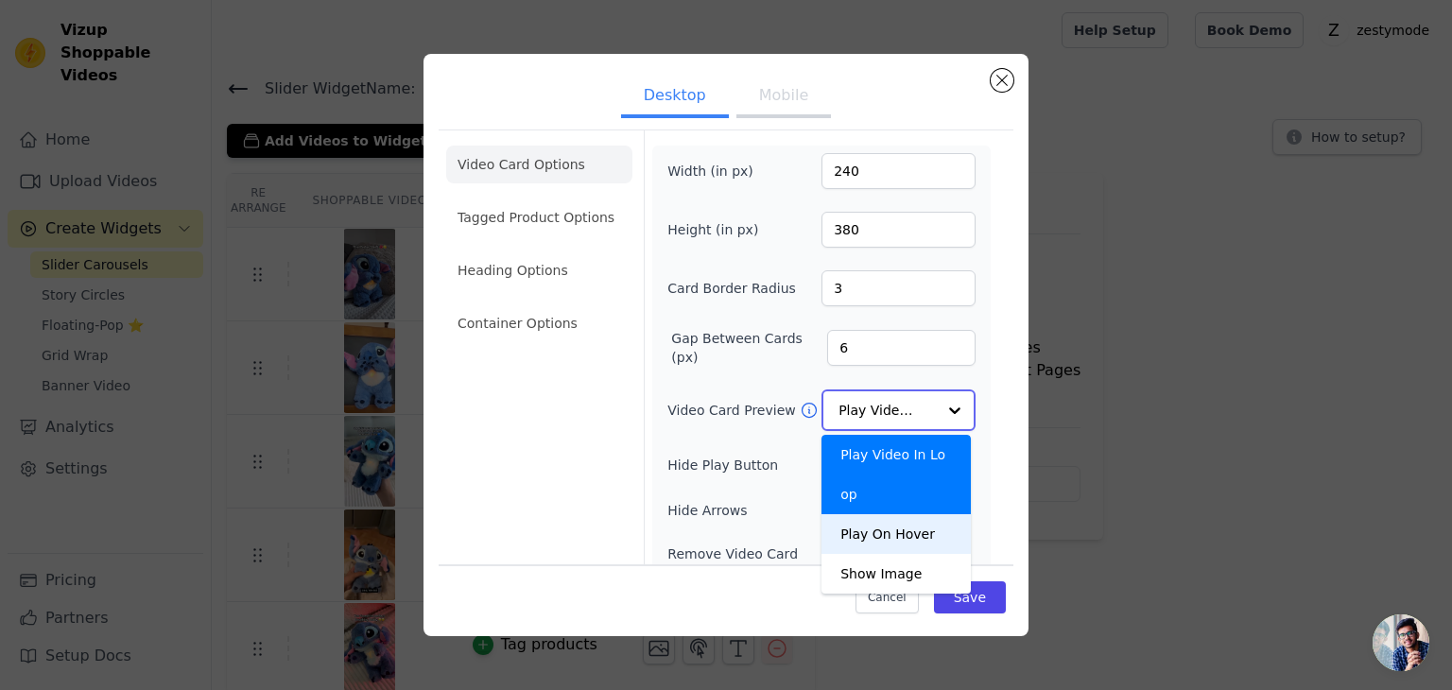
scroll to position [148, 0]
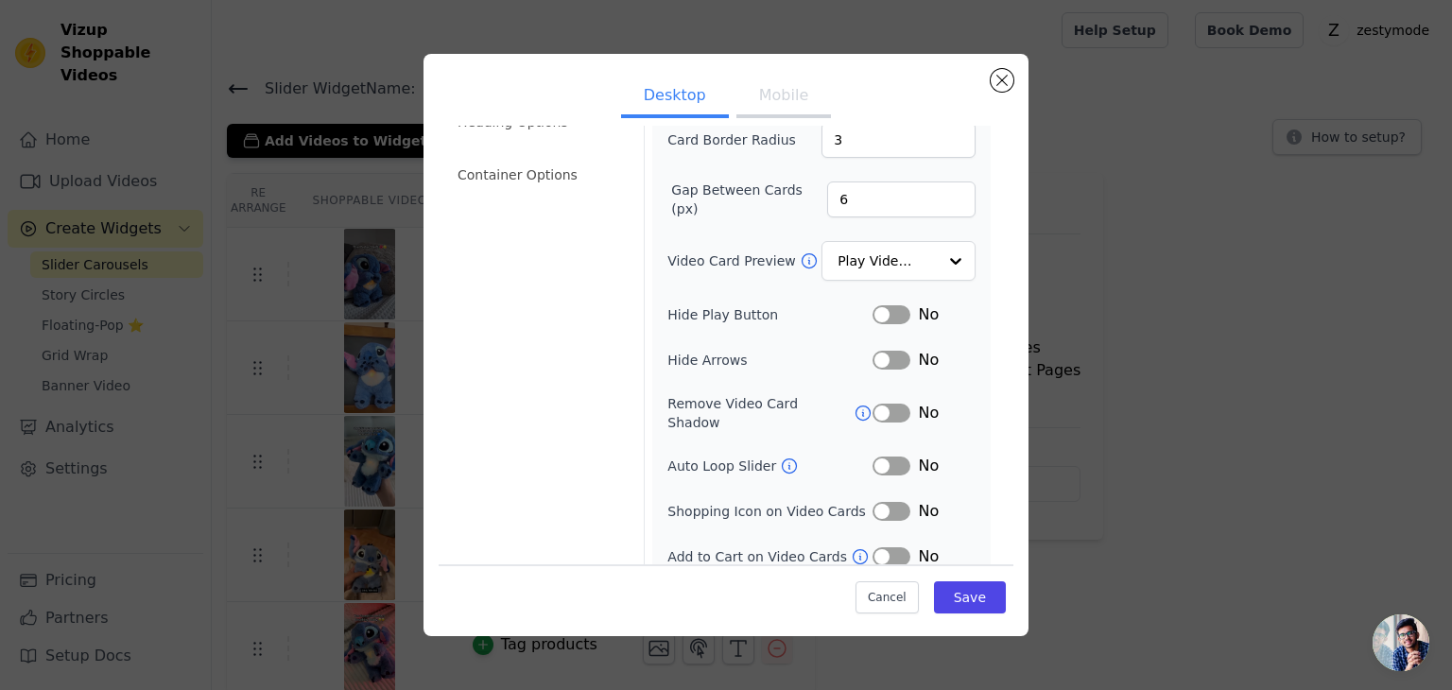
drag, startPoint x: 1145, startPoint y: 285, endPoint x: 981, endPoint y: 307, distance: 166.1
click at [1145, 285] on div "Desktop Mobile Video Card Options Tagged Product Options Heading Options Contai…" at bounding box center [726, 345] width 1392 height 643
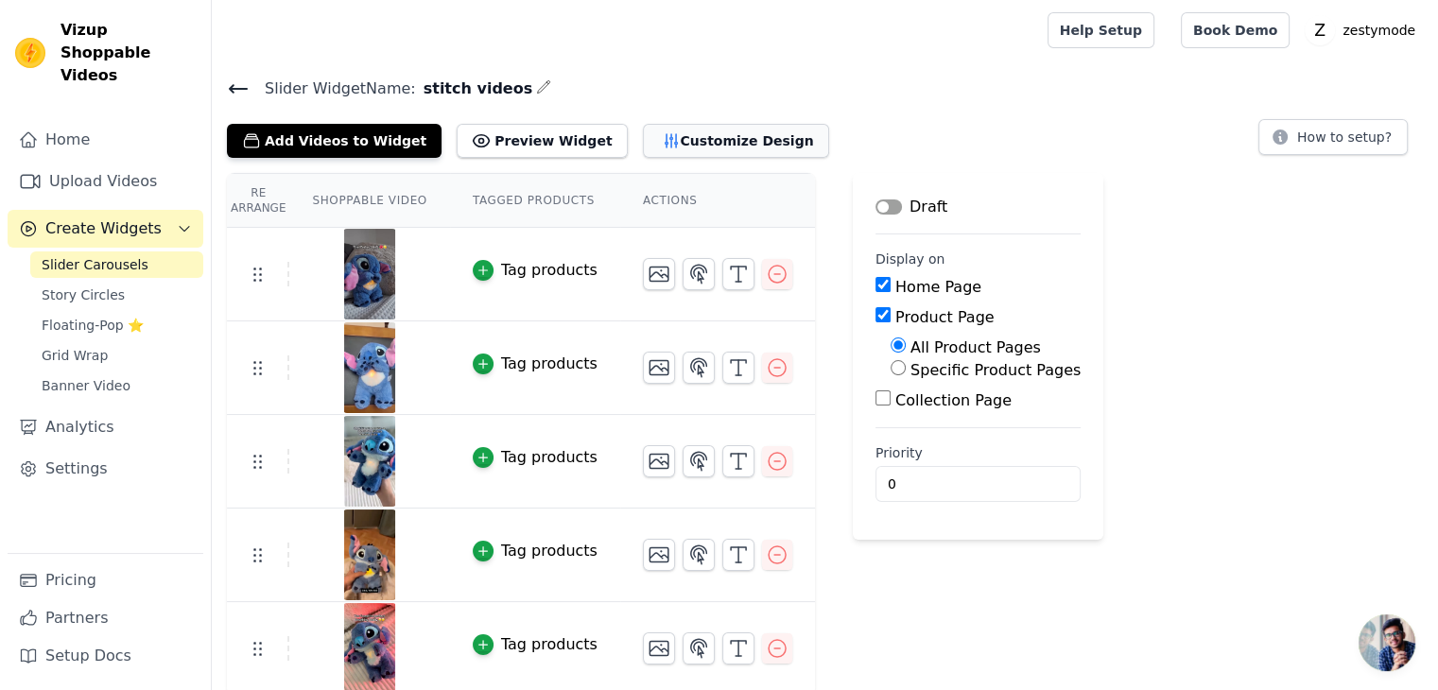
click at [679, 148] on button "Customize Design" at bounding box center [736, 141] width 186 height 34
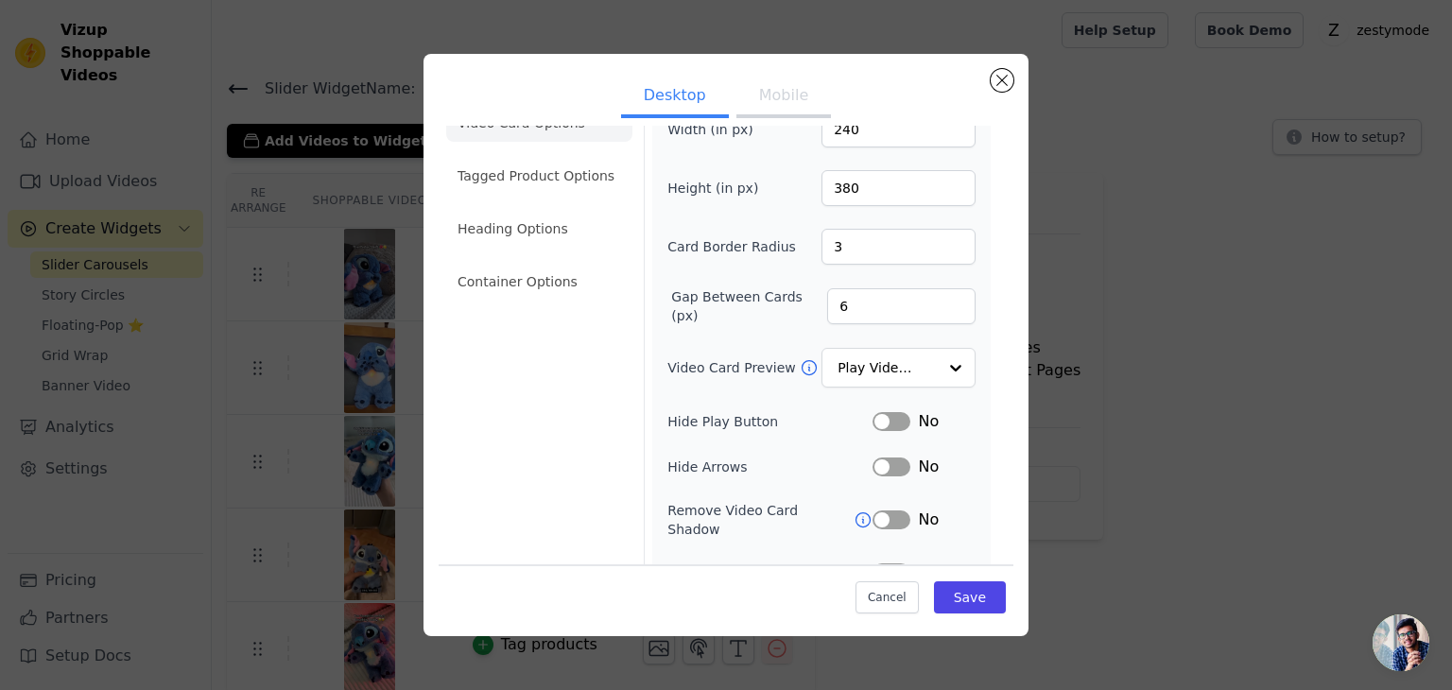
scroll to position [0, 0]
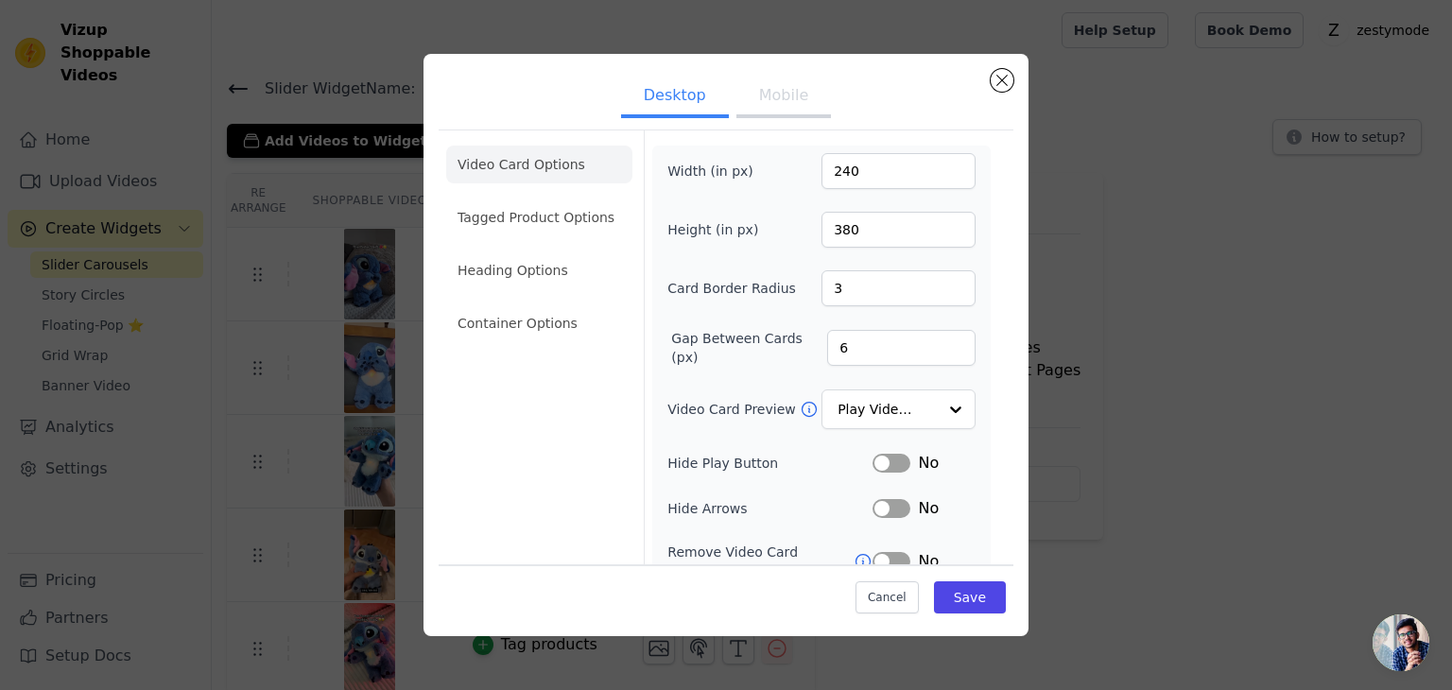
click at [776, 96] on button "Mobile" at bounding box center [784, 98] width 95 height 42
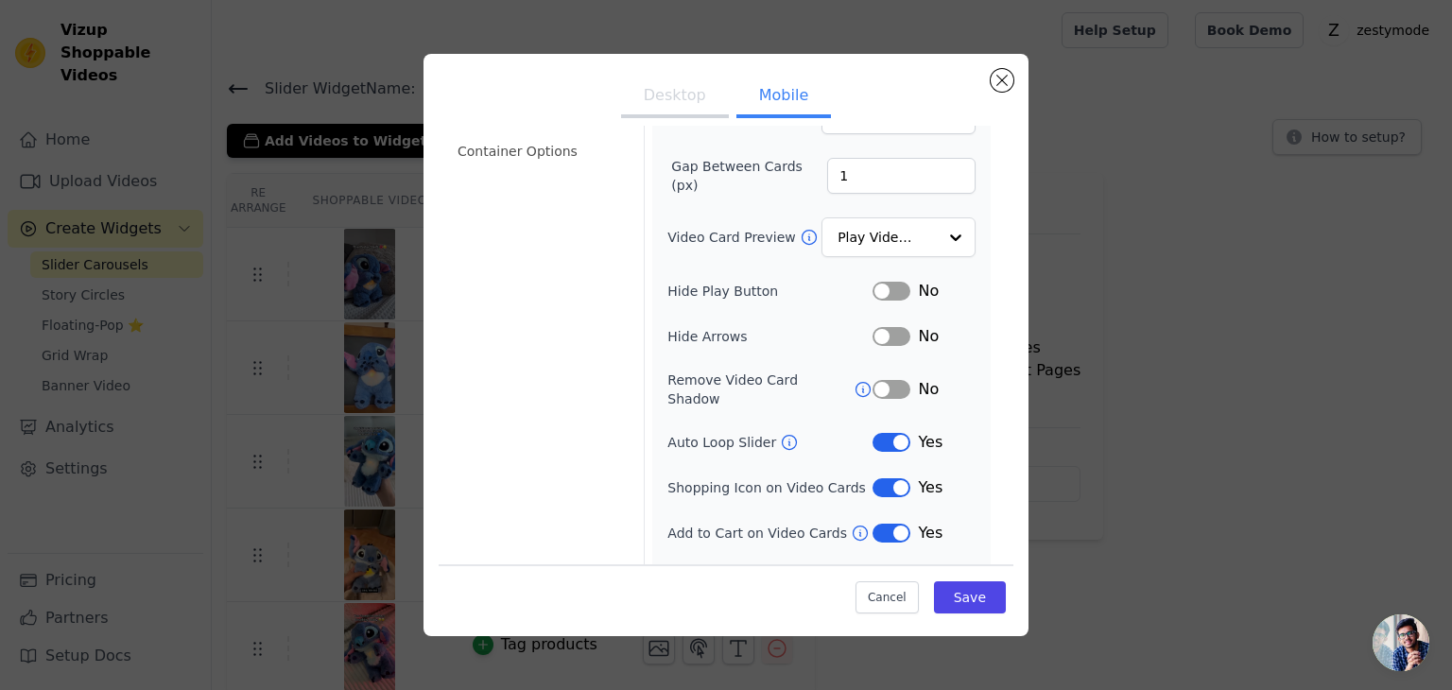
scroll to position [193, 0]
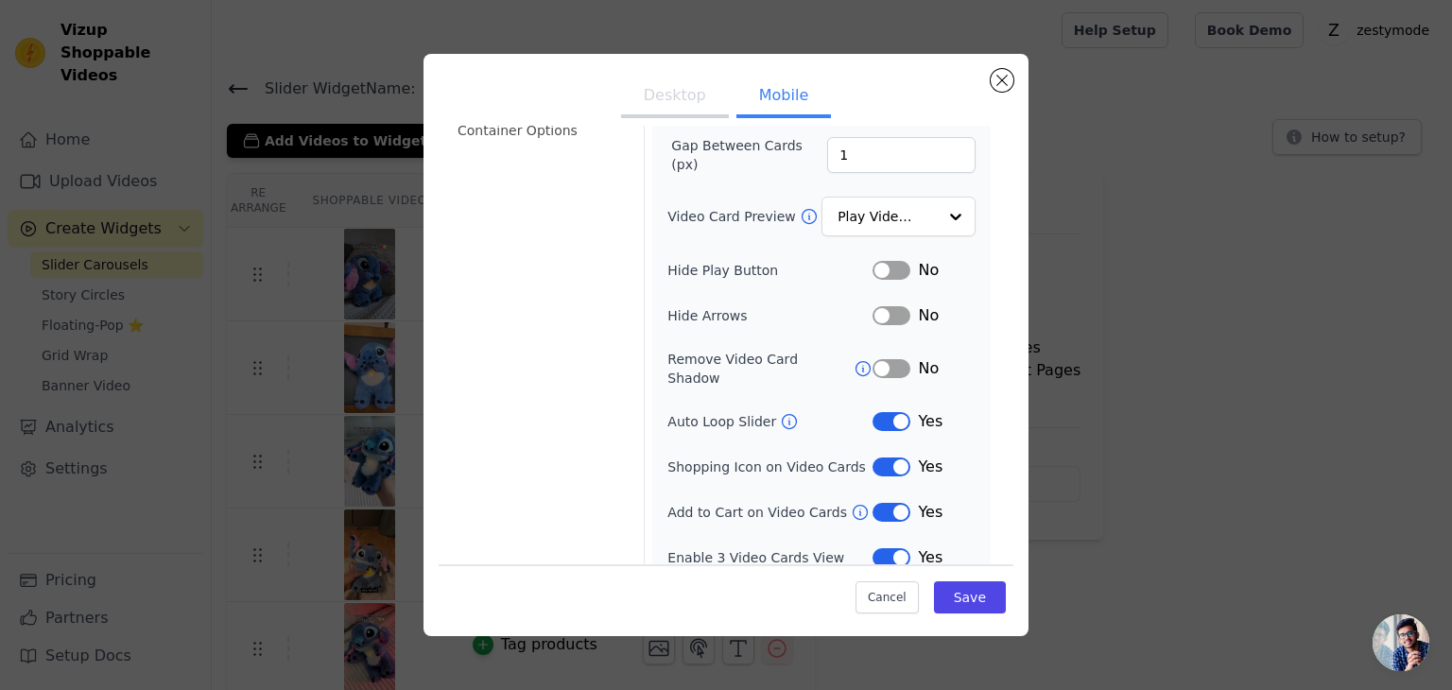
click at [873, 548] on button "Label" at bounding box center [892, 557] width 38 height 19
click at [946, 599] on button "Save" at bounding box center [970, 598] width 72 height 32
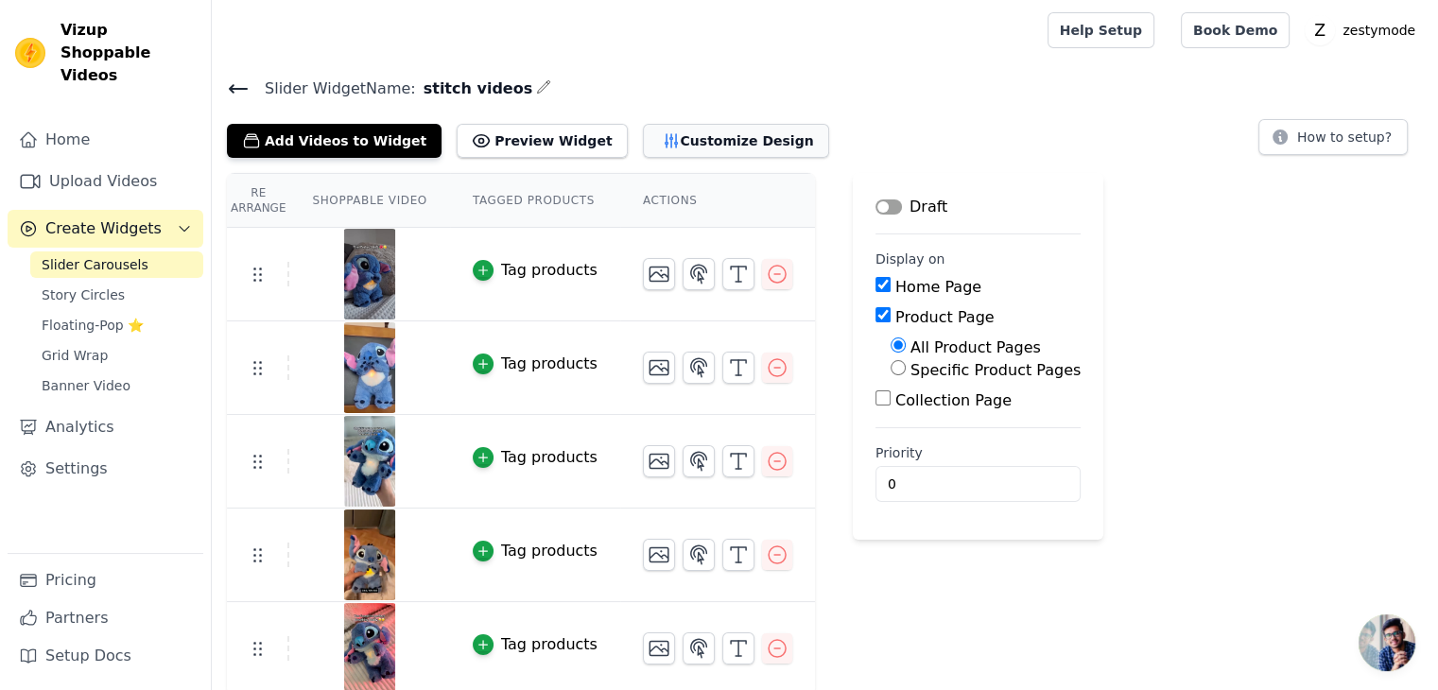
click at [659, 142] on button "Customize Design" at bounding box center [736, 141] width 186 height 34
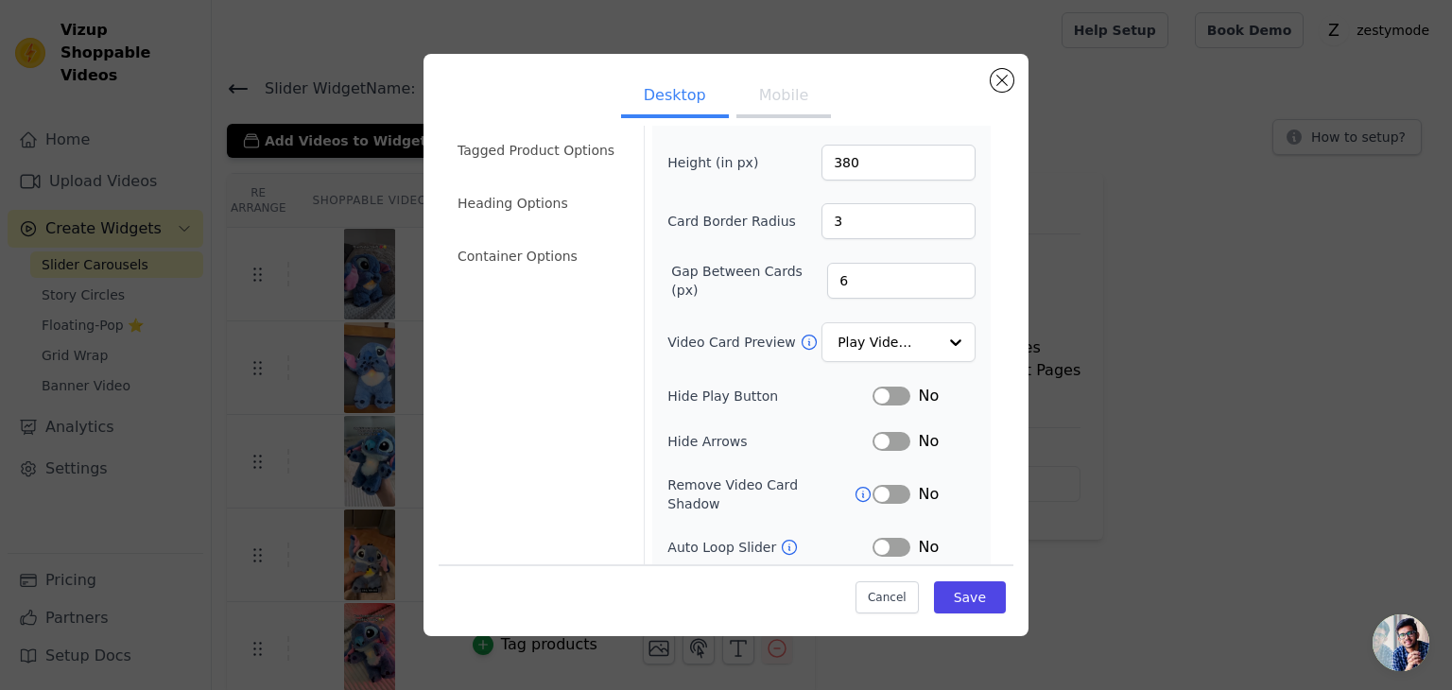
scroll to position [148, 0]
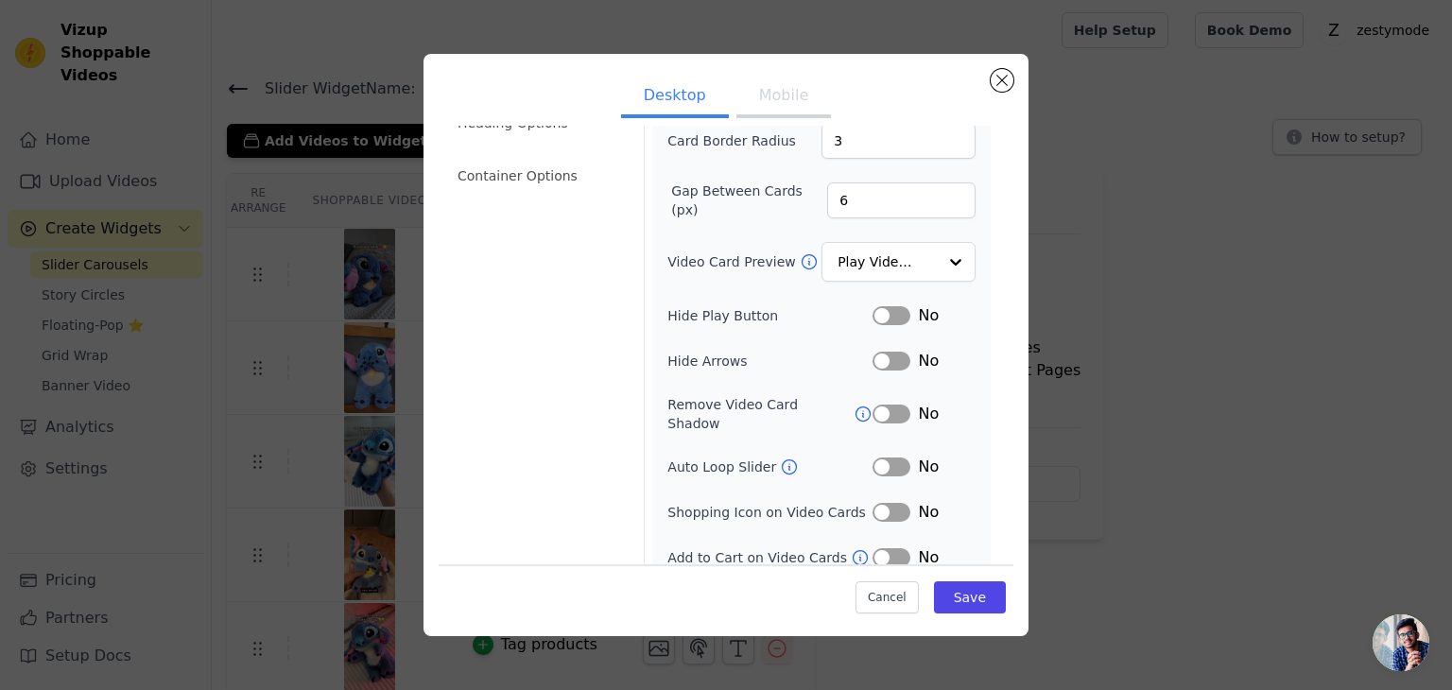
click at [765, 99] on button "Mobile" at bounding box center [784, 98] width 95 height 42
click at [643, 96] on button "Desktop" at bounding box center [675, 98] width 108 height 42
click at [770, 90] on button "Mobile" at bounding box center [784, 98] width 95 height 42
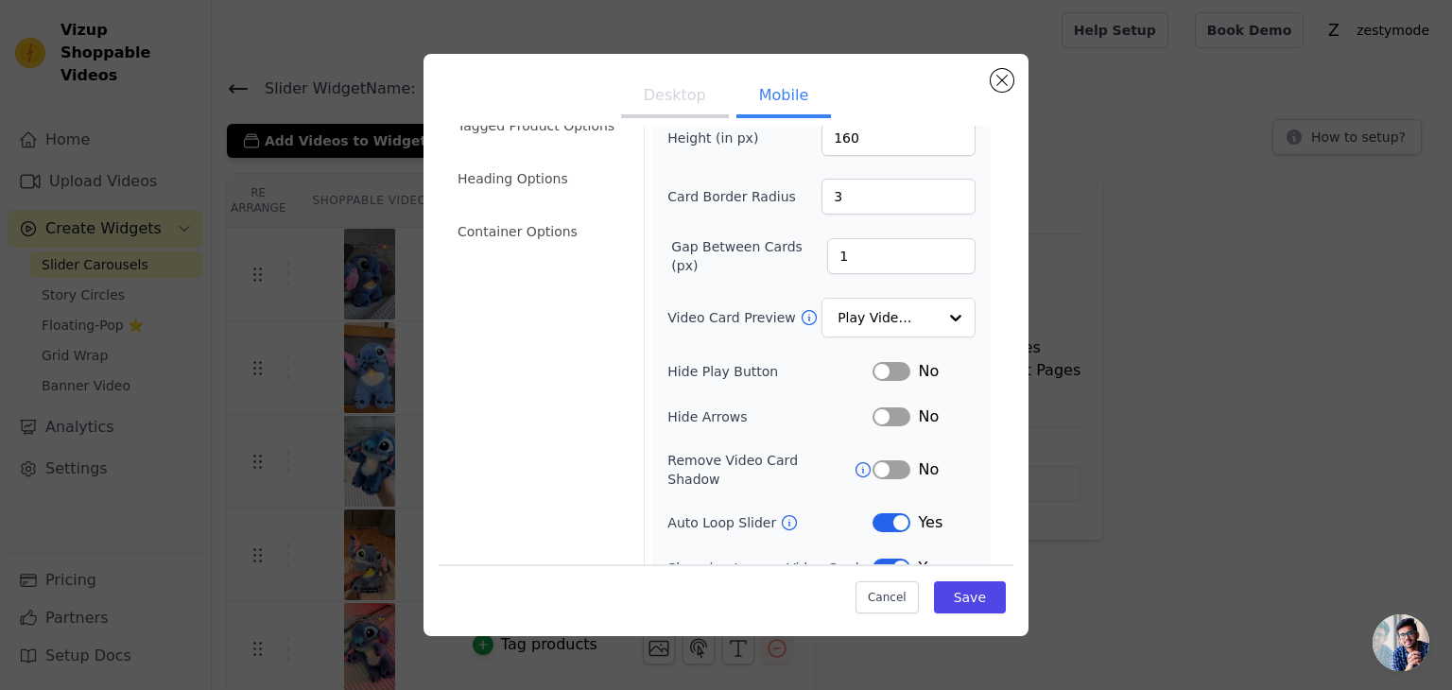
scroll to position [0, 0]
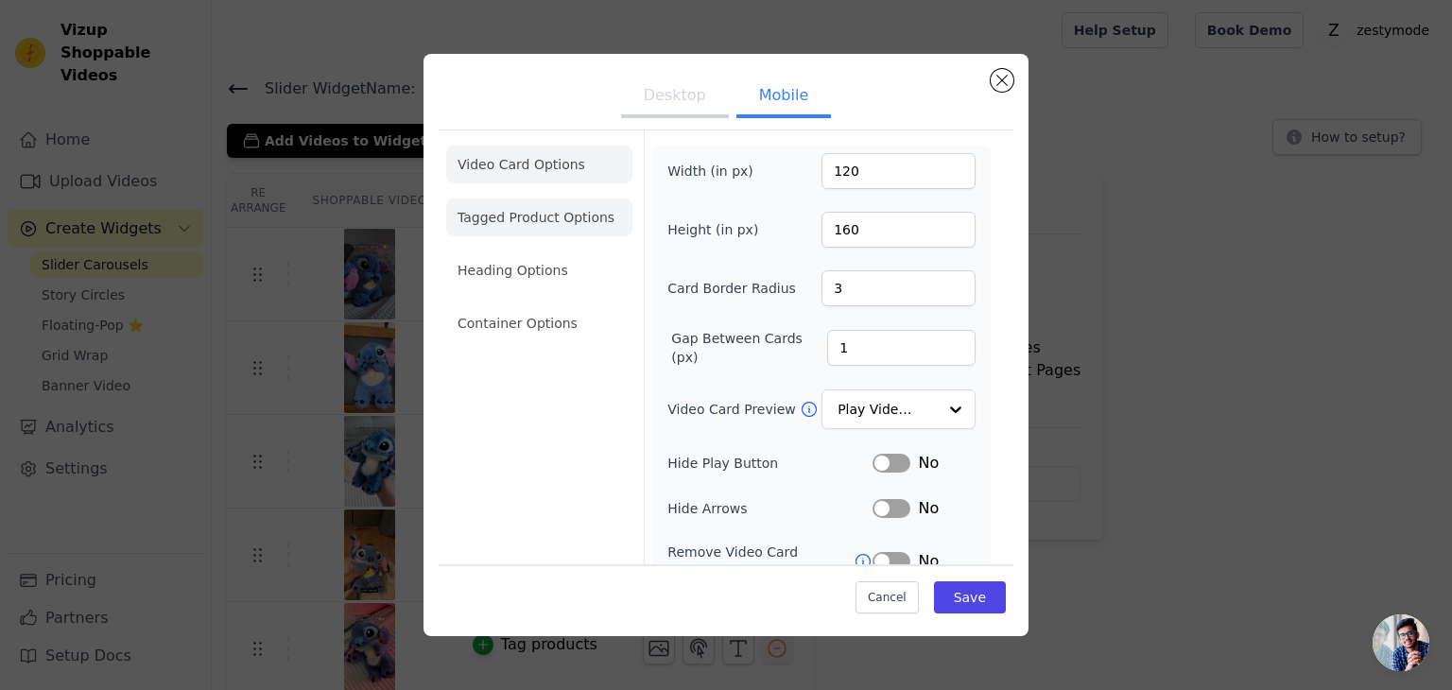
click at [526, 213] on li "Tagged Product Options" at bounding box center [539, 218] width 186 height 38
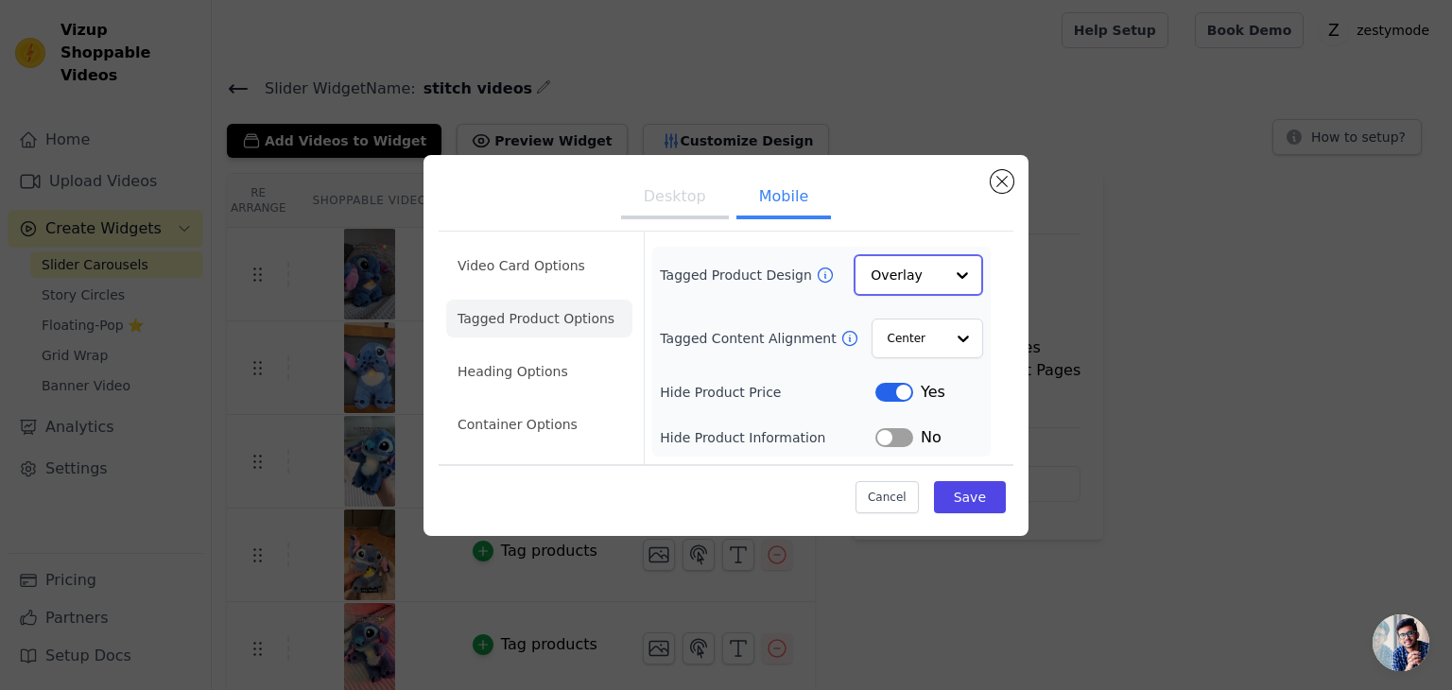
click at [912, 285] on input "Tagged Product Design" at bounding box center [907, 275] width 73 height 38
click at [919, 274] on input "Tagged Product Design" at bounding box center [907, 275] width 73 height 38
click at [965, 270] on div at bounding box center [963, 275] width 38 height 38
click at [958, 345] on div "Overlay" at bounding box center [919, 359] width 130 height 40
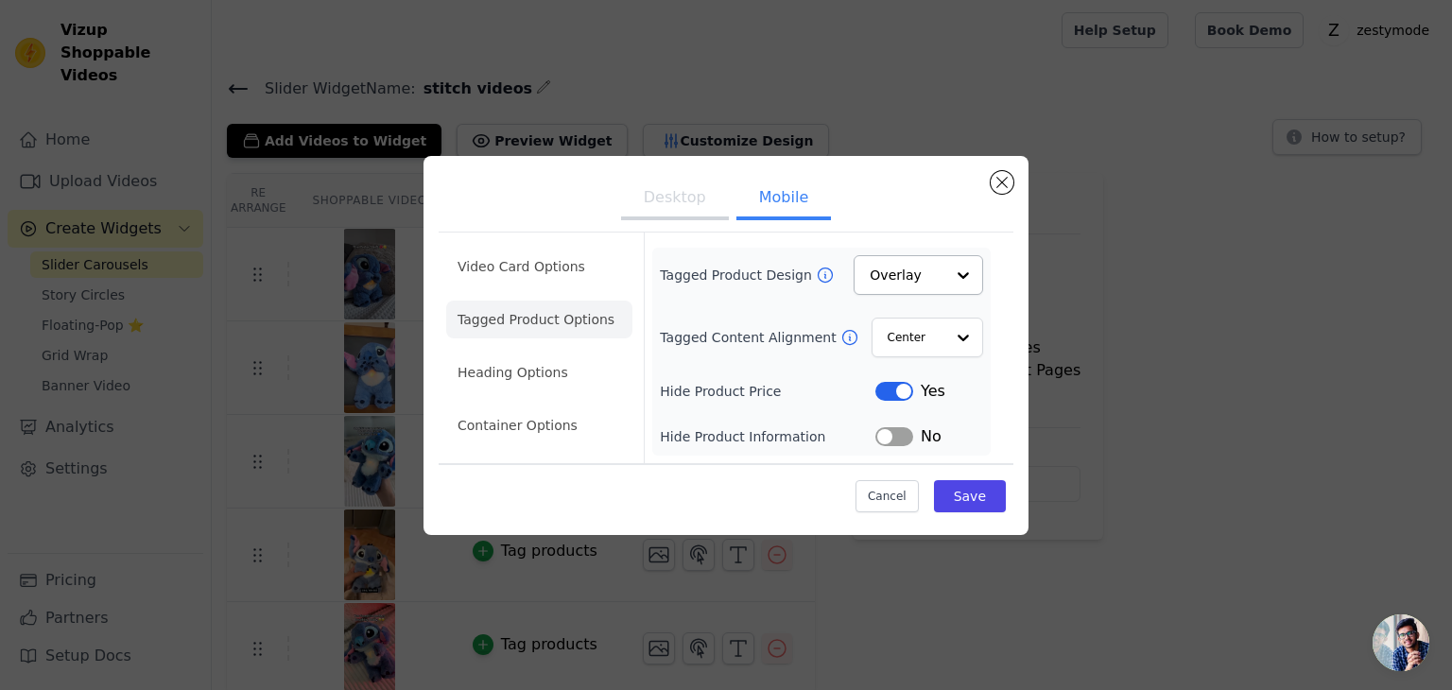
click at [841, 336] on icon at bounding box center [850, 337] width 19 height 19
click at [816, 273] on icon at bounding box center [825, 275] width 19 height 19
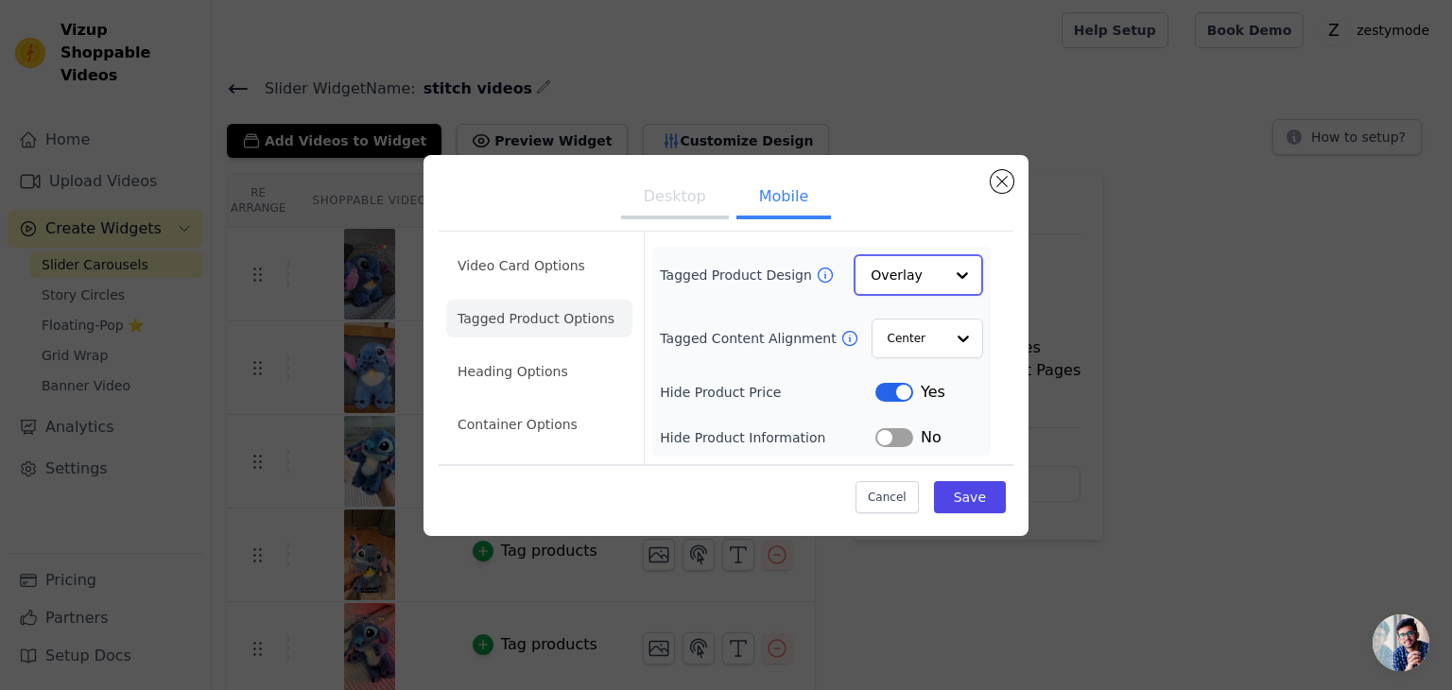
click at [924, 273] on input "Tagged Product Design" at bounding box center [907, 275] width 73 height 38
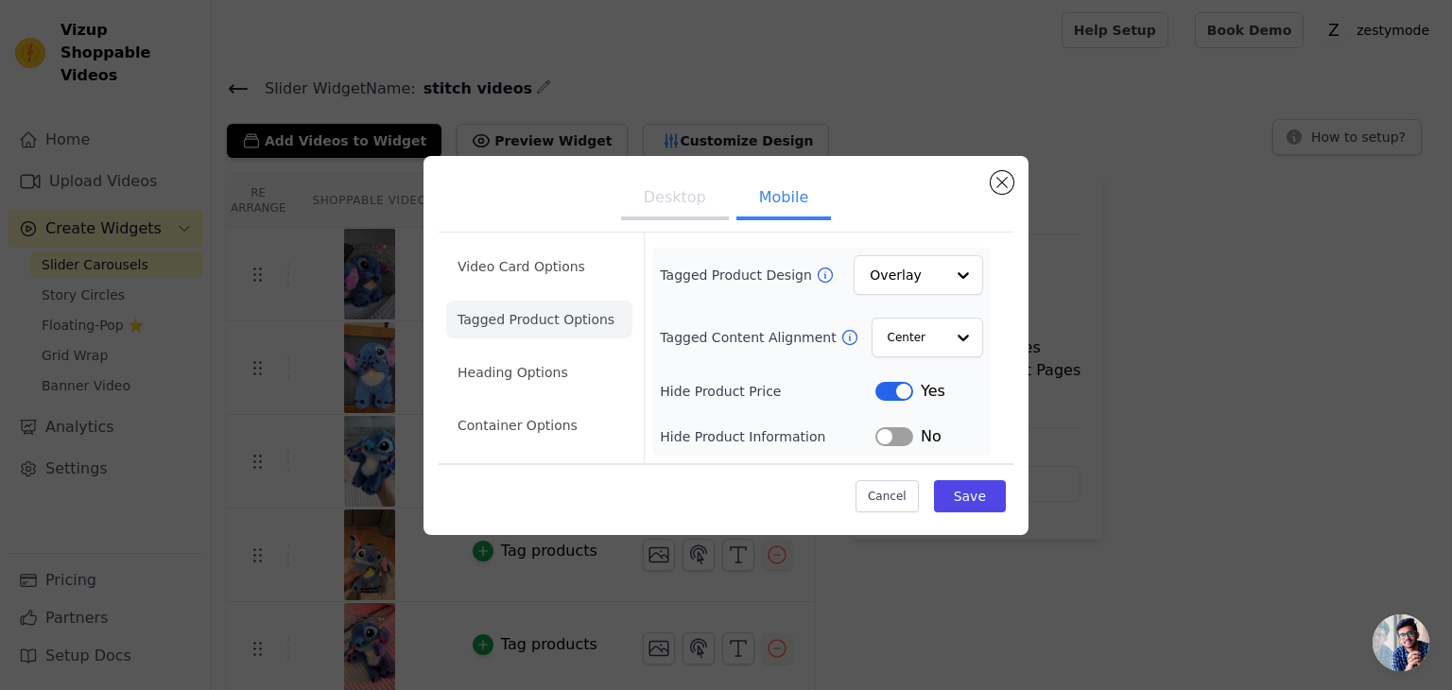
click at [896, 434] on button "Label" at bounding box center [895, 436] width 38 height 19
click at [532, 360] on li "Heading Options" at bounding box center [539, 373] width 186 height 38
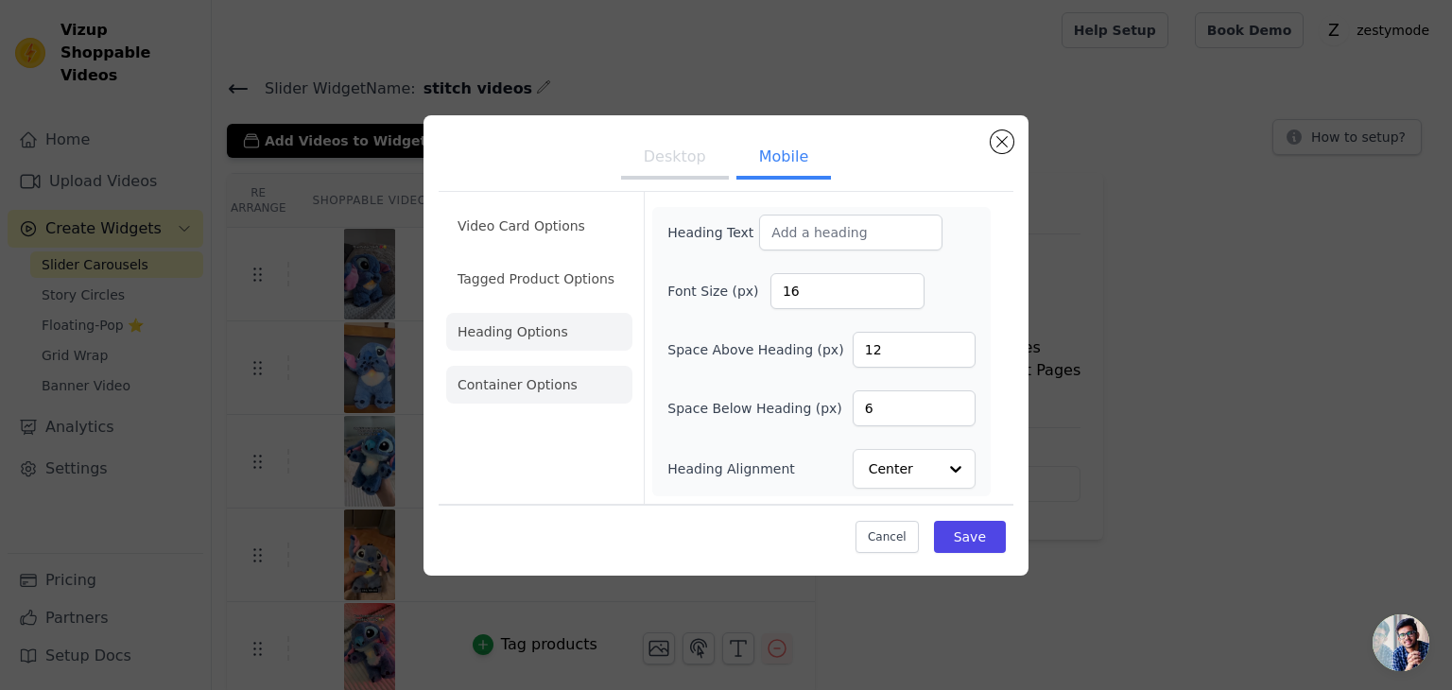
click at [509, 383] on li "Container Options" at bounding box center [539, 385] width 186 height 38
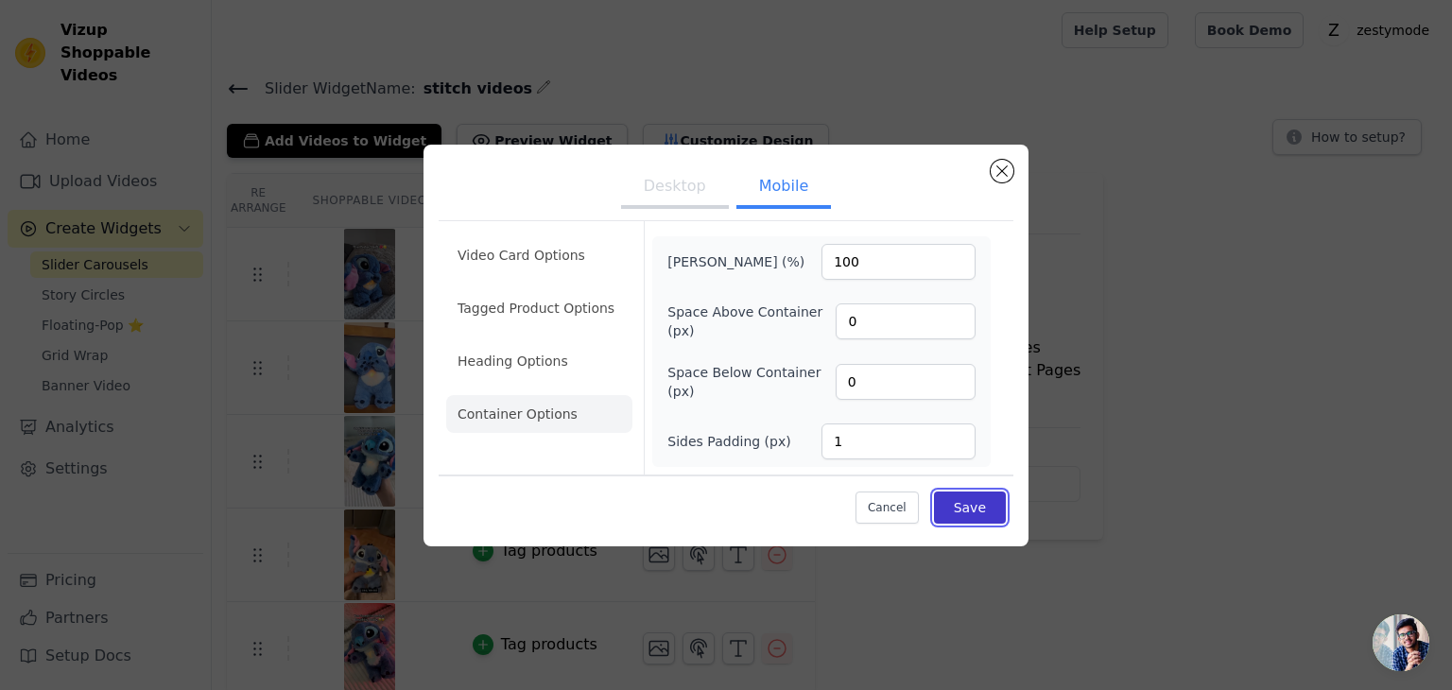
click at [961, 506] on button "Save" at bounding box center [970, 508] width 72 height 32
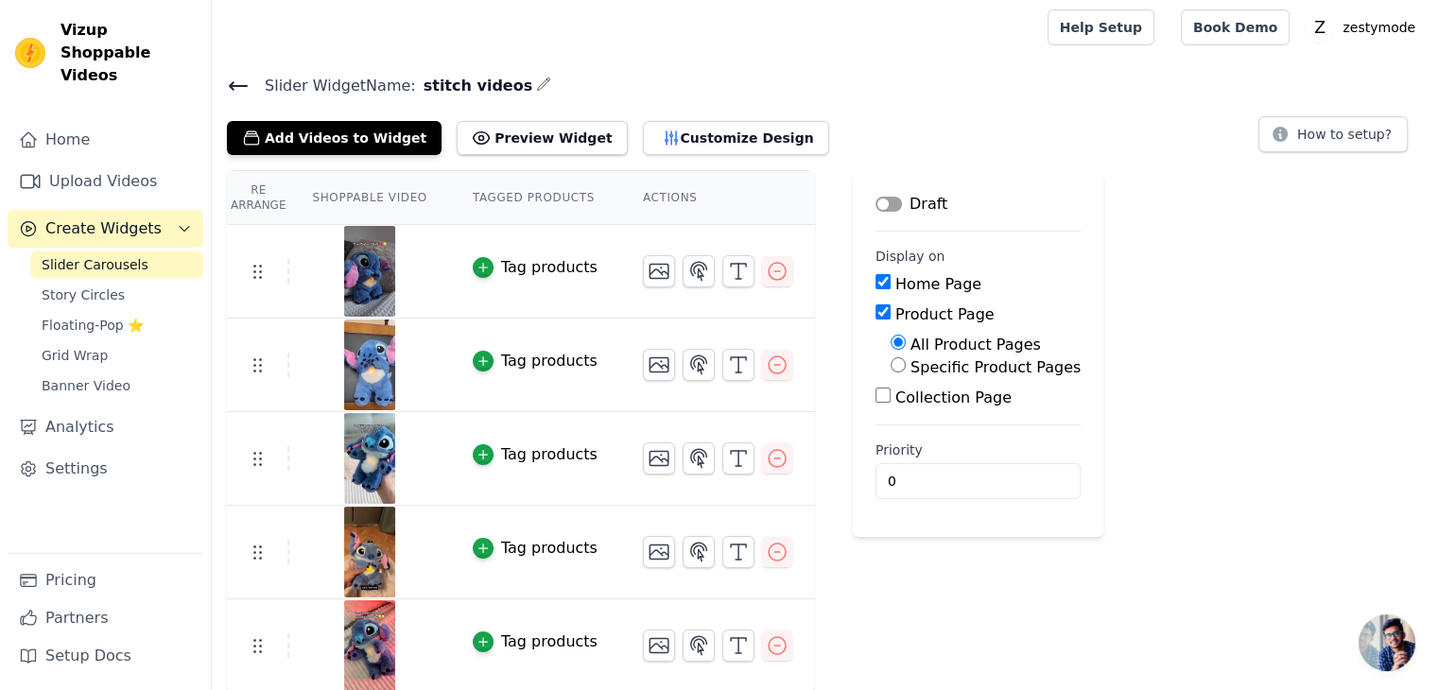
scroll to position [4, 0]
click at [513, 130] on button "Preview Widget" at bounding box center [542, 137] width 170 height 34
click at [344, 280] on img at bounding box center [369, 270] width 53 height 91
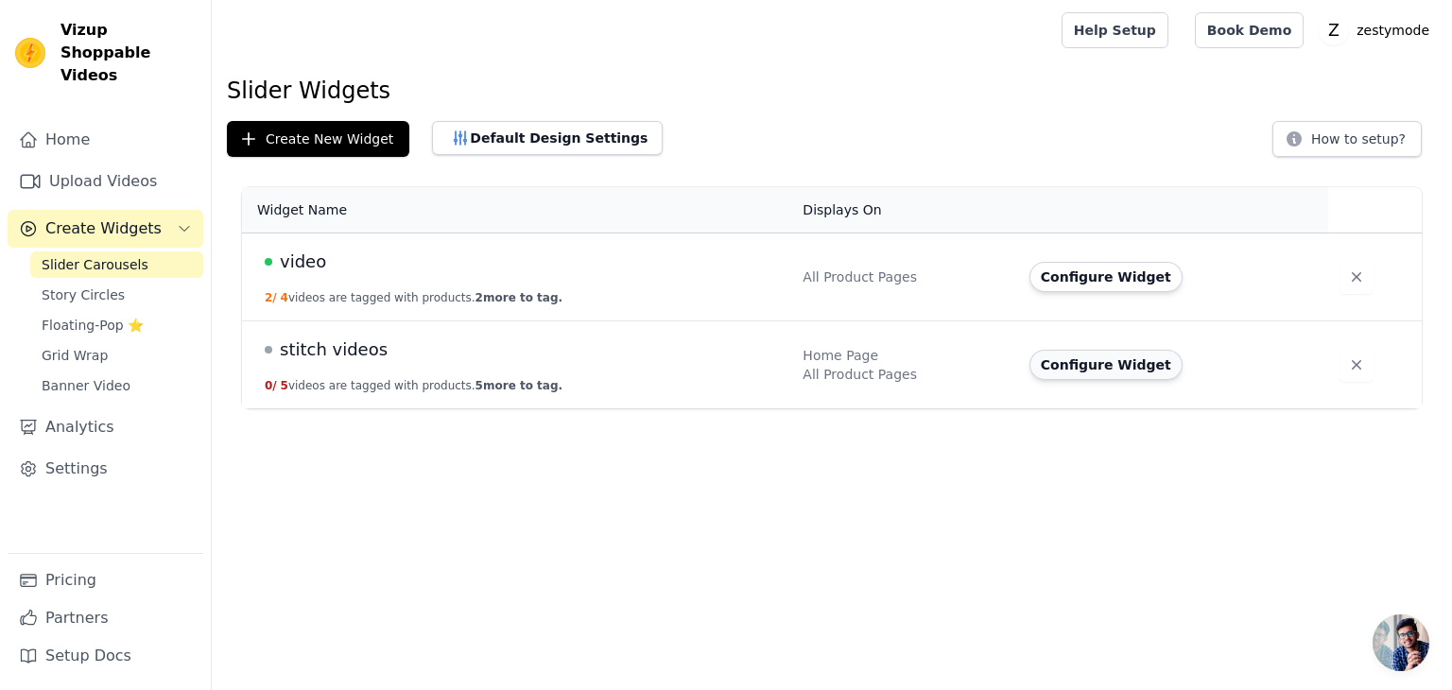
click at [1067, 360] on button "Configure Widget" at bounding box center [1106, 365] width 153 height 30
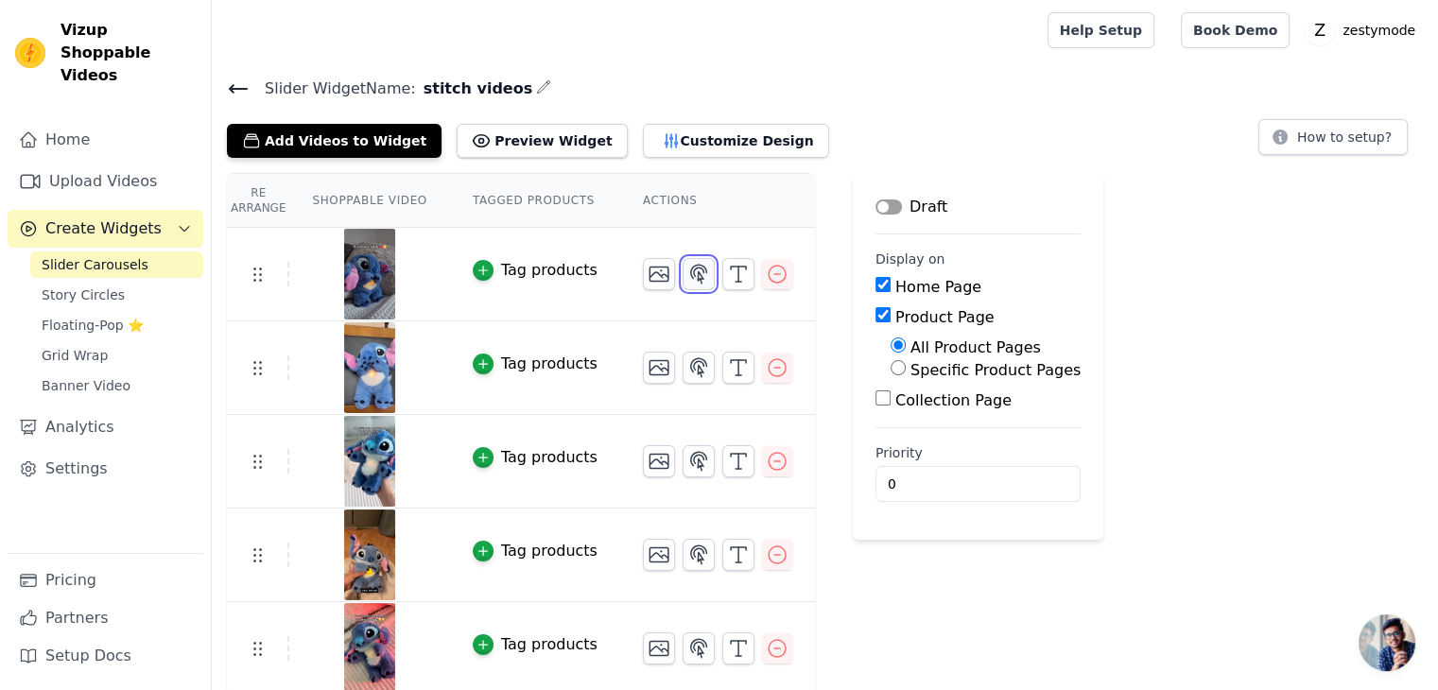
click at [691, 273] on icon "button" at bounding box center [699, 274] width 16 height 18
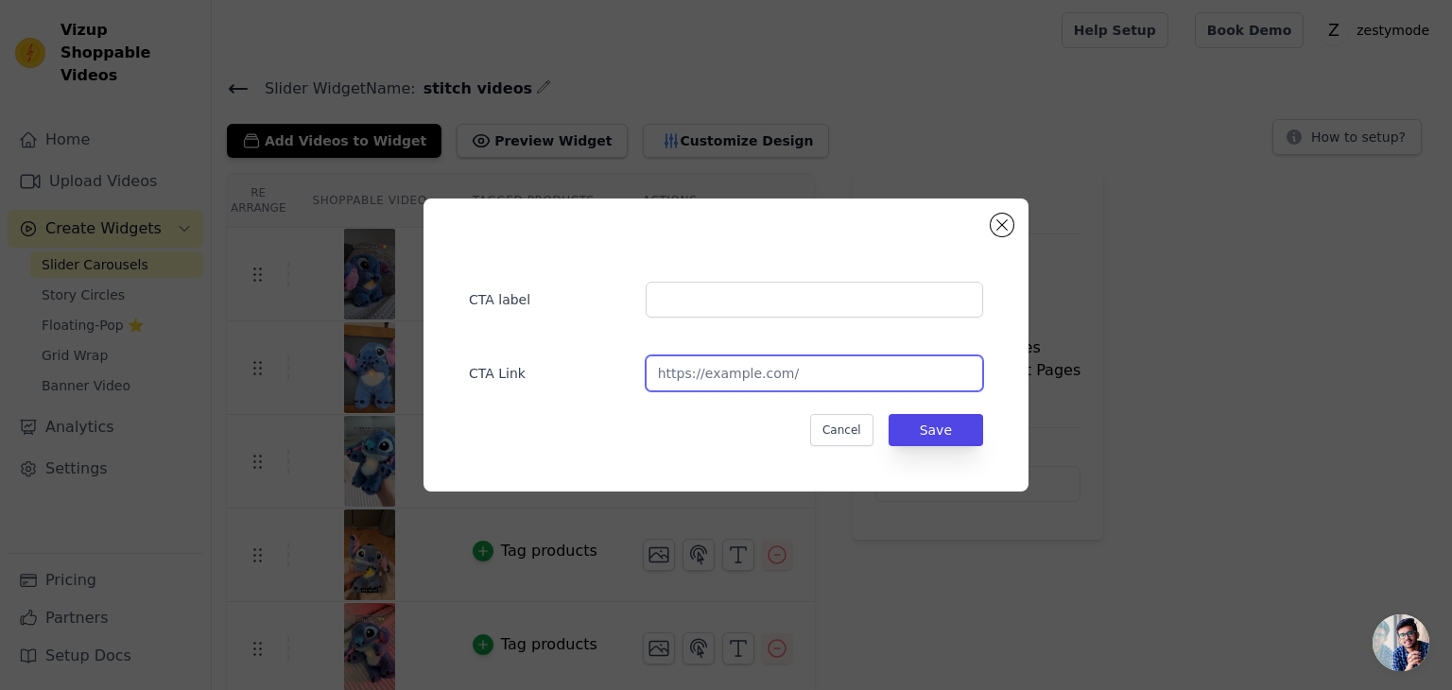
click at [739, 381] on input "url" at bounding box center [815, 374] width 338 height 36
click at [1006, 235] on div "CTA label CTA Link Cancel Save" at bounding box center [726, 345] width 605 height 293
click at [998, 228] on button "Close modal" at bounding box center [1002, 225] width 23 height 23
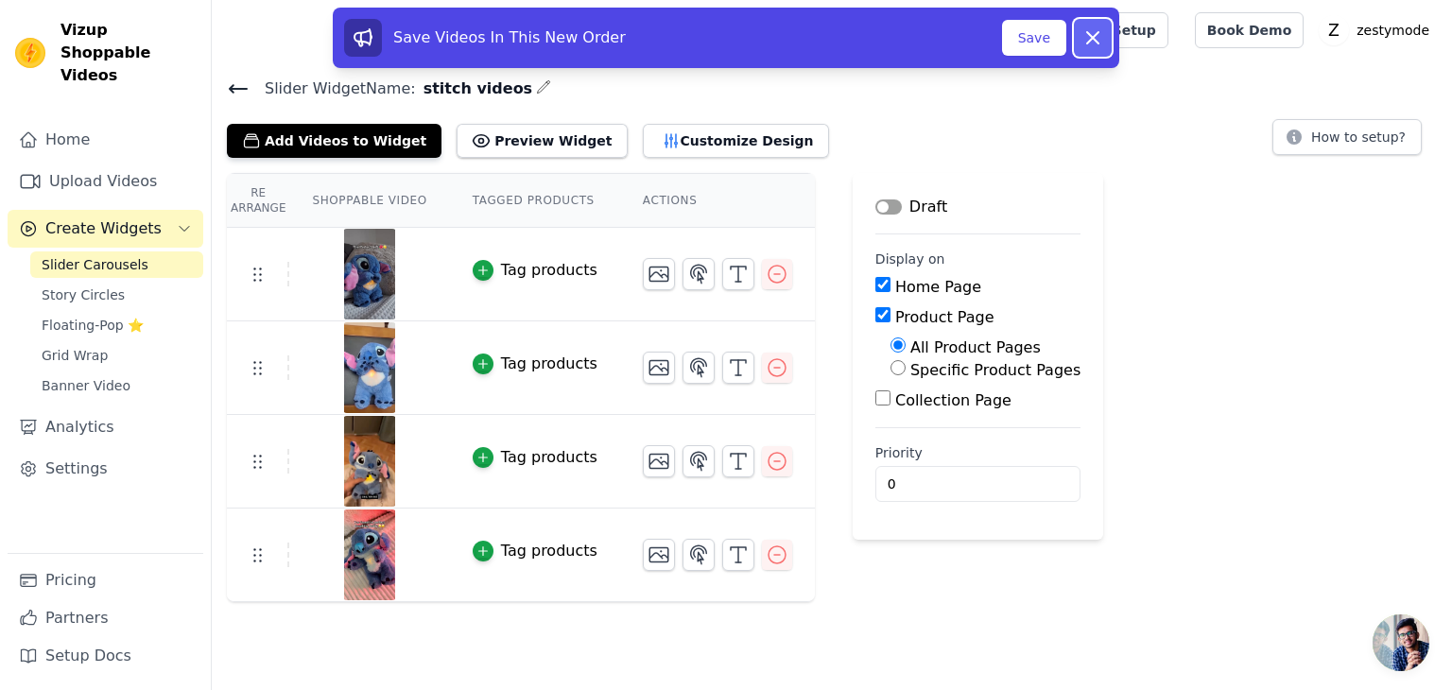
click at [1092, 43] on icon at bounding box center [1093, 37] width 23 height 23
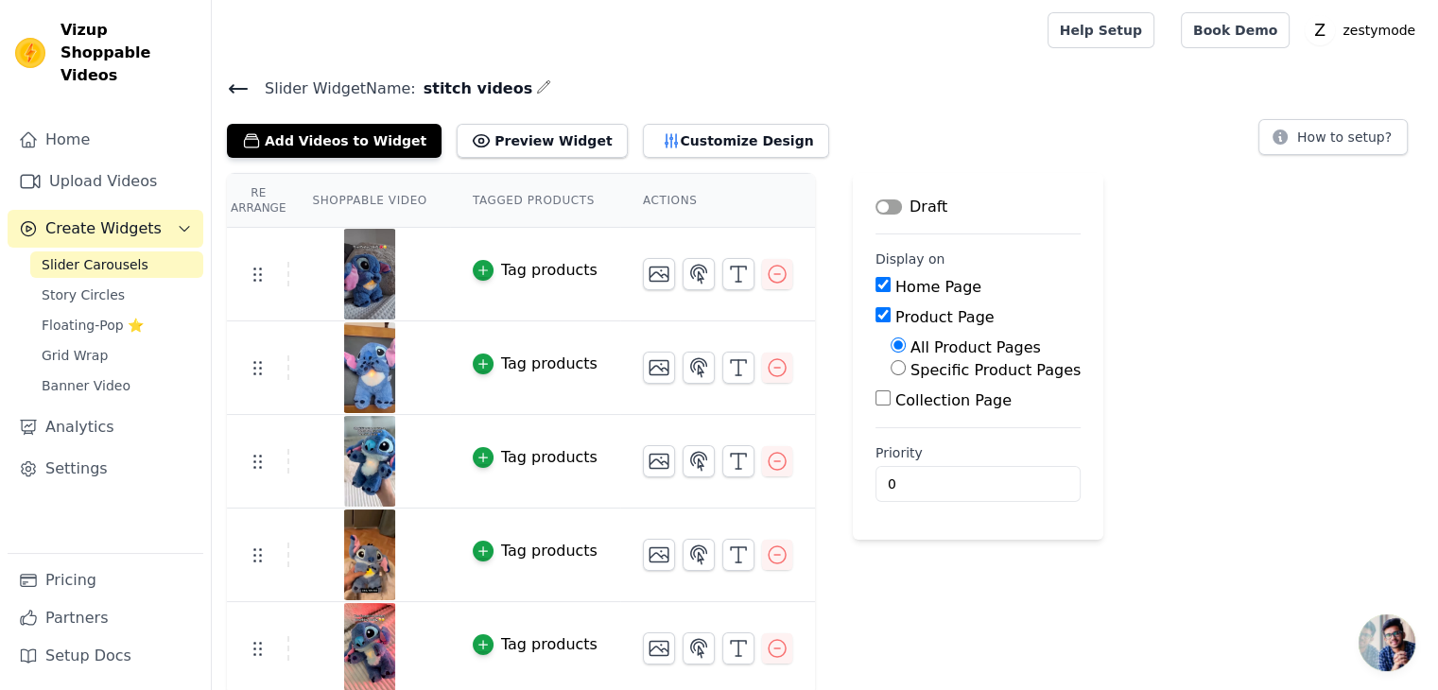
scroll to position [4, 0]
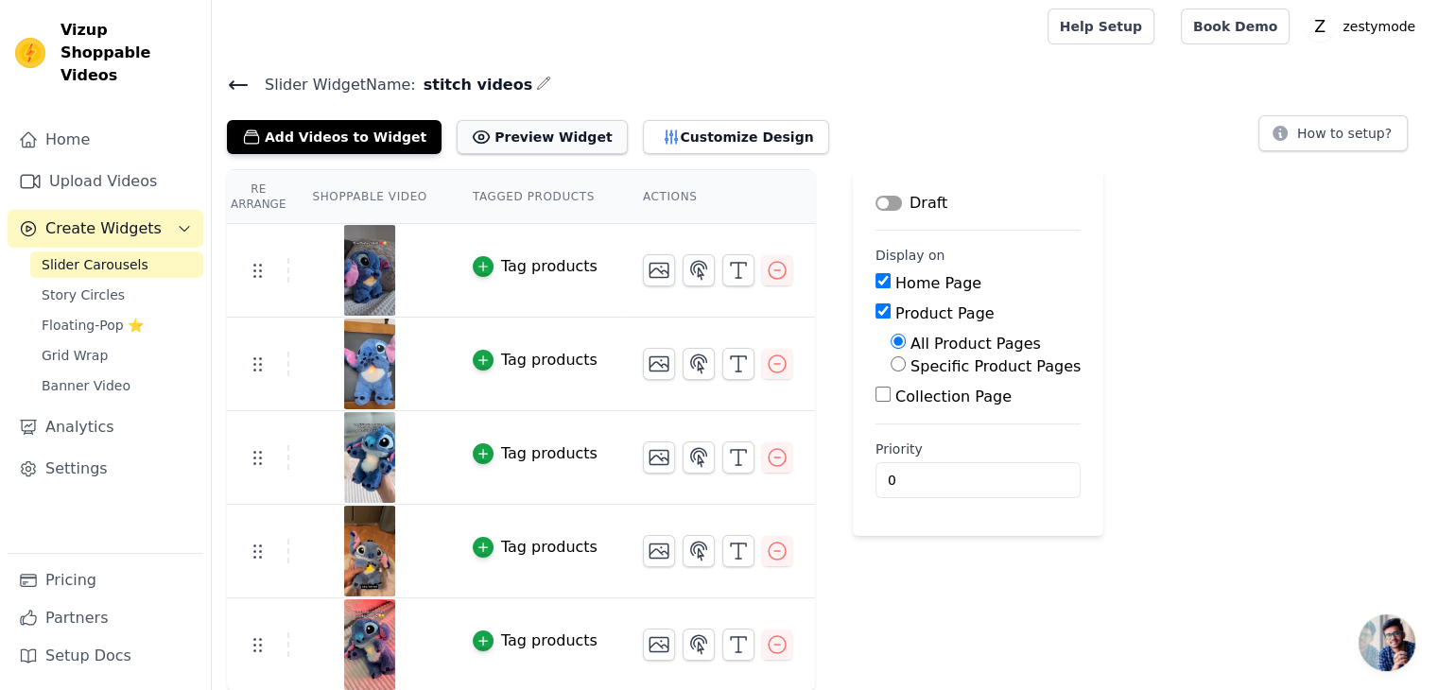
click at [491, 137] on button "Preview Widget" at bounding box center [542, 137] width 170 height 34
click at [364, 264] on img at bounding box center [369, 270] width 53 height 91
click at [375, 265] on img at bounding box center [369, 270] width 53 height 91
click at [85, 163] on link "Upload Videos" at bounding box center [106, 182] width 196 height 38
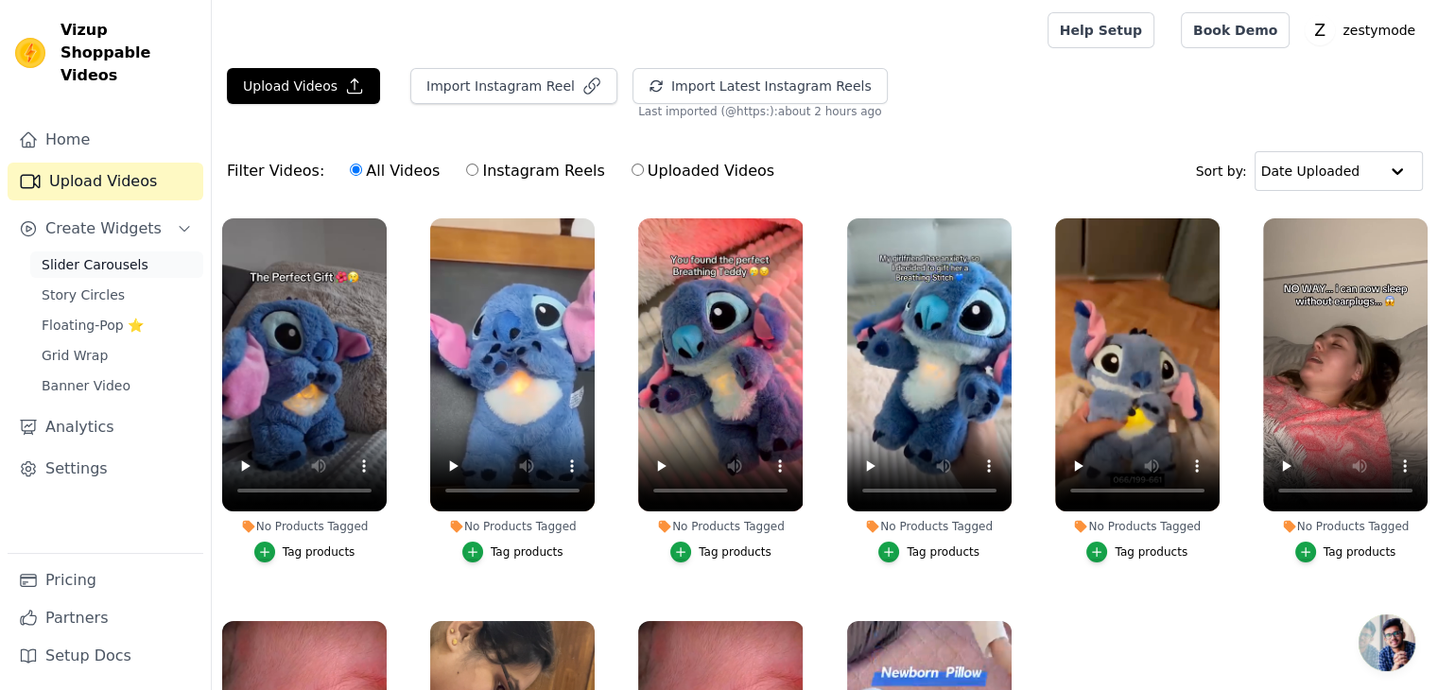
click at [98, 255] on span "Slider Carousels" at bounding box center [95, 264] width 107 height 19
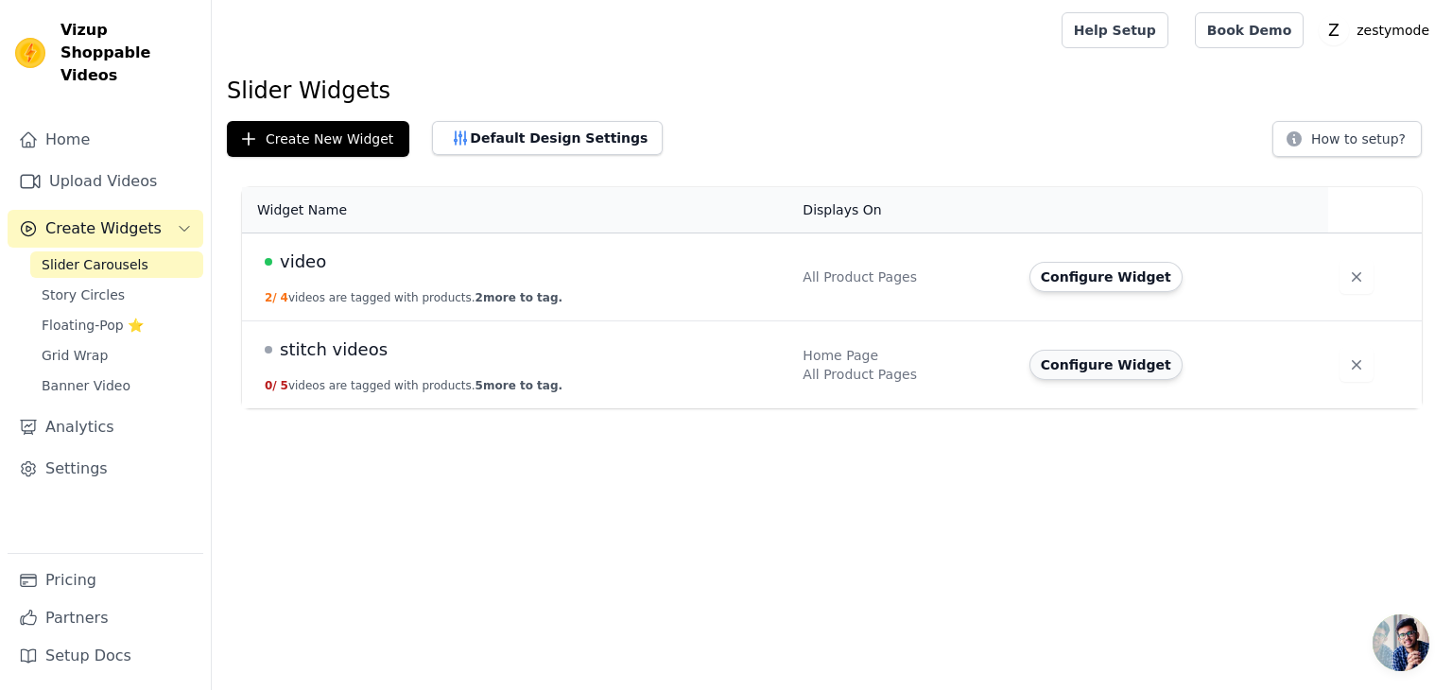
click at [1083, 364] on button "Configure Widget" at bounding box center [1106, 365] width 153 height 30
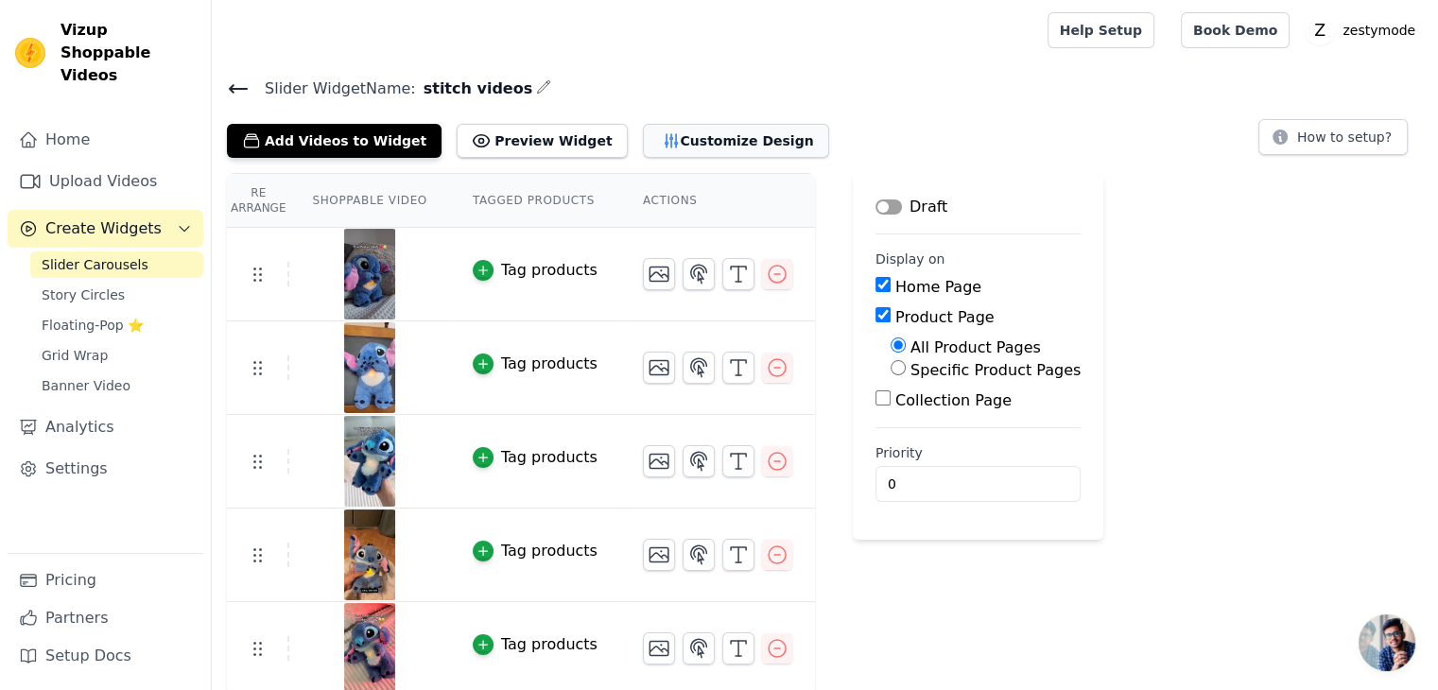
click at [643, 125] on button "Customize Design" at bounding box center [736, 141] width 186 height 34
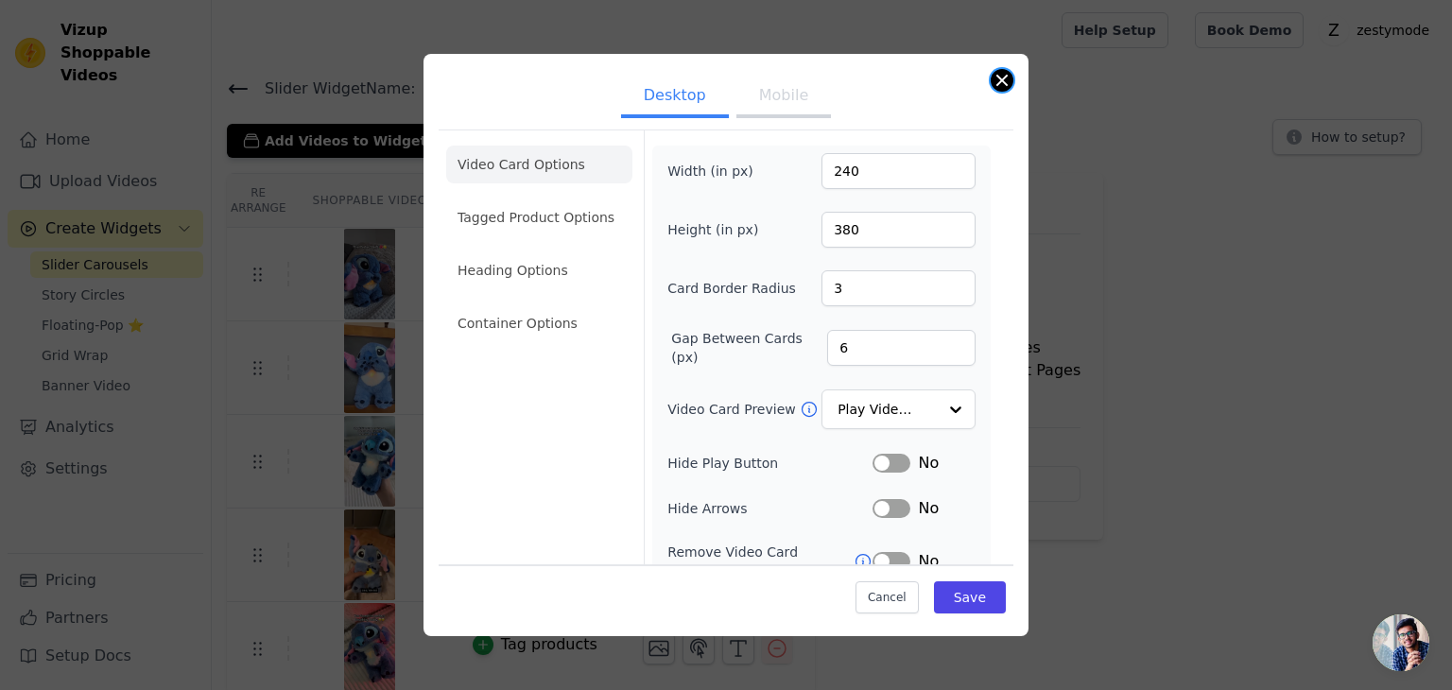
click at [1002, 78] on button "Close modal" at bounding box center [1002, 80] width 23 height 23
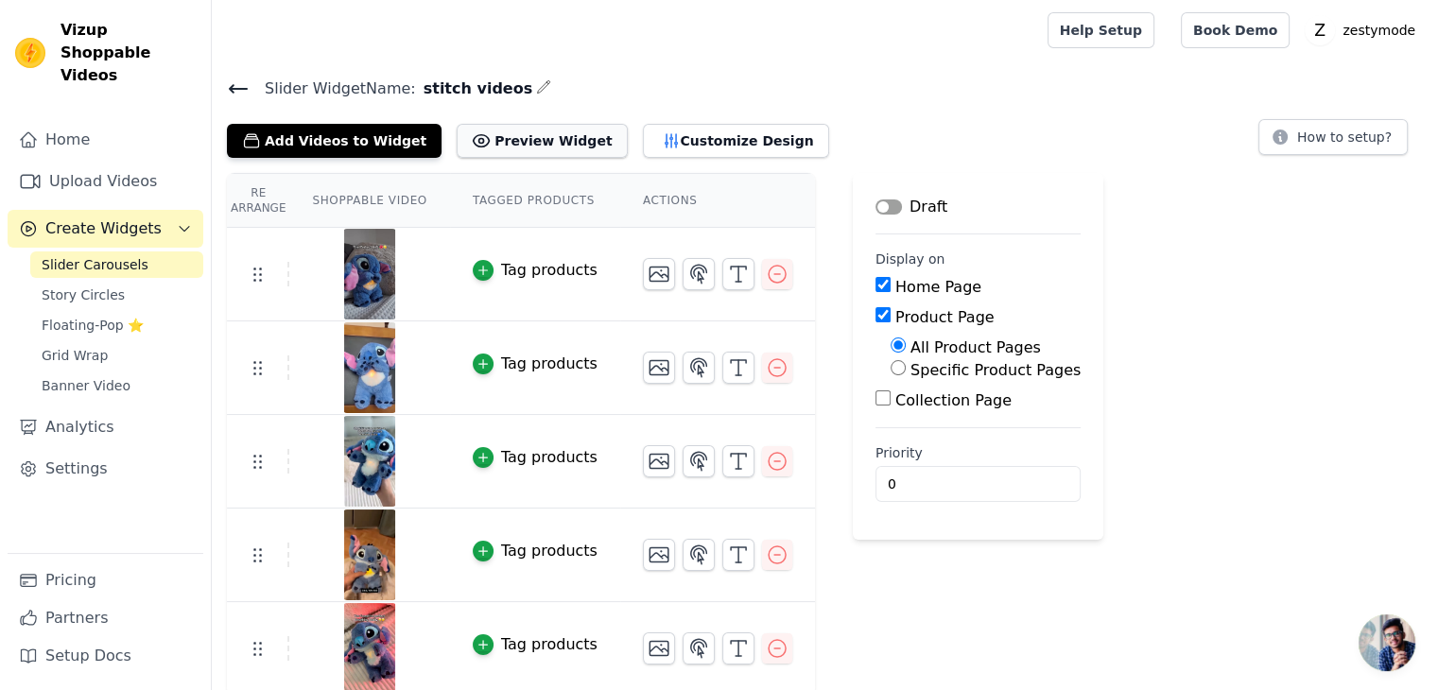
click at [484, 143] on button "Preview Widget" at bounding box center [542, 141] width 170 height 34
